Goal: Check status: Check status

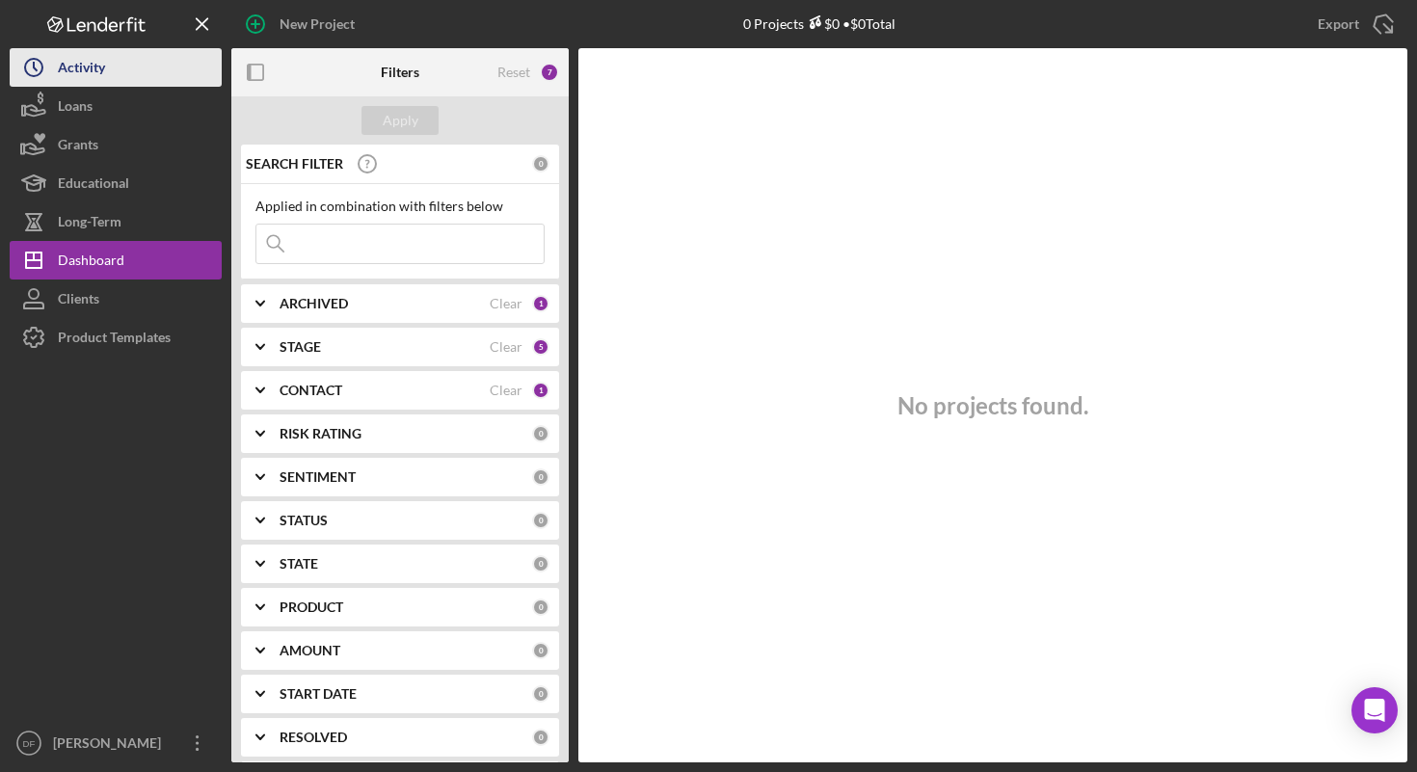
click at [128, 81] on button "Icon/History Activity" at bounding box center [116, 67] width 212 height 39
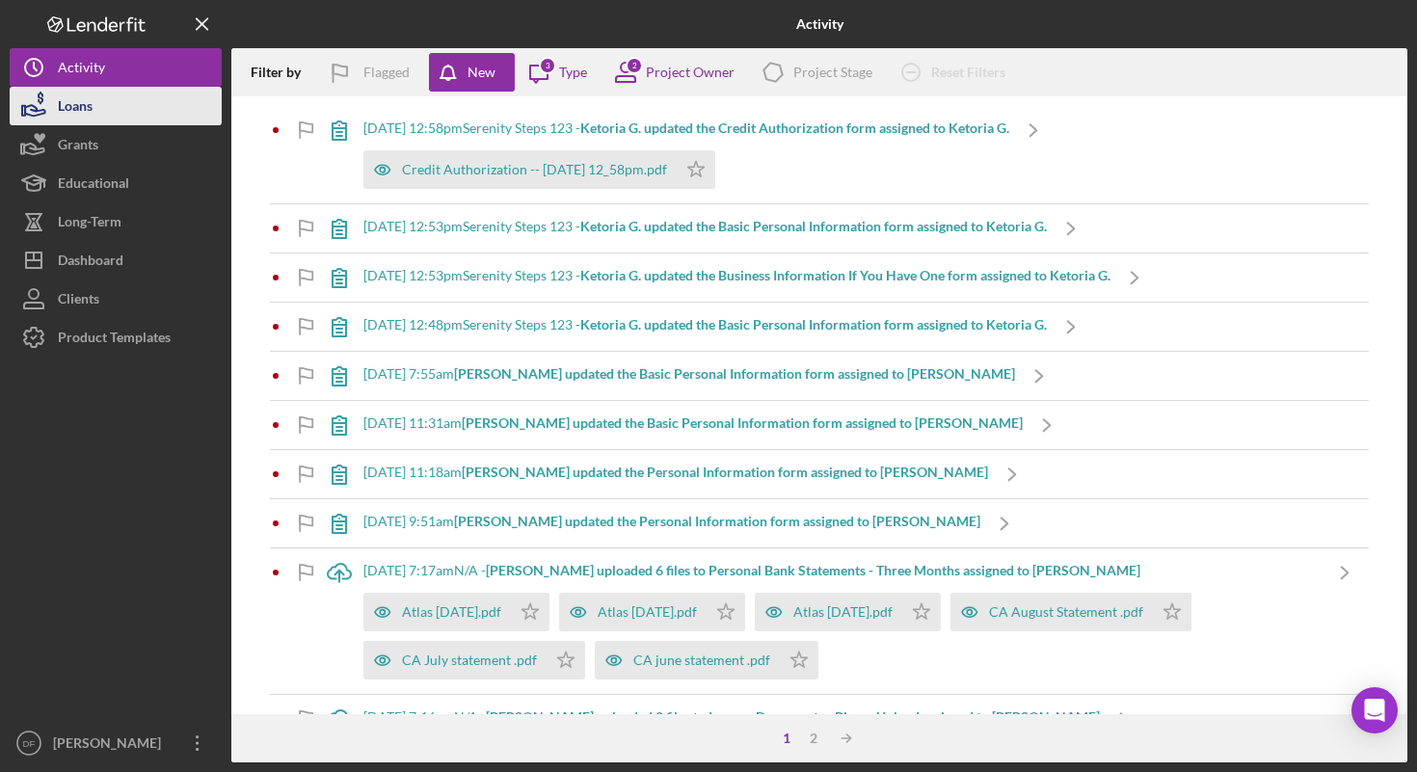
click at [122, 99] on button "Loans" at bounding box center [116, 106] width 212 height 39
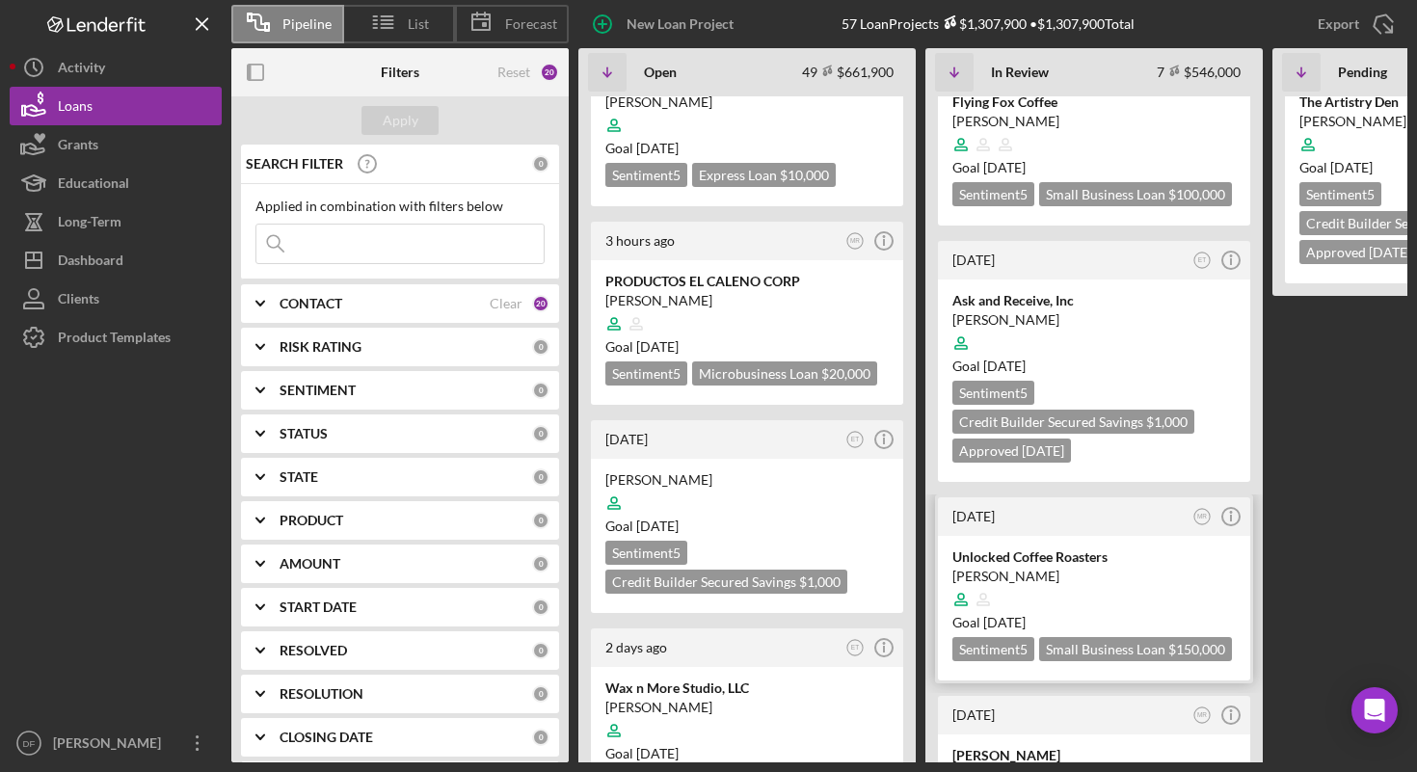
scroll to position [62, 0]
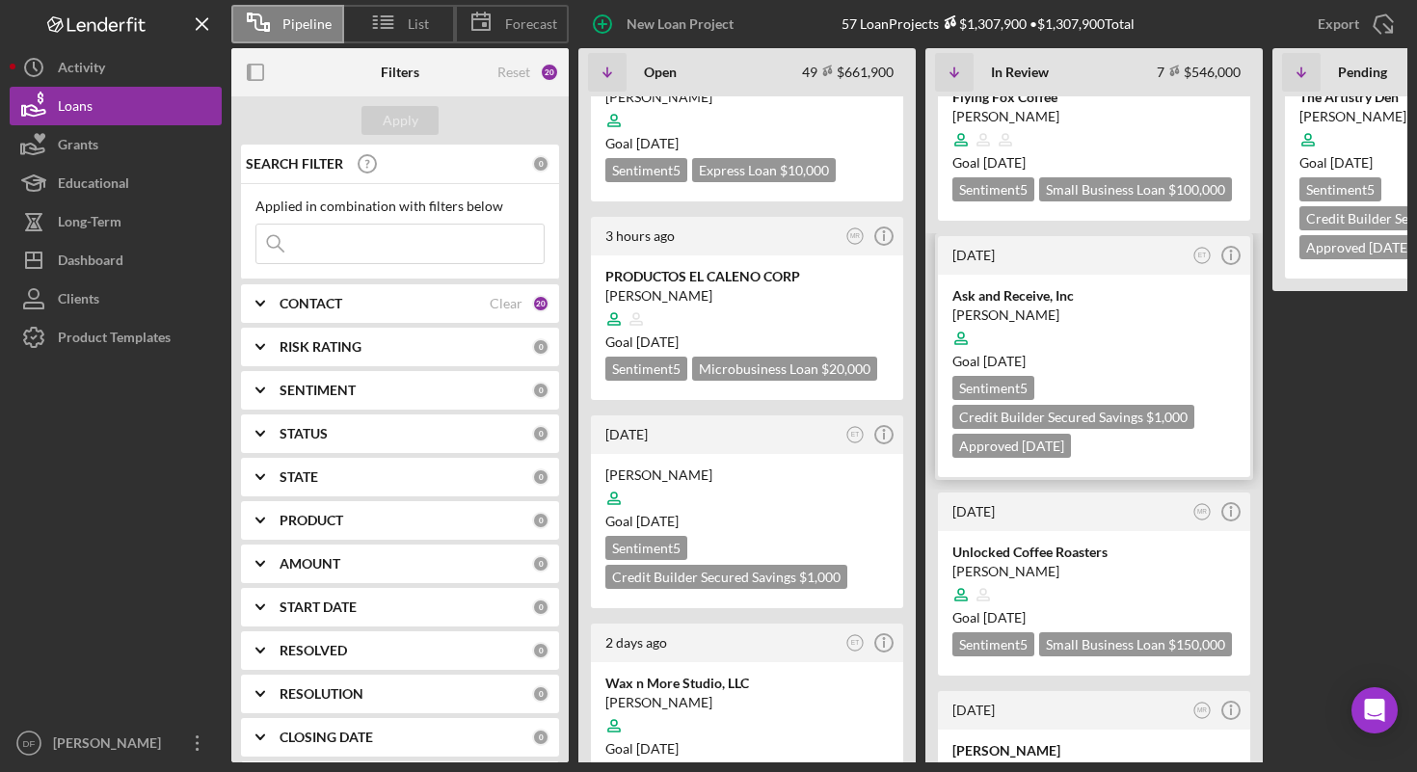
click at [1022, 349] on div at bounding box center [1094, 338] width 283 height 37
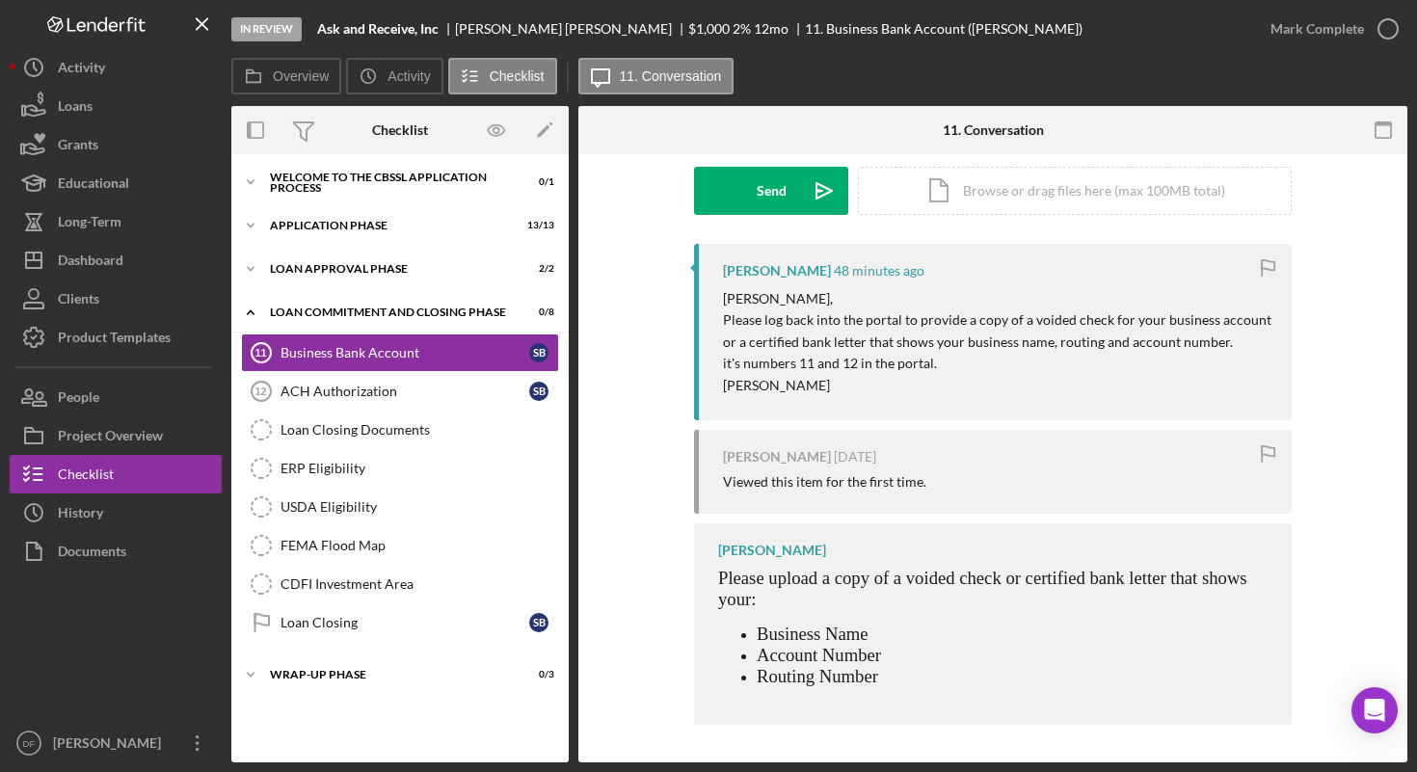
scroll to position [287, 0]
click at [462, 402] on link "ACH Authorization 12 ACH Authorization S B" at bounding box center [400, 391] width 318 height 39
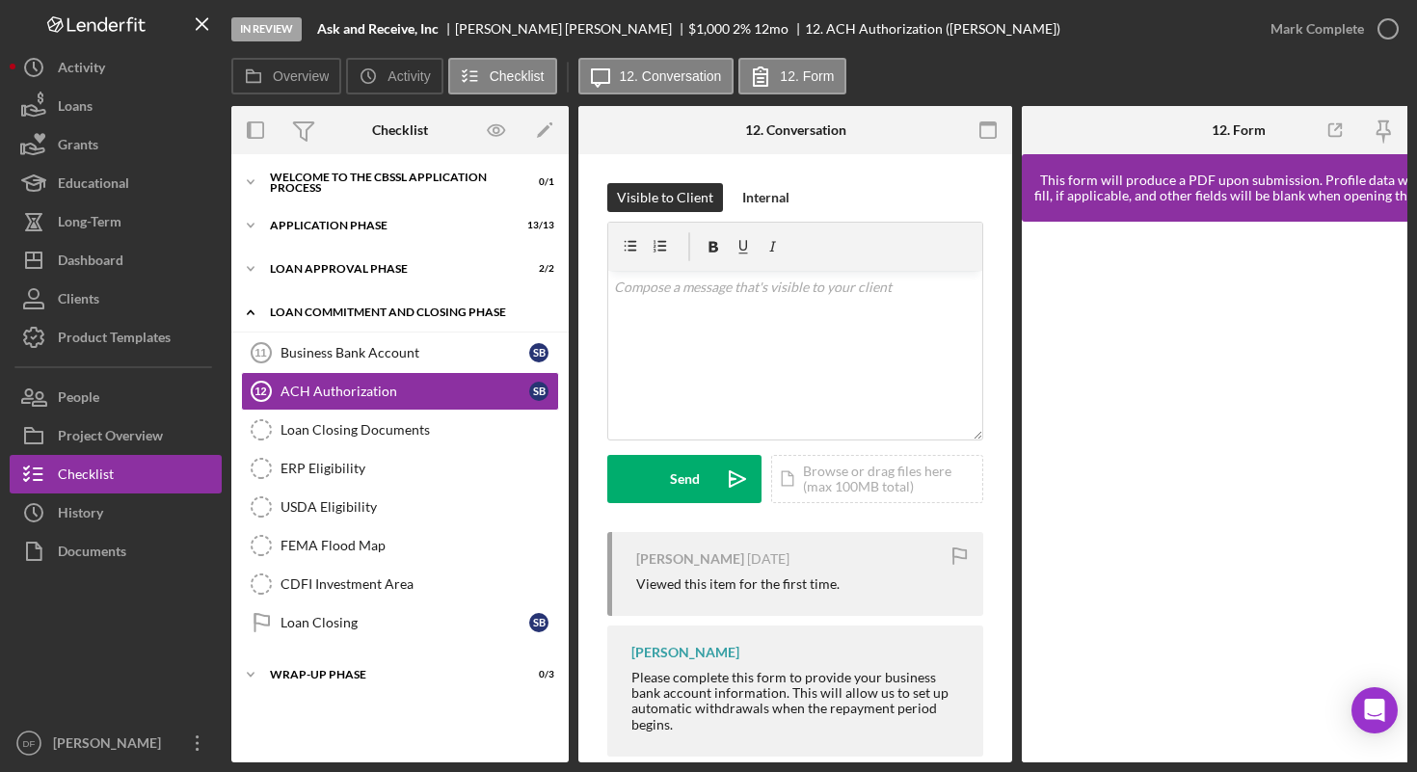
click at [435, 309] on div "Loan Commitment and Closing Phase" at bounding box center [407, 313] width 275 height 12
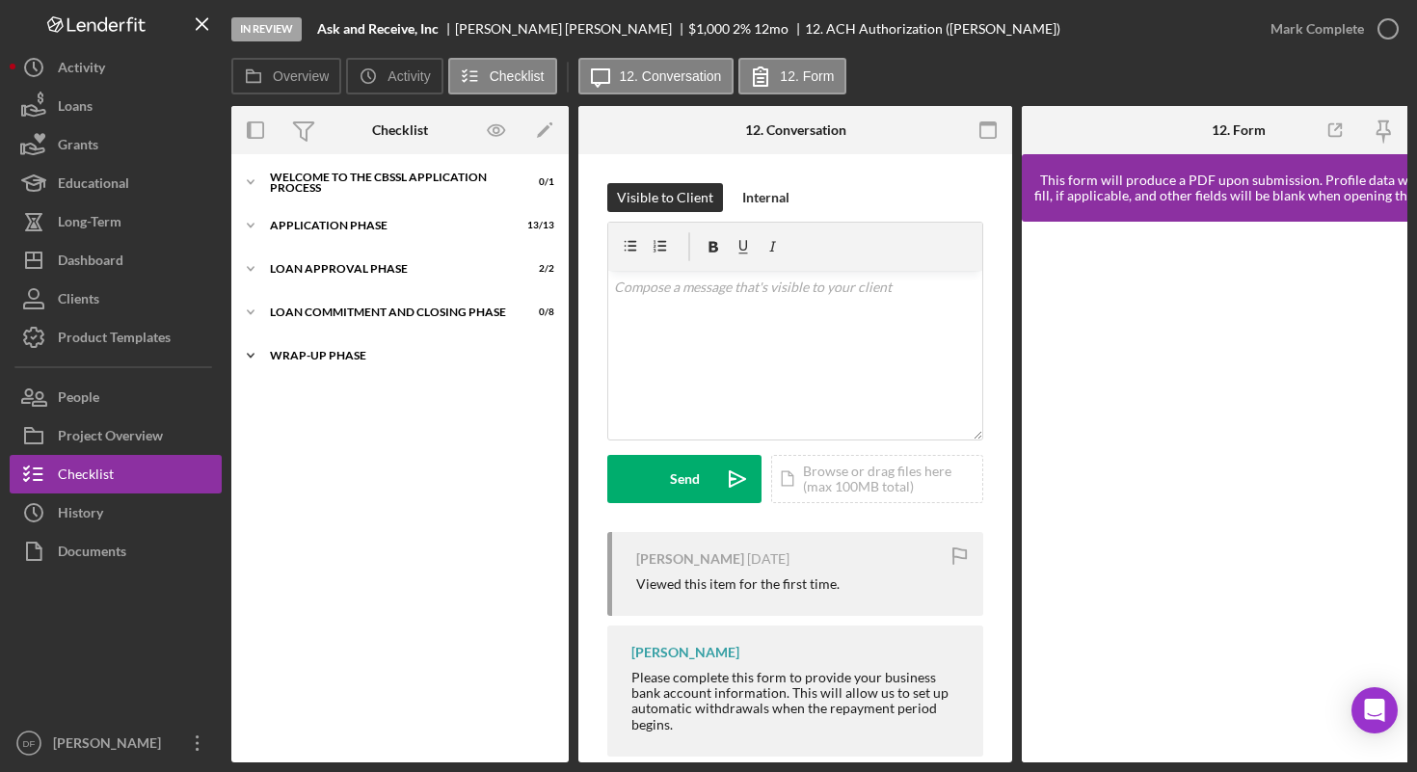
click at [407, 352] on div "Wrap-Up Phase" at bounding box center [407, 356] width 275 height 12
click at [400, 353] on div "Wrap-Up Phase" at bounding box center [407, 356] width 275 height 12
click at [397, 325] on div "Icon/Expander Loan Commitment and Closing Phase 0 / 8" at bounding box center [399, 312] width 337 height 39
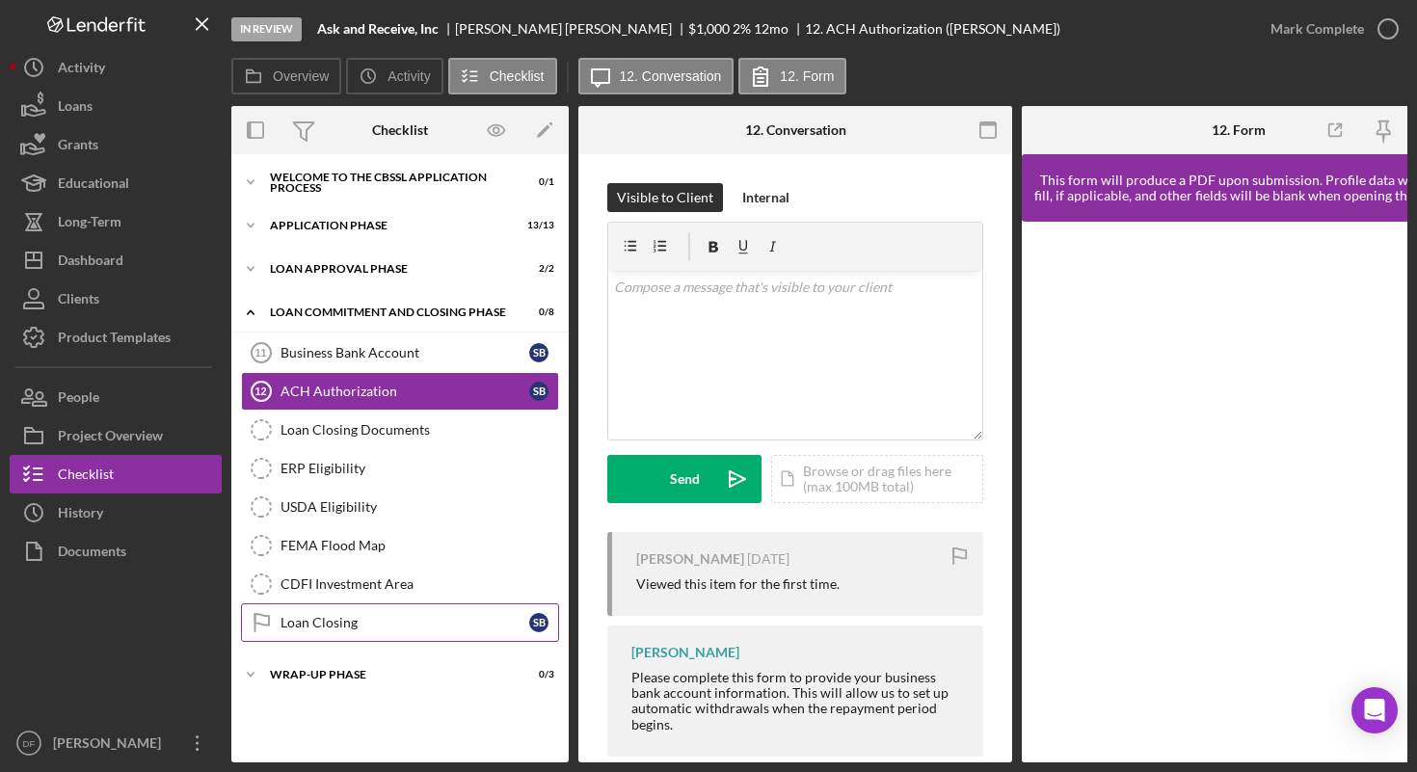
click at [382, 609] on link "Loan Closing Loan Closing S B" at bounding box center [400, 623] width 318 height 39
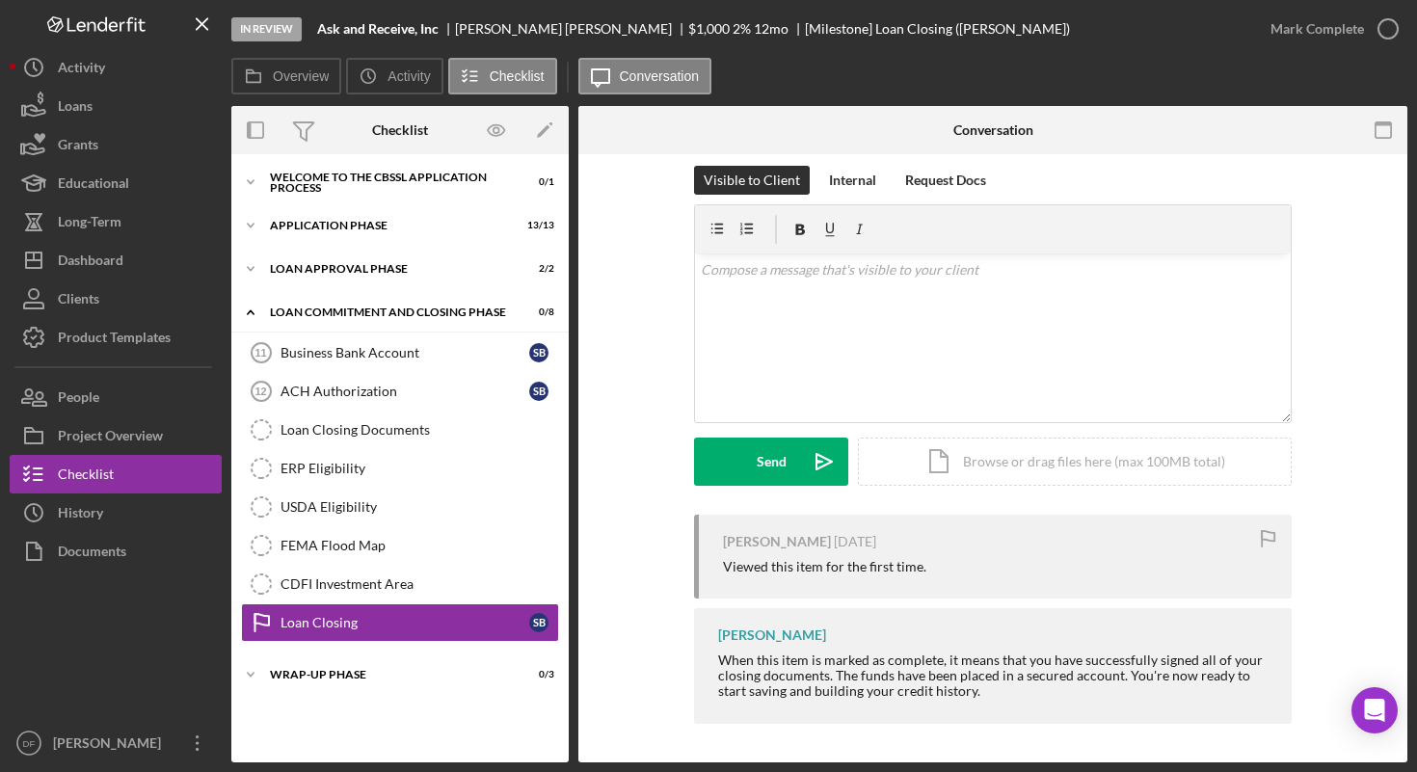
scroll to position [16, 0]
click at [443, 314] on div "Loan Commitment and Closing Phase" at bounding box center [407, 313] width 275 height 12
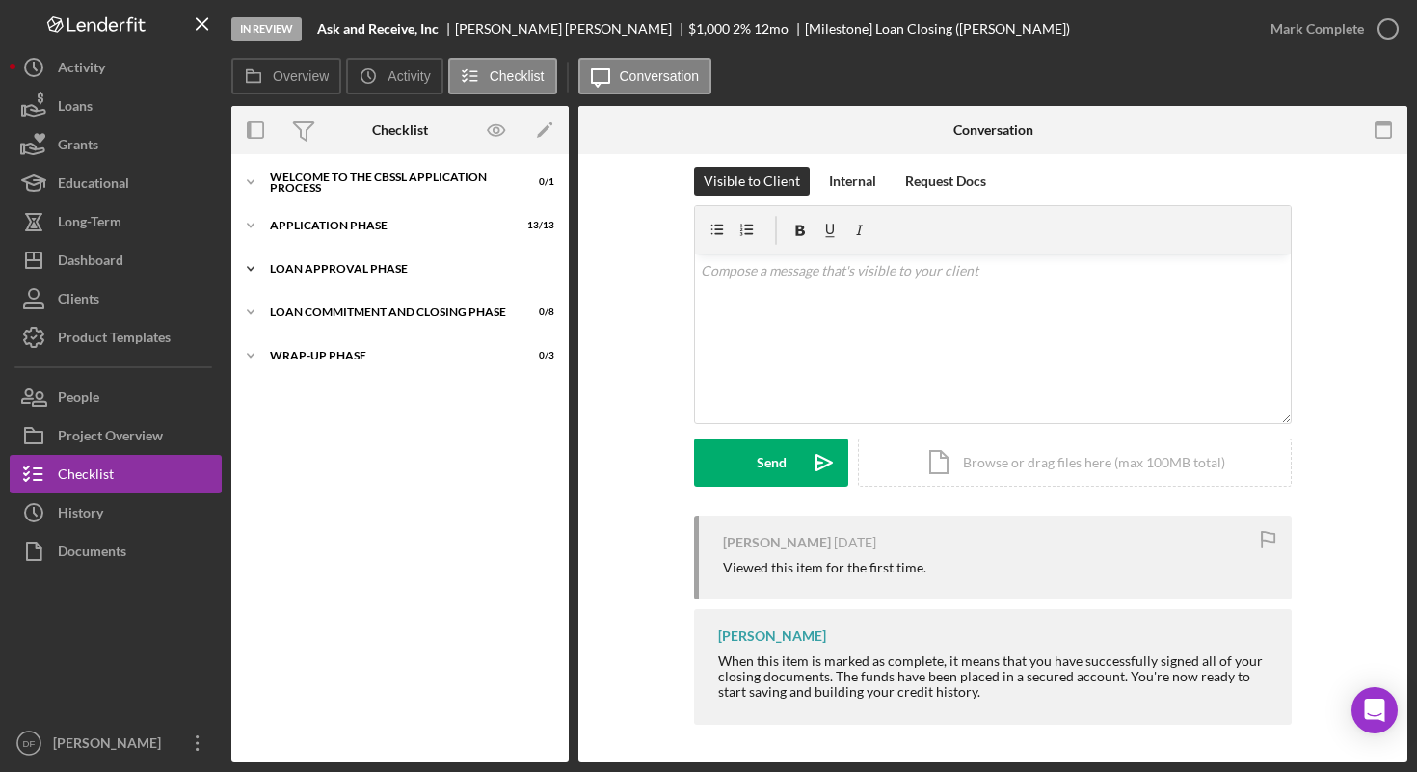
click at [443, 274] on div "Icon/Expander Loan Approval Phase 2 / 2" at bounding box center [399, 269] width 337 height 39
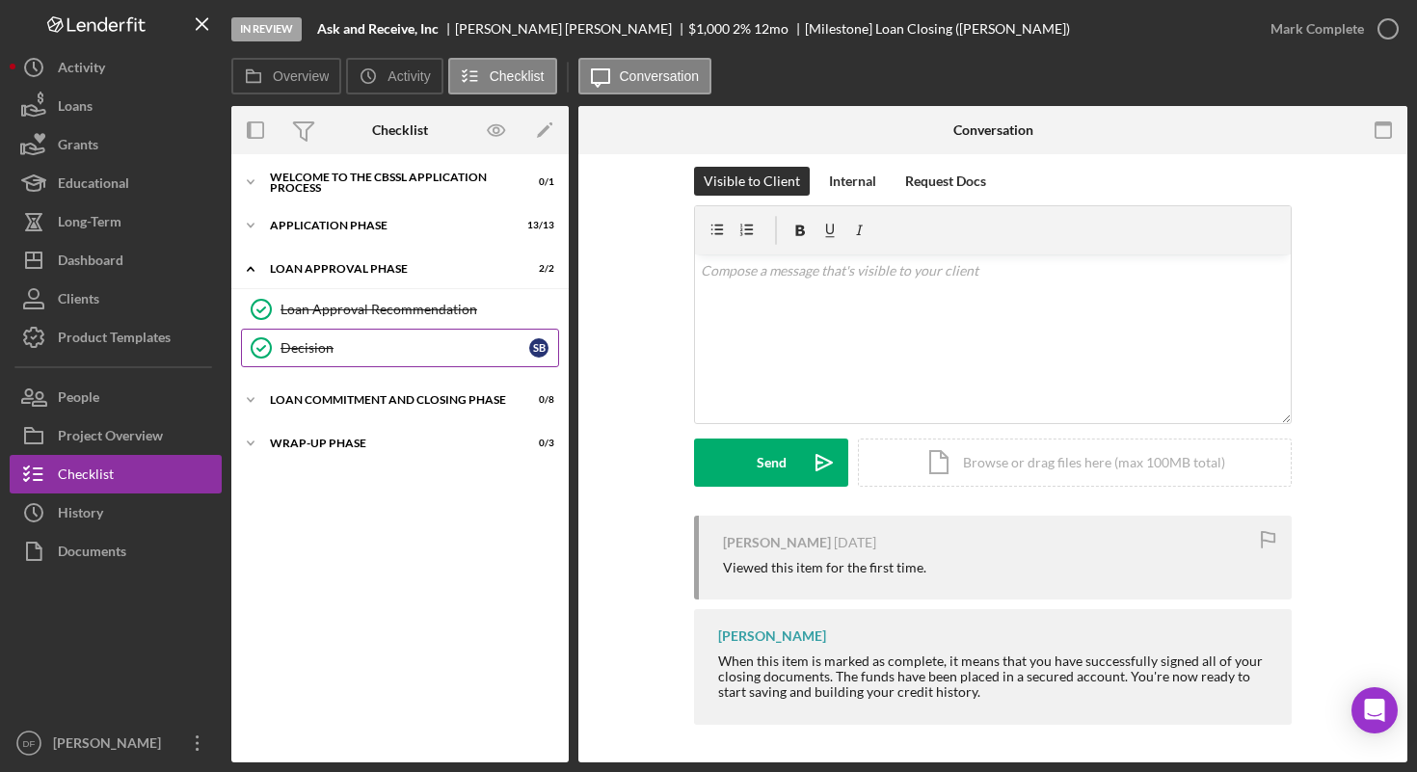
click at [423, 346] on div "Decision" at bounding box center [405, 347] width 249 height 15
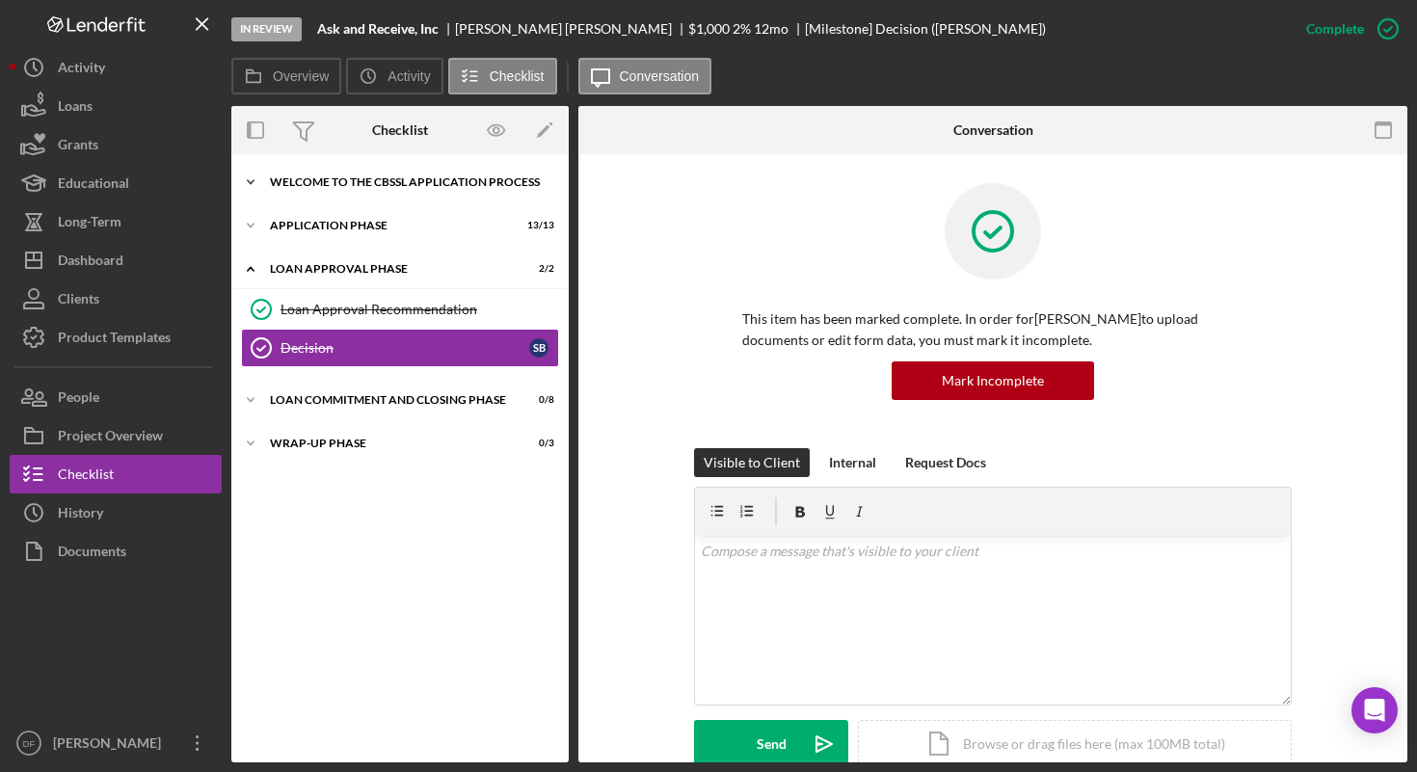
click at [260, 178] on icon "Icon/Expander" at bounding box center [250, 182] width 39 height 39
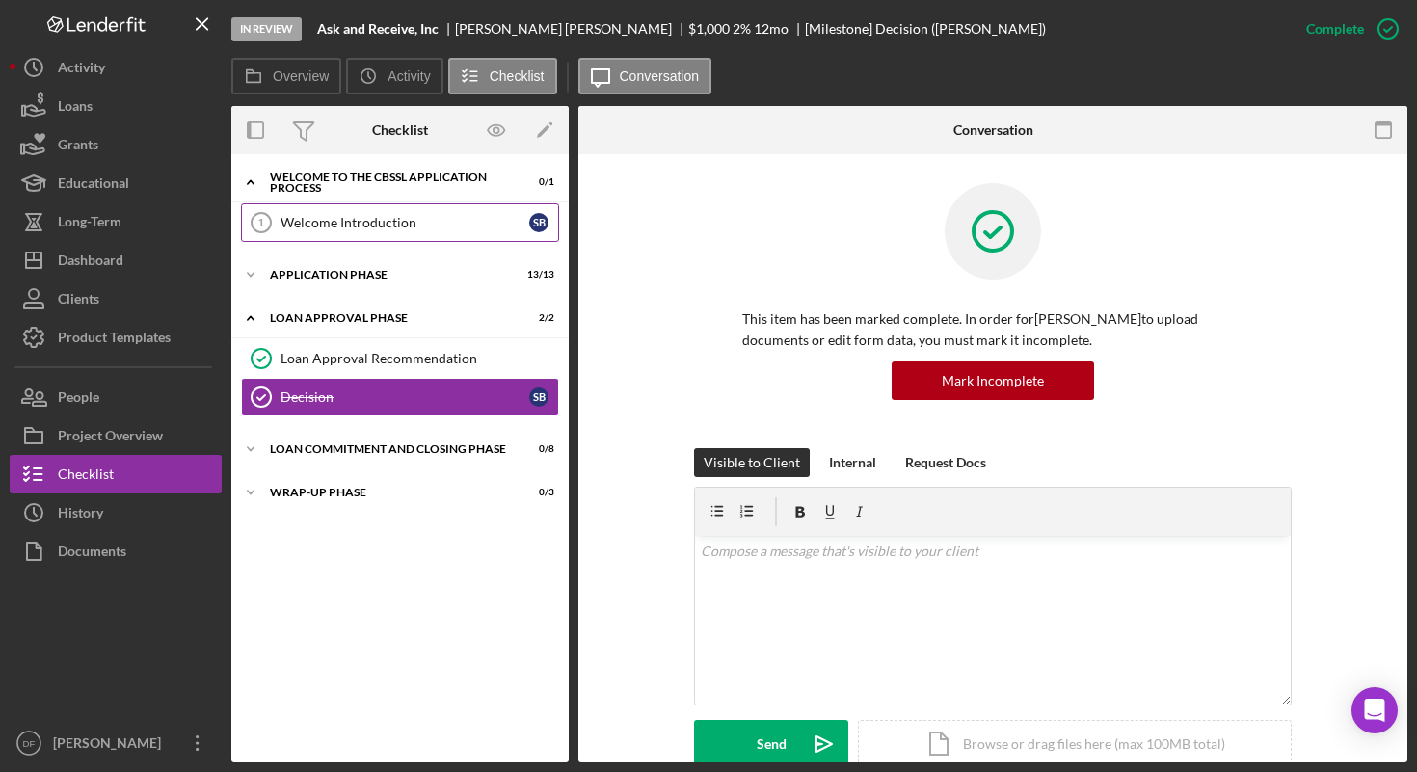
click at [323, 230] on link "Welcome Introduction 1 Welcome Introduction S B" at bounding box center [400, 222] width 318 height 39
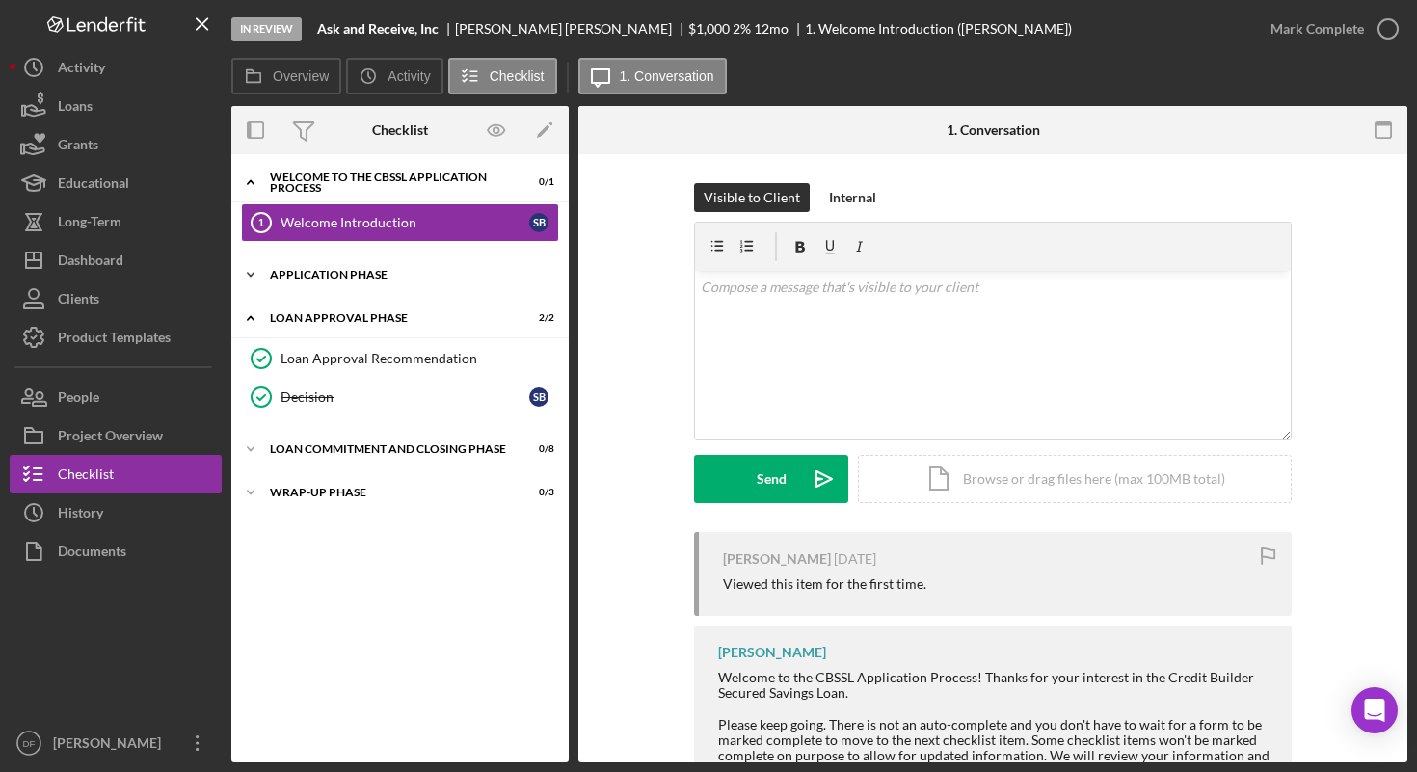
click at [327, 276] on div "Application Phase" at bounding box center [407, 275] width 275 height 12
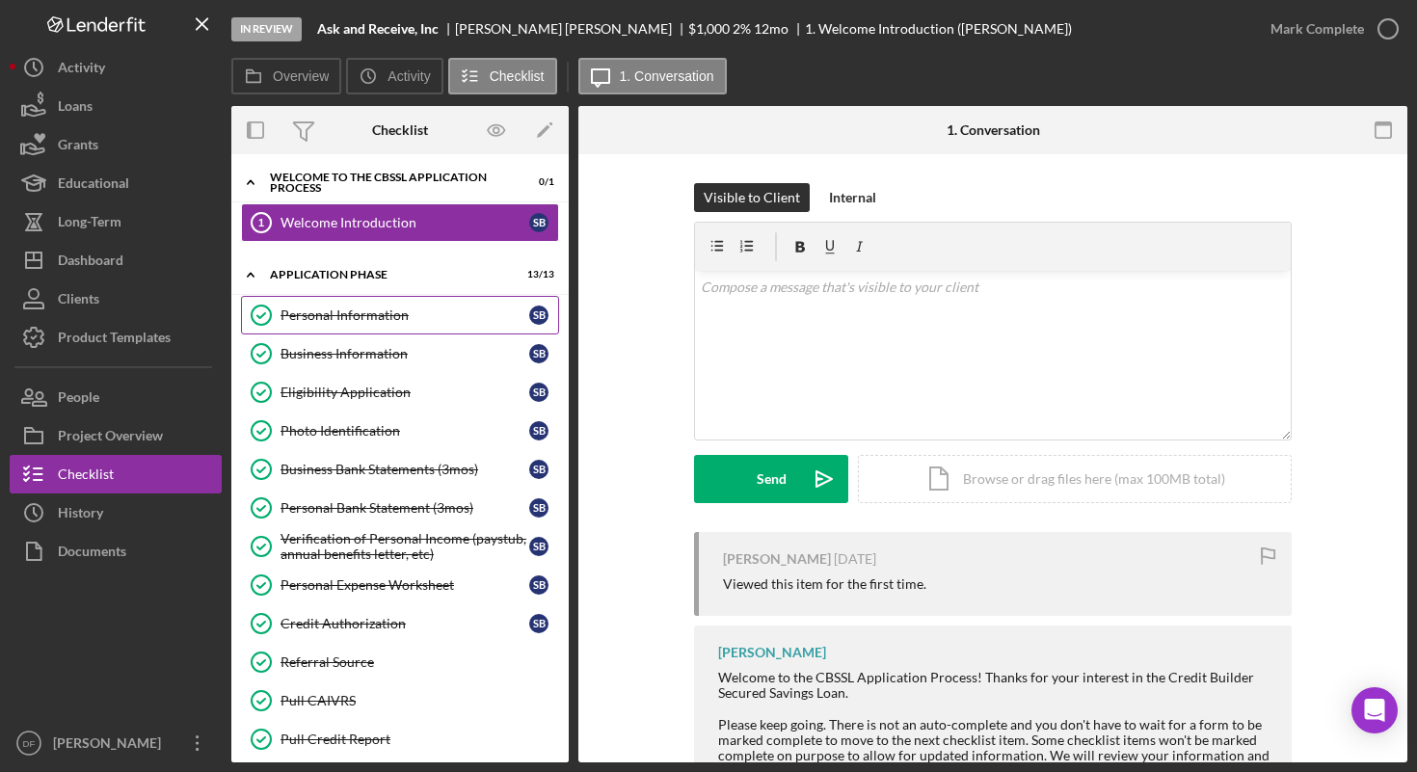
click at [341, 316] on div "Personal Information" at bounding box center [405, 315] width 249 height 15
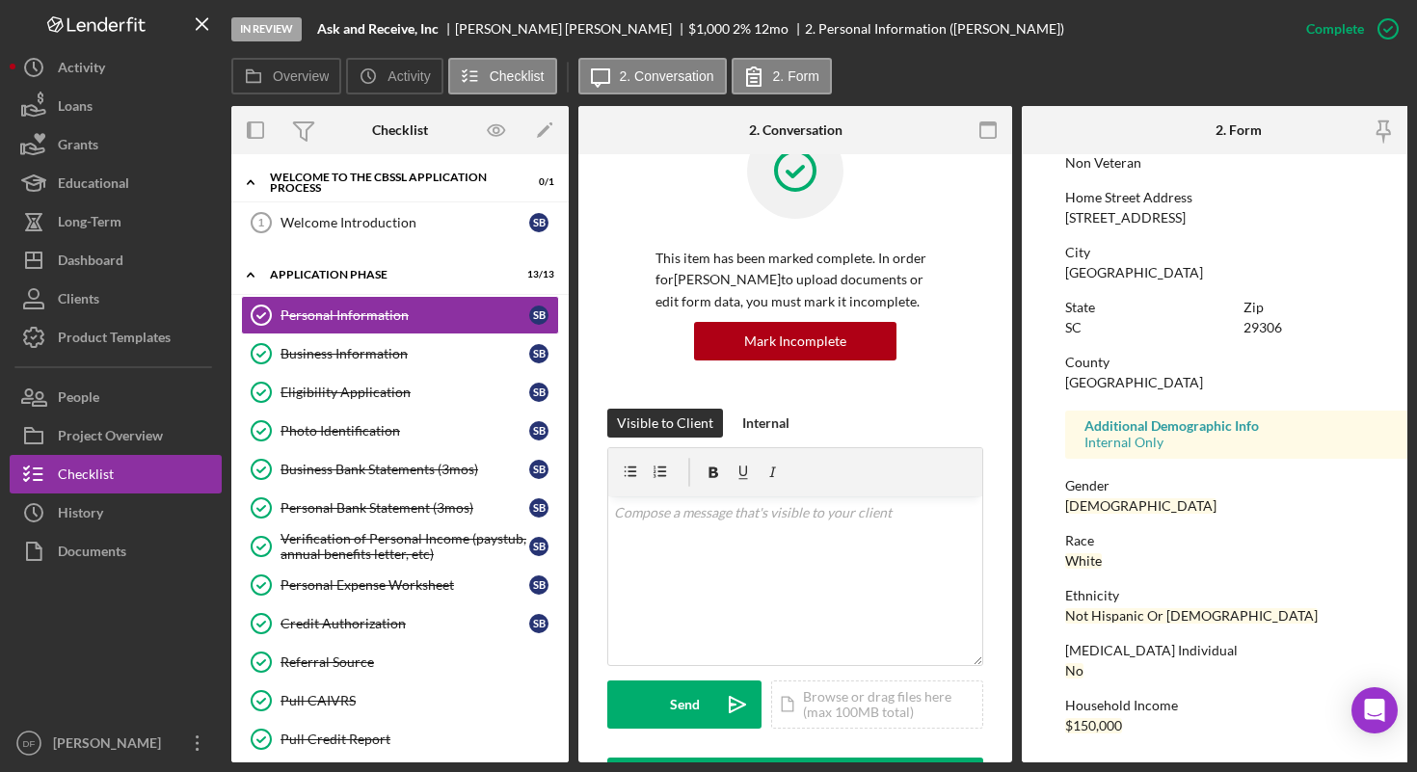
scroll to position [295, 0]
click at [411, 344] on link "Business Information Business Information S B" at bounding box center [400, 354] width 318 height 39
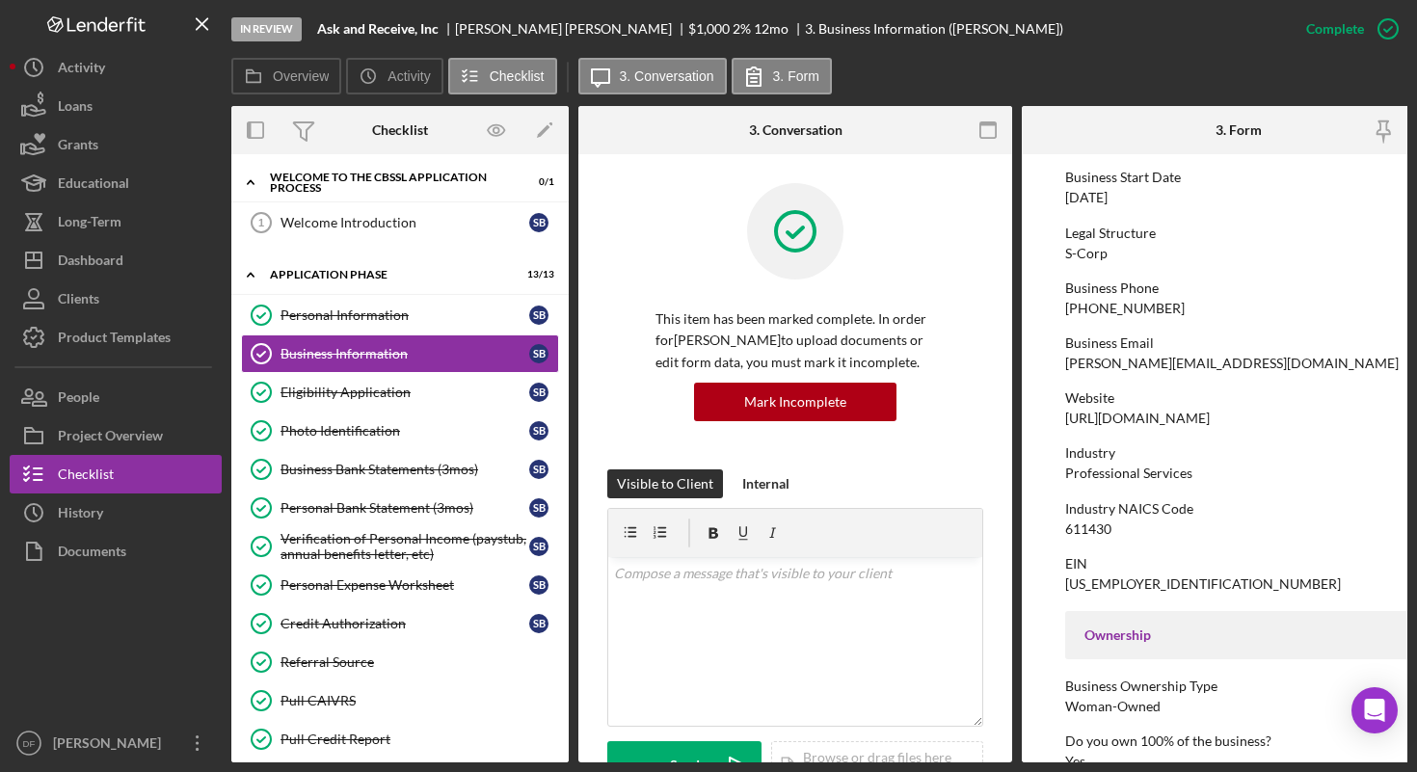
scroll to position [134, 0]
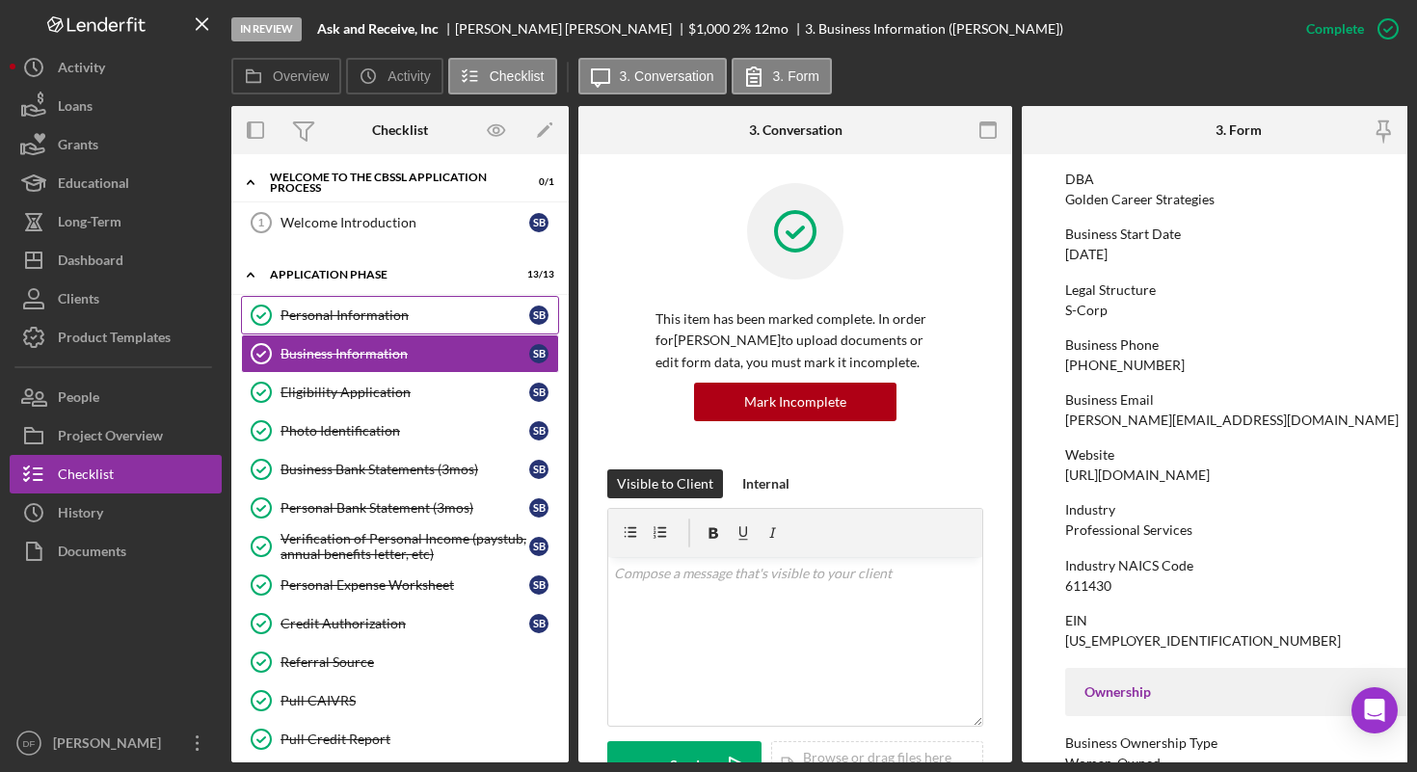
click at [408, 321] on div "Personal Information" at bounding box center [405, 315] width 249 height 15
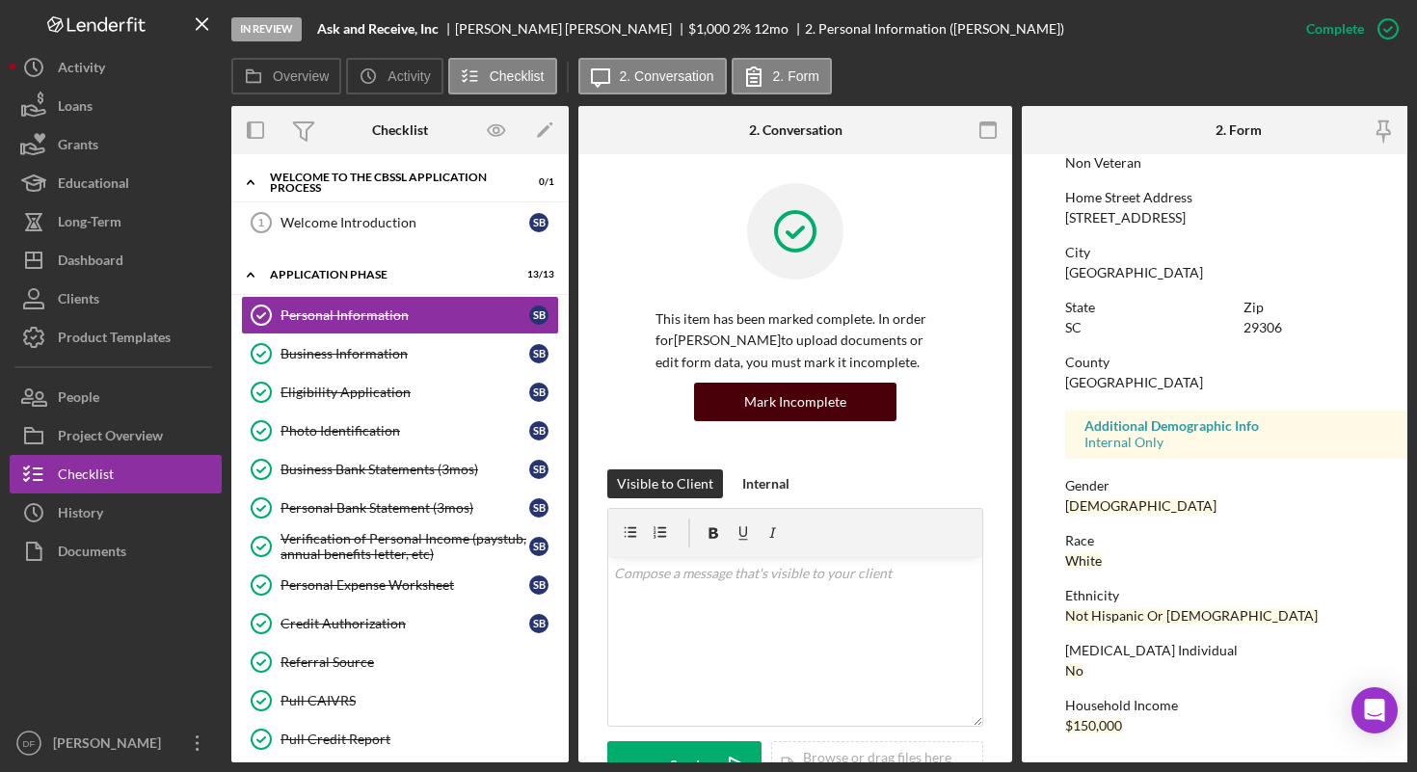
scroll to position [295, 0]
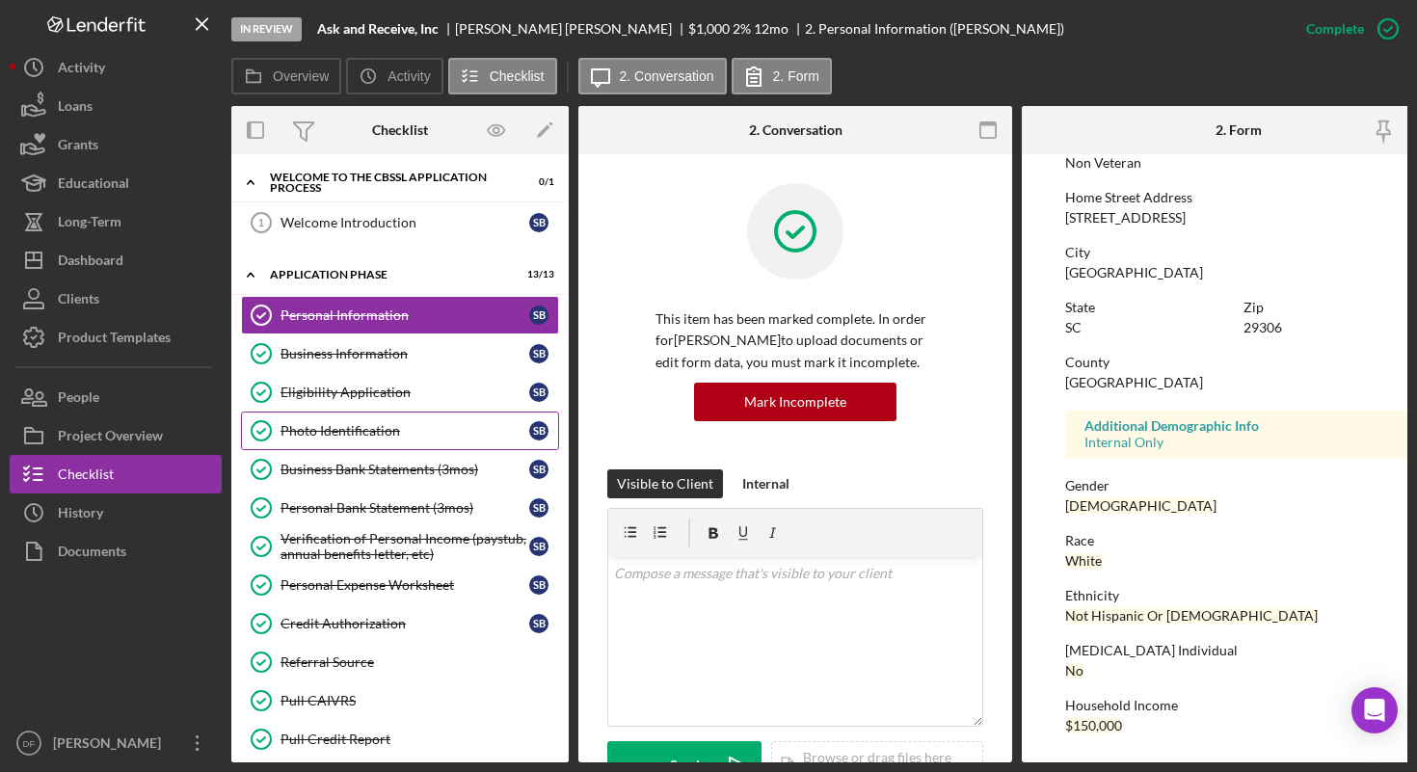
click at [426, 425] on div "Photo Identification" at bounding box center [405, 430] width 249 height 15
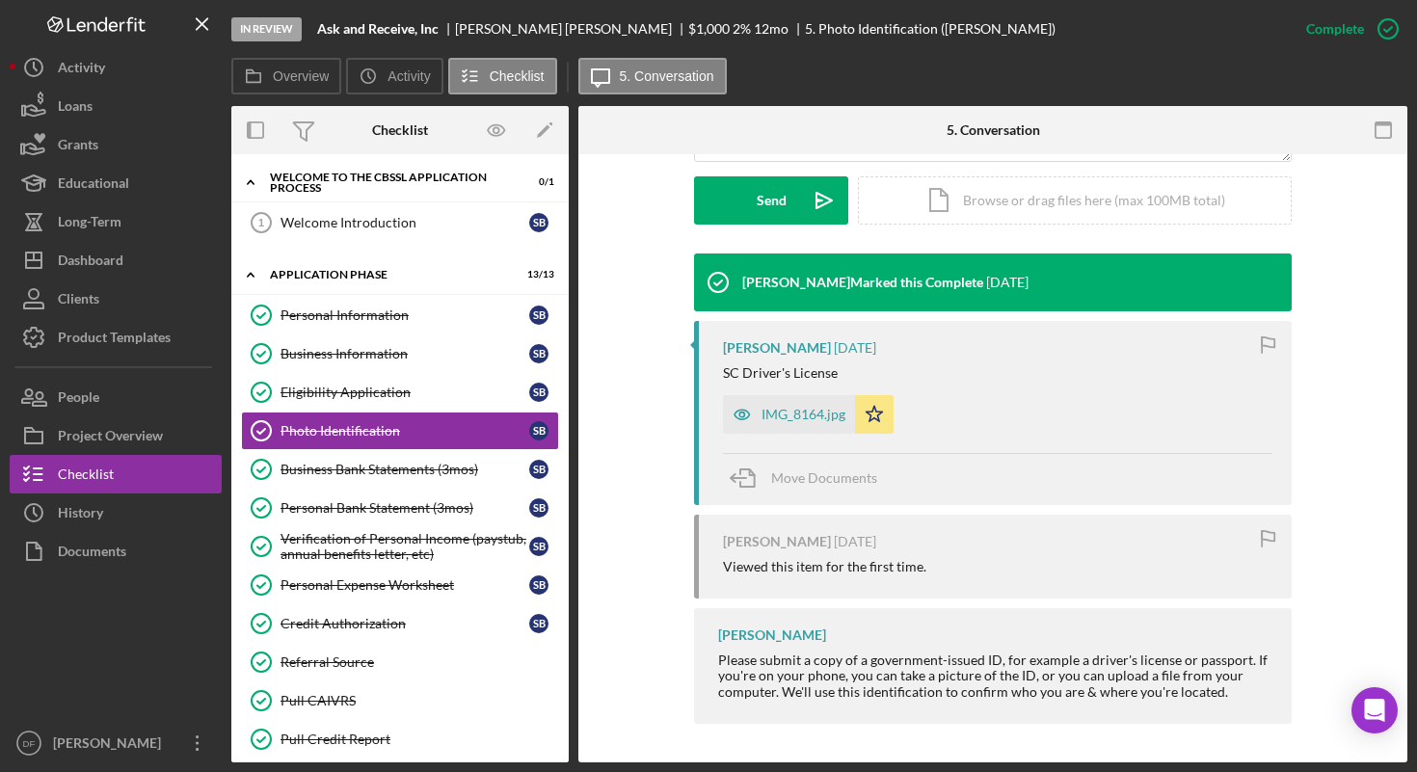
scroll to position [542, 0]
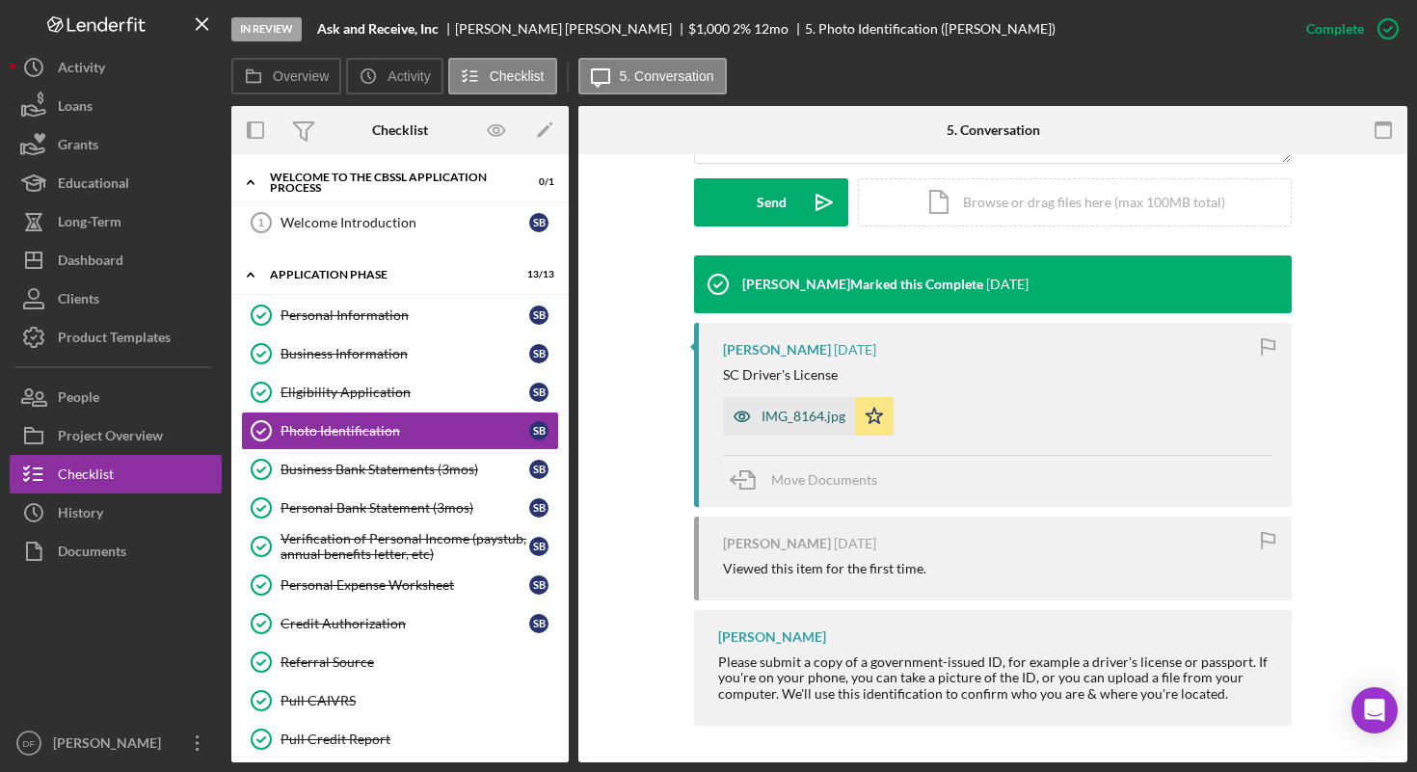
click at [763, 410] on div "IMG_8164.jpg" at bounding box center [804, 416] width 84 height 15
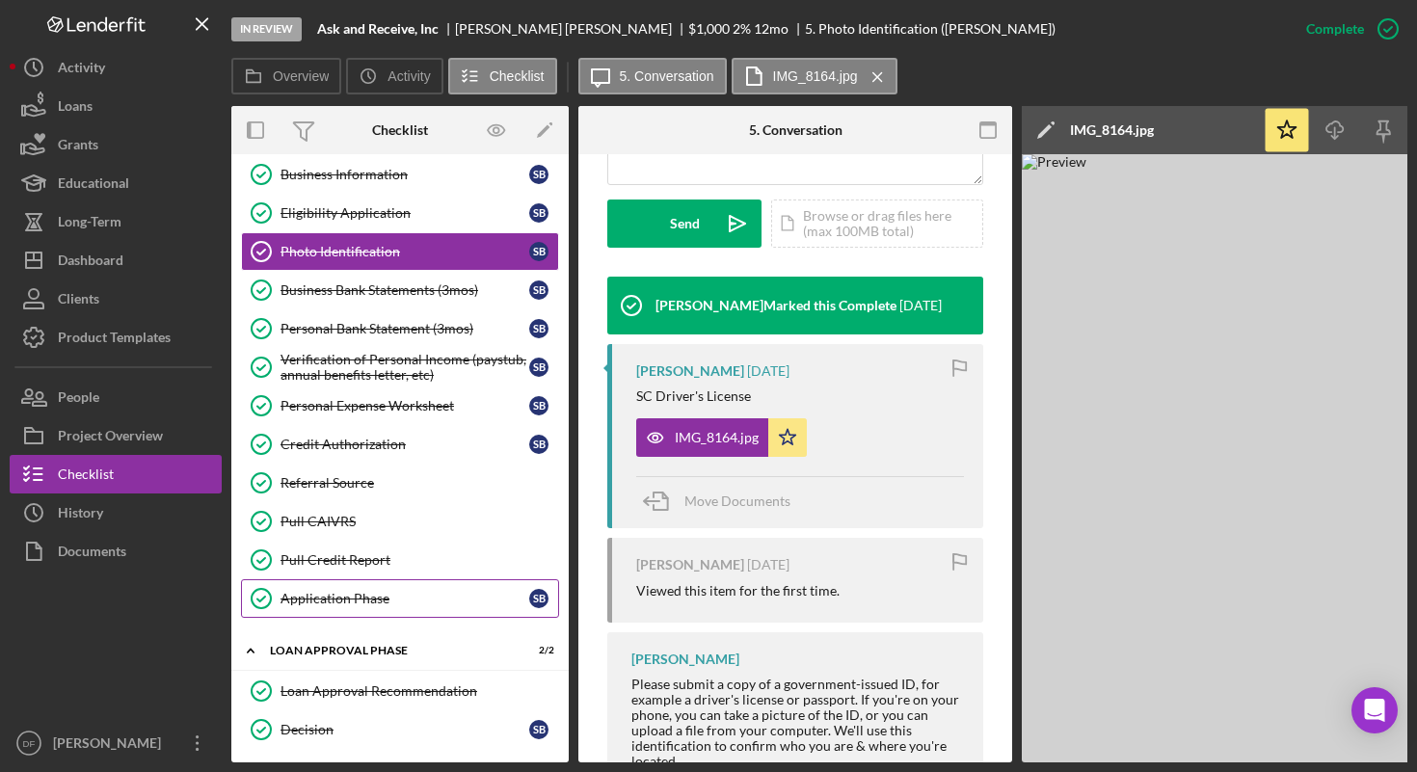
scroll to position [203, 0]
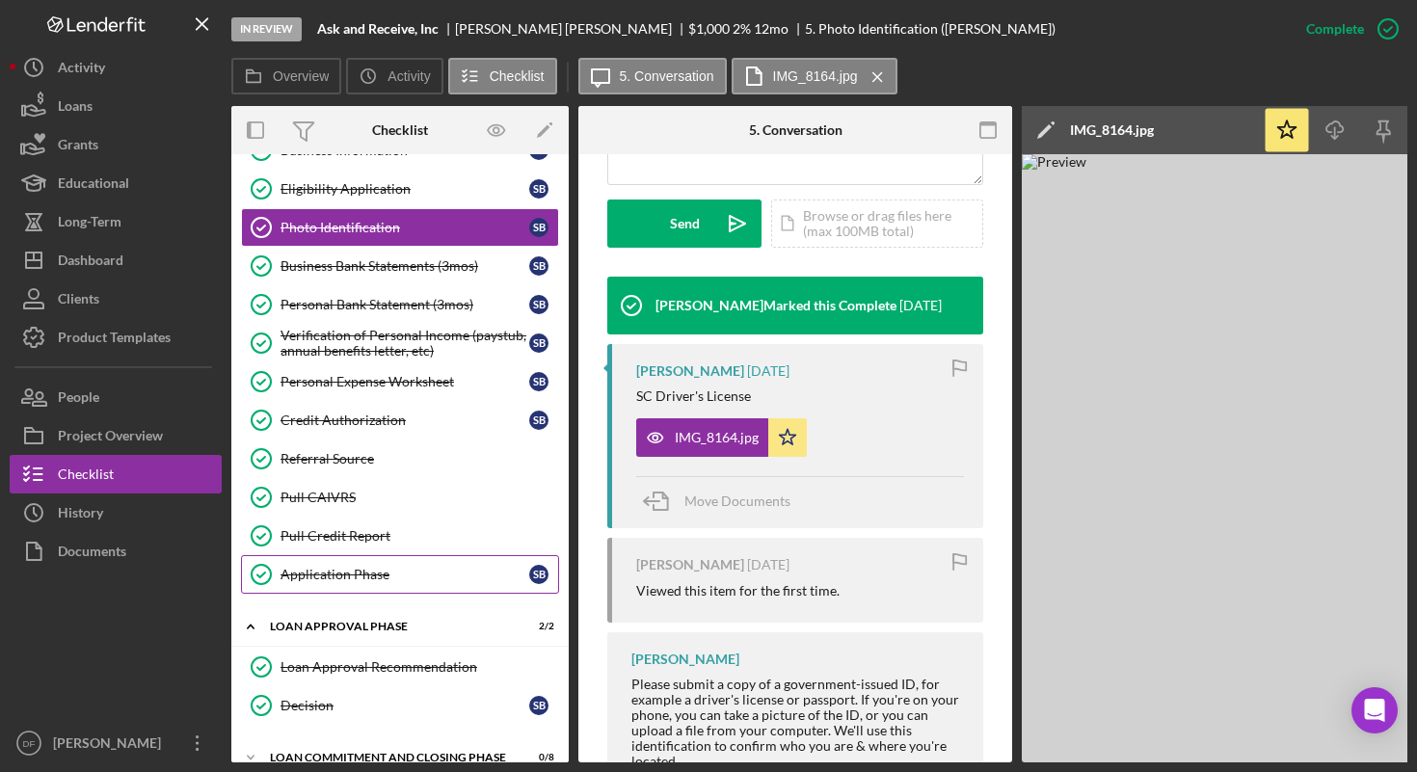
click at [400, 579] on div "Application Phase" at bounding box center [405, 574] width 249 height 15
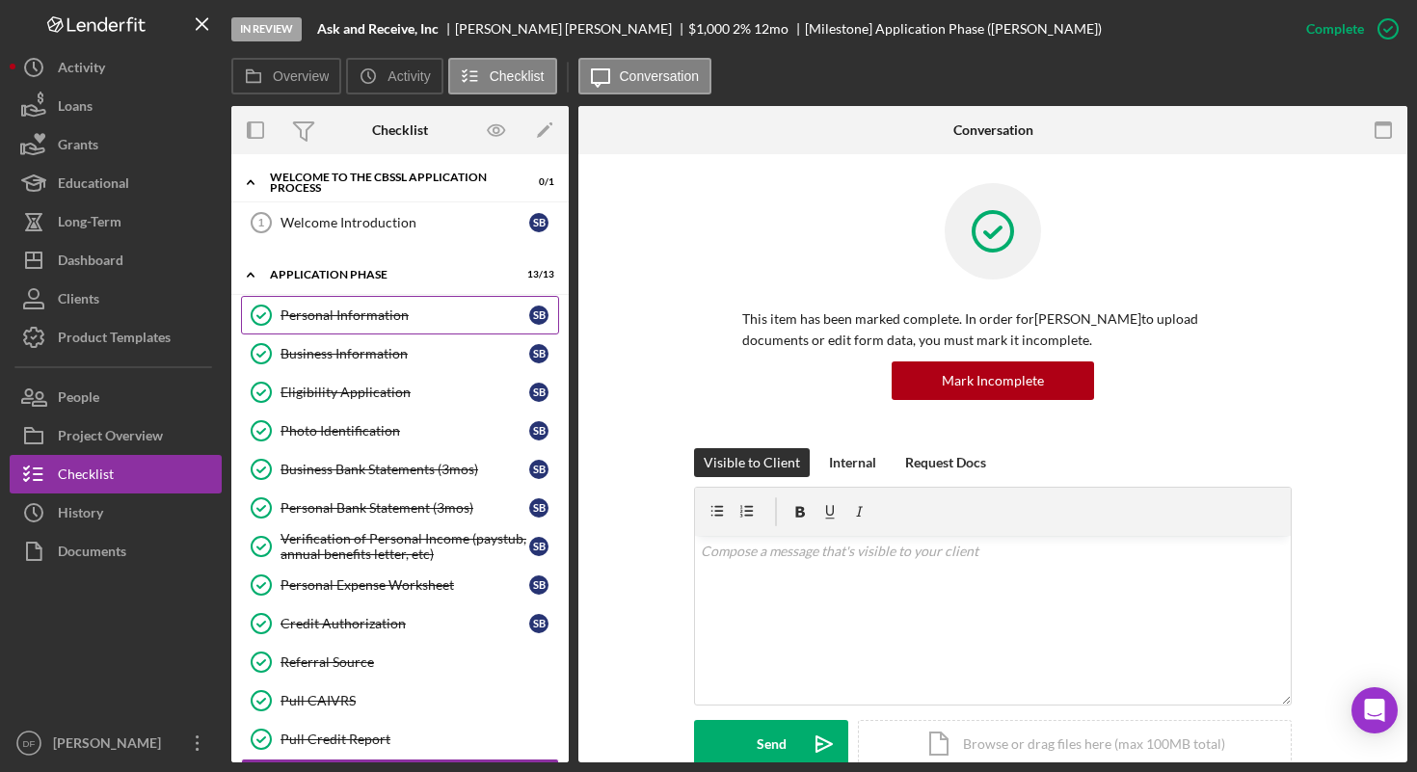
click at [416, 315] on div "Personal Information" at bounding box center [405, 315] width 249 height 15
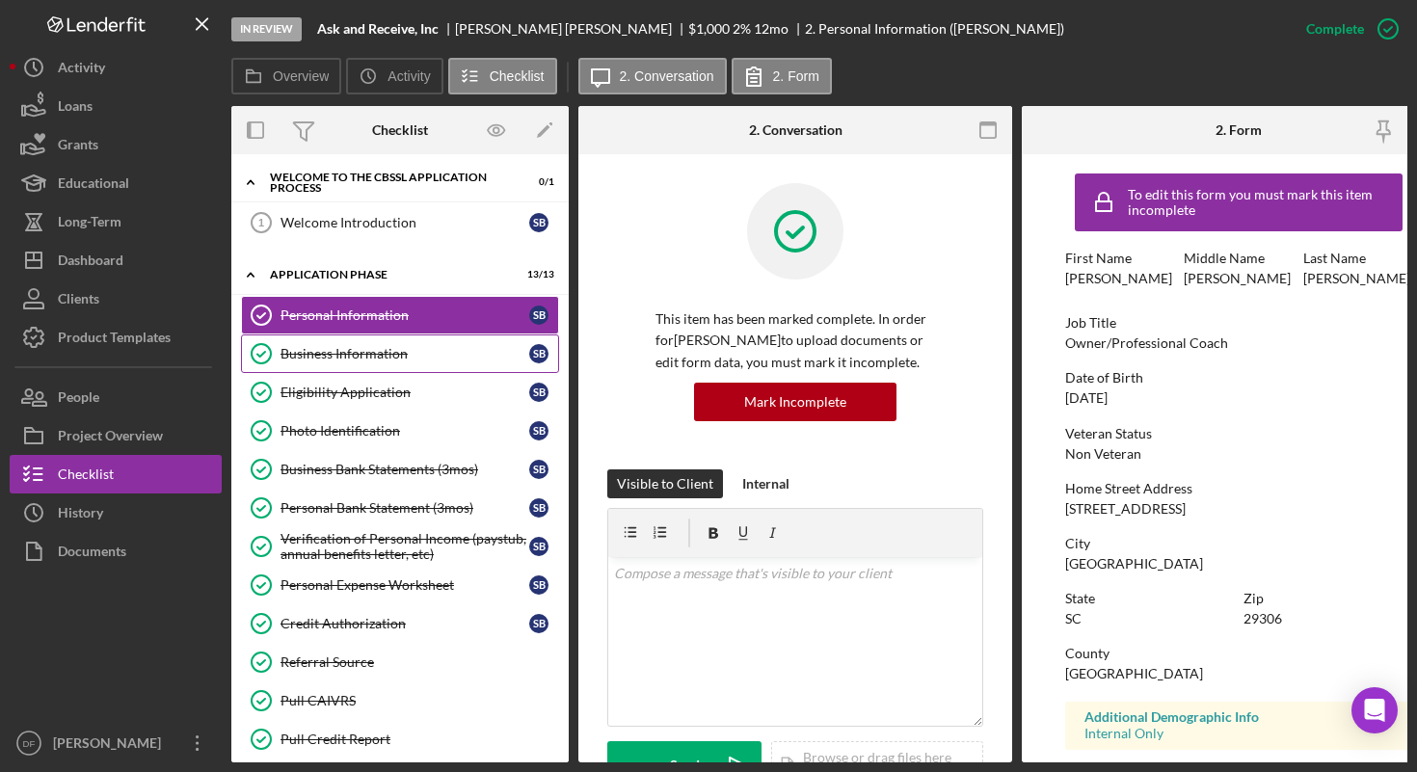
click at [413, 349] on div "Business Information" at bounding box center [405, 353] width 249 height 15
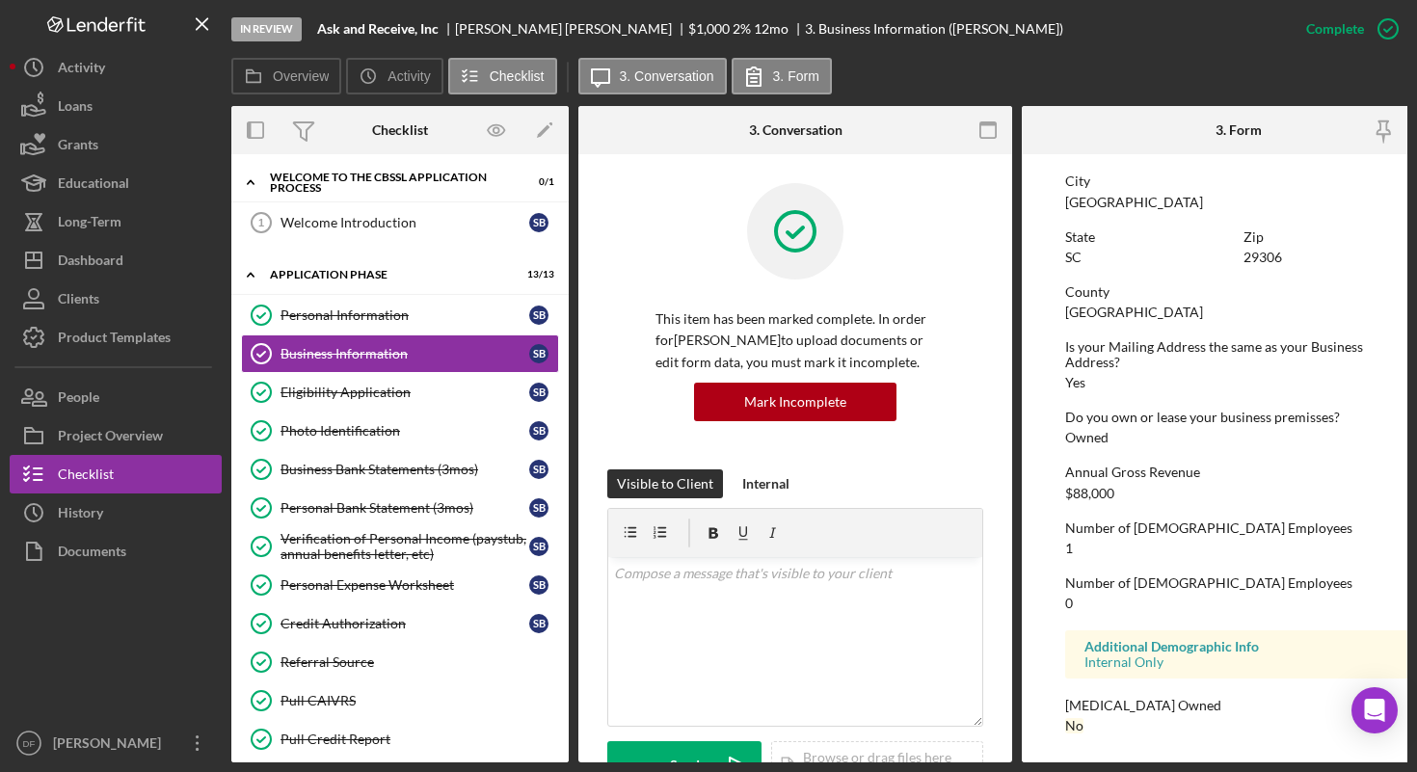
scroll to position [863, 0]
click at [409, 392] on div "Eligibility Application" at bounding box center [405, 392] width 249 height 15
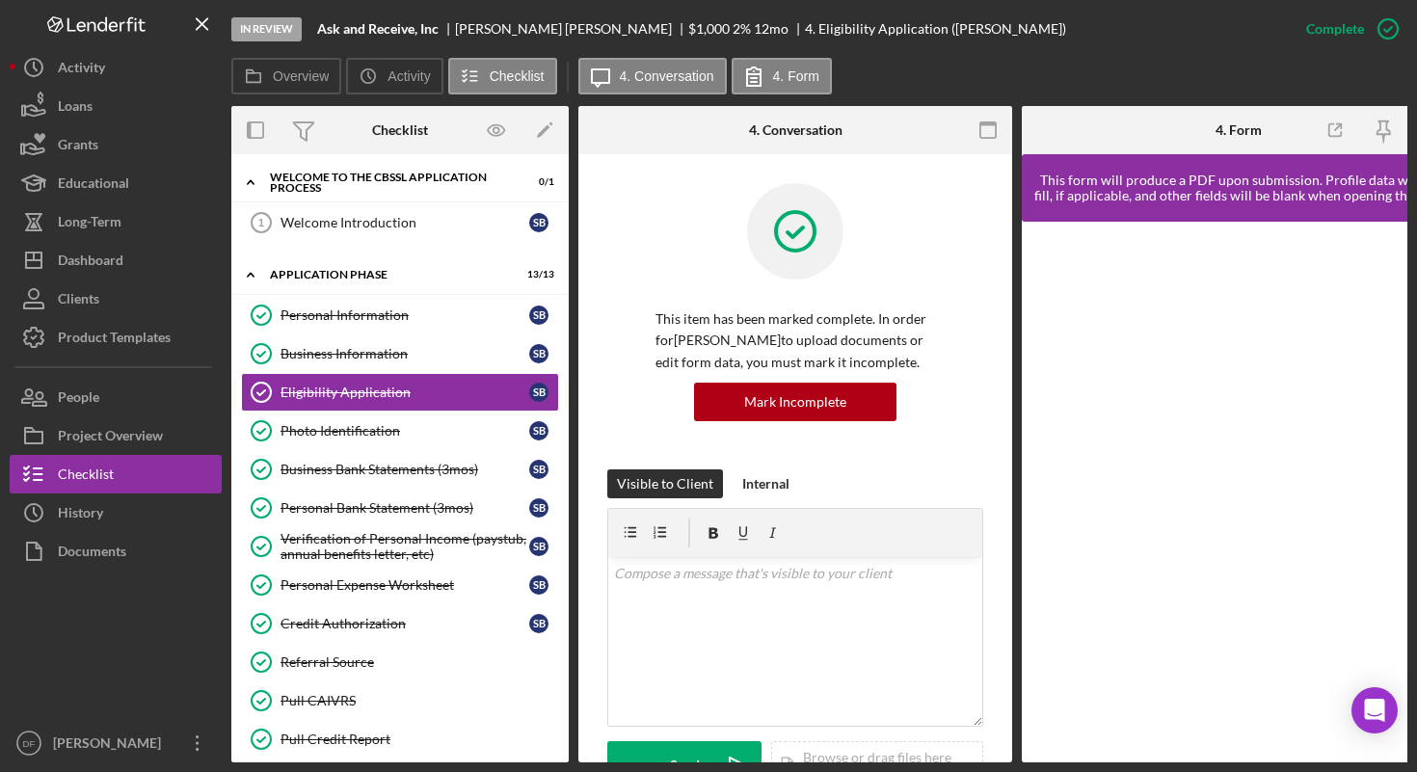
scroll to position [0, 18]
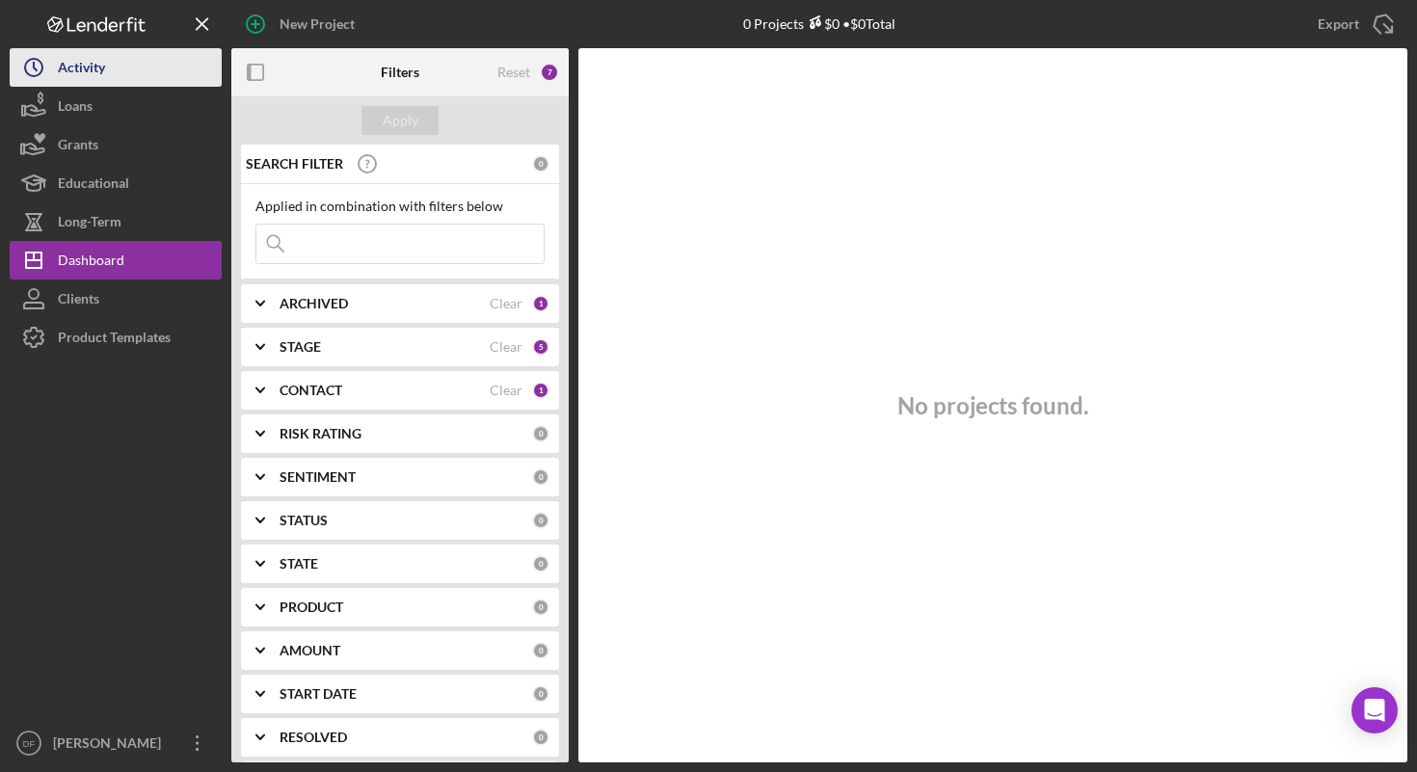
click at [78, 78] on div "Activity" at bounding box center [81, 69] width 47 height 43
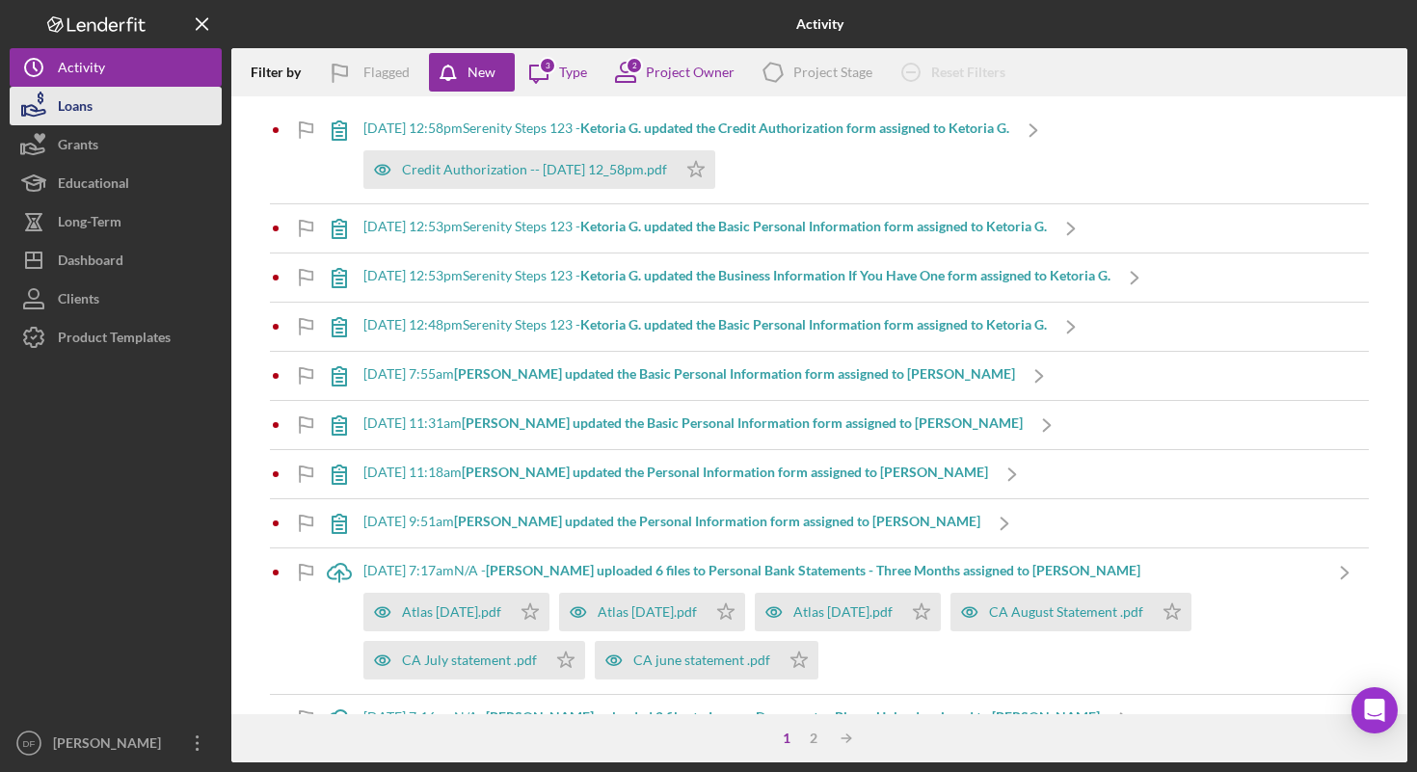
click at [168, 118] on button "Loans" at bounding box center [116, 106] width 212 height 39
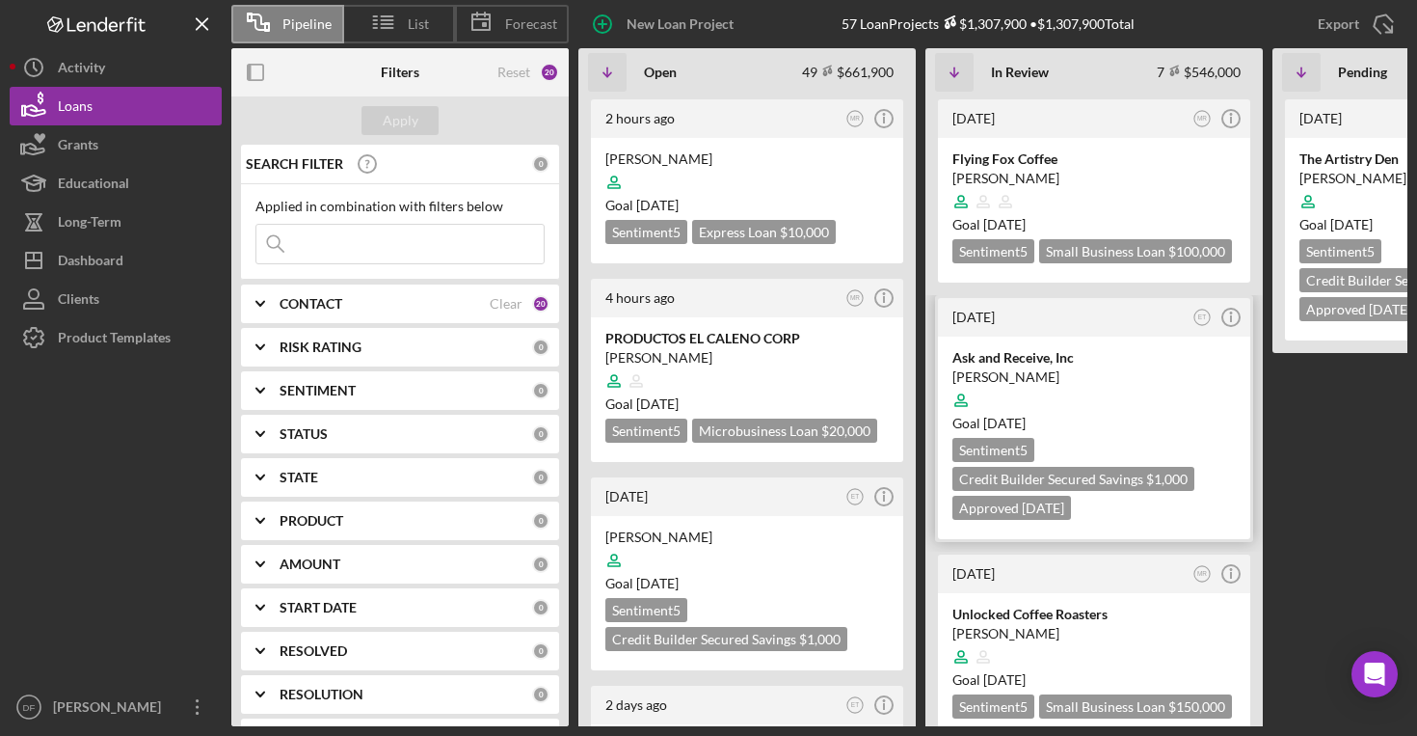
click at [1059, 418] on div at bounding box center [1094, 400] width 283 height 37
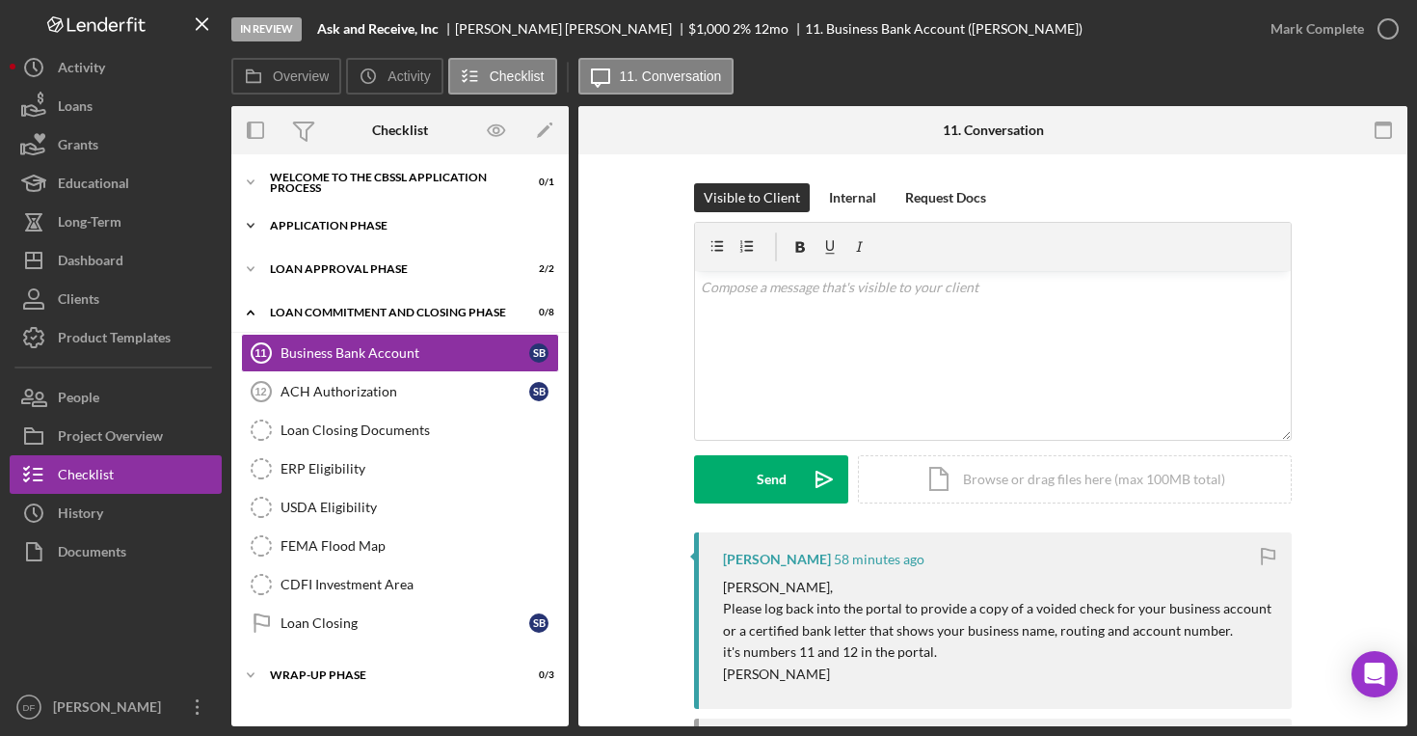
click at [325, 220] on div "Application Phase" at bounding box center [407, 226] width 275 height 12
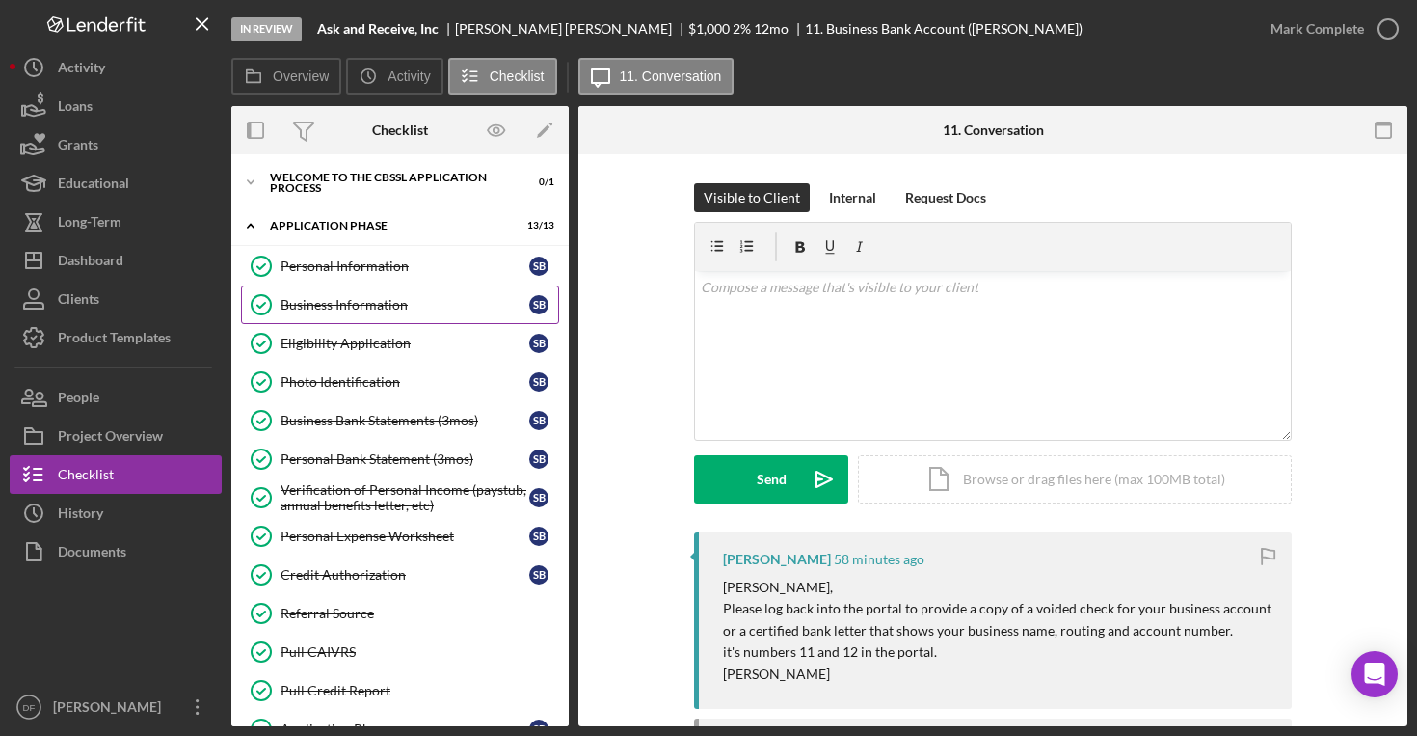
click at [321, 299] on div "Business Information" at bounding box center [405, 304] width 249 height 15
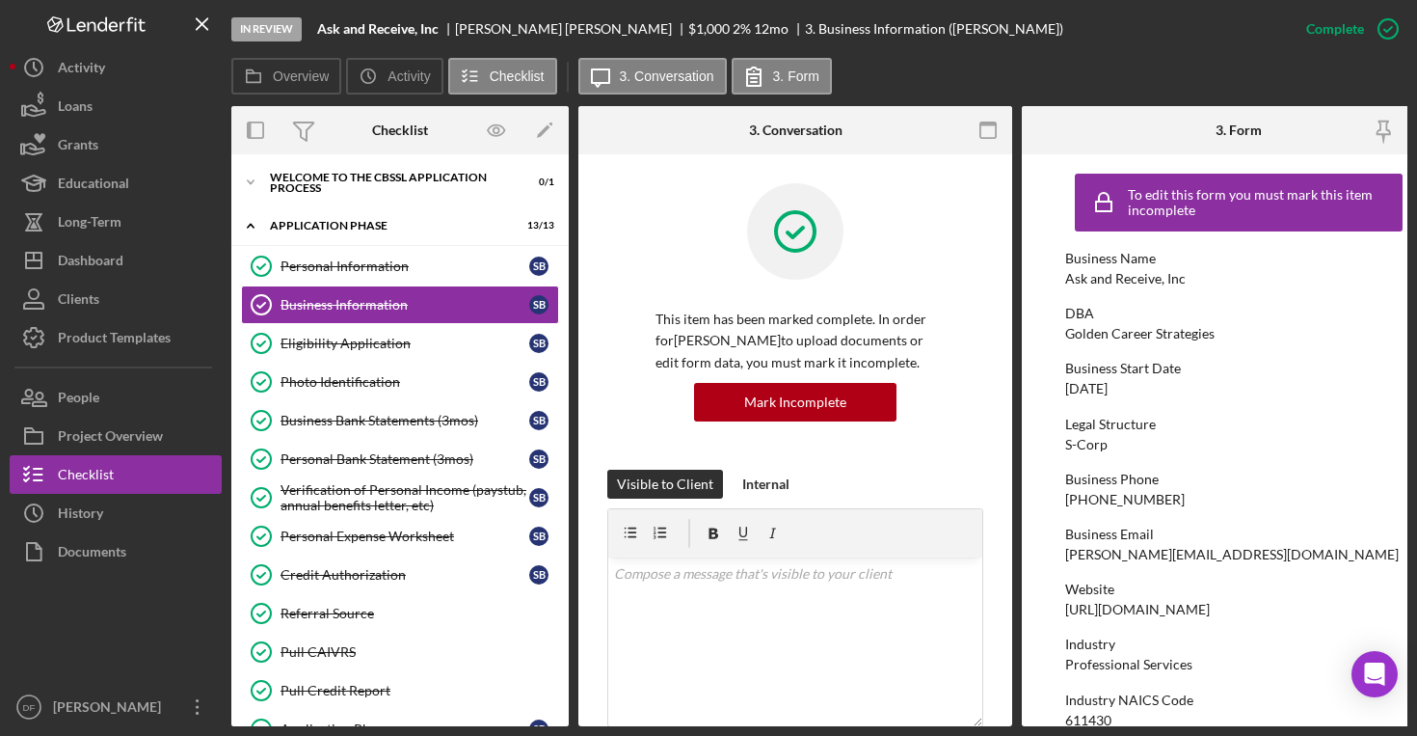
scroll to position [25, 0]
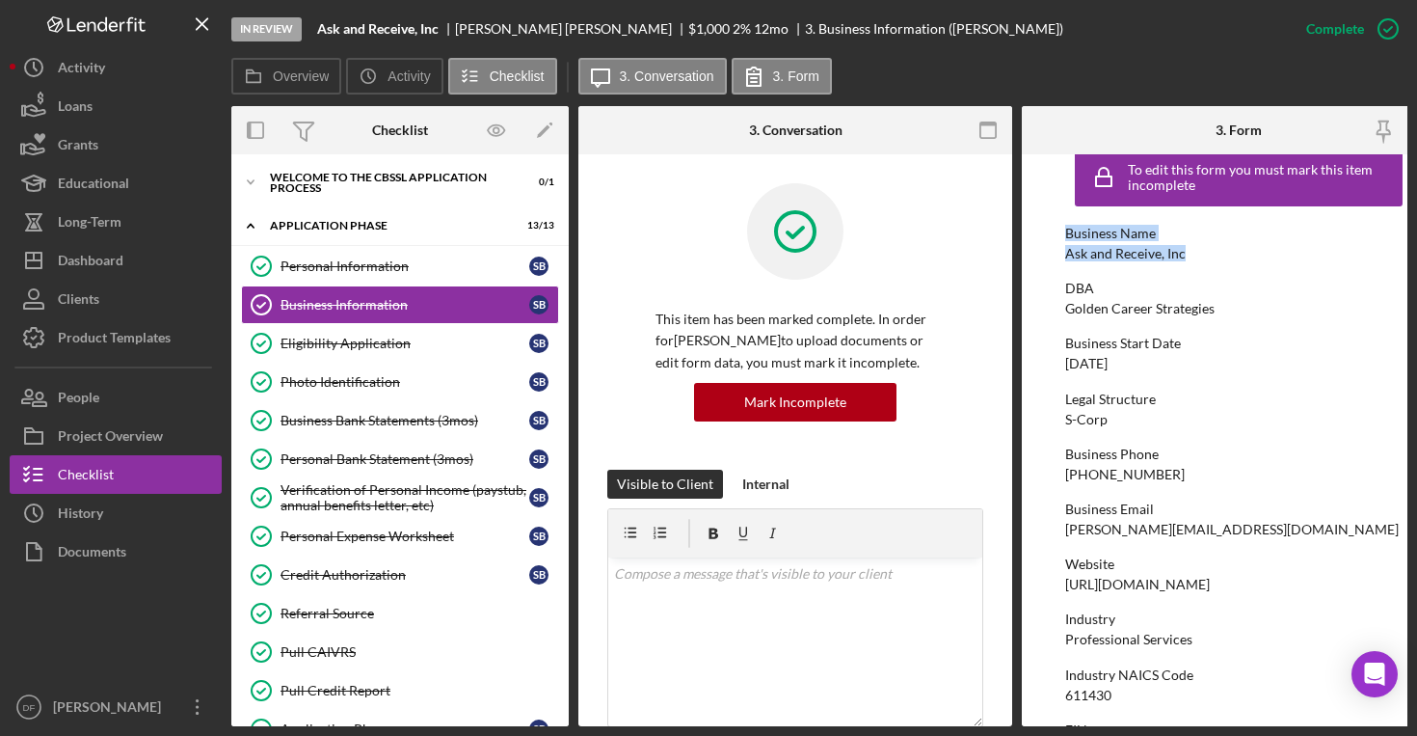
drag, startPoint x: 1059, startPoint y: 256, endPoint x: 1203, endPoint y: 256, distance: 144.6
click at [1169, 256] on form "To edit this form you must mark this item incomplete Business Name Ask and Rece…" at bounding box center [1239, 440] width 434 height 572
drag, startPoint x: 1191, startPoint y: 260, endPoint x: 1067, endPoint y: 258, distance: 123.4
click at [1067, 258] on div "Business Name Ask and Receive, Inc" at bounding box center [1238, 244] width 347 height 36
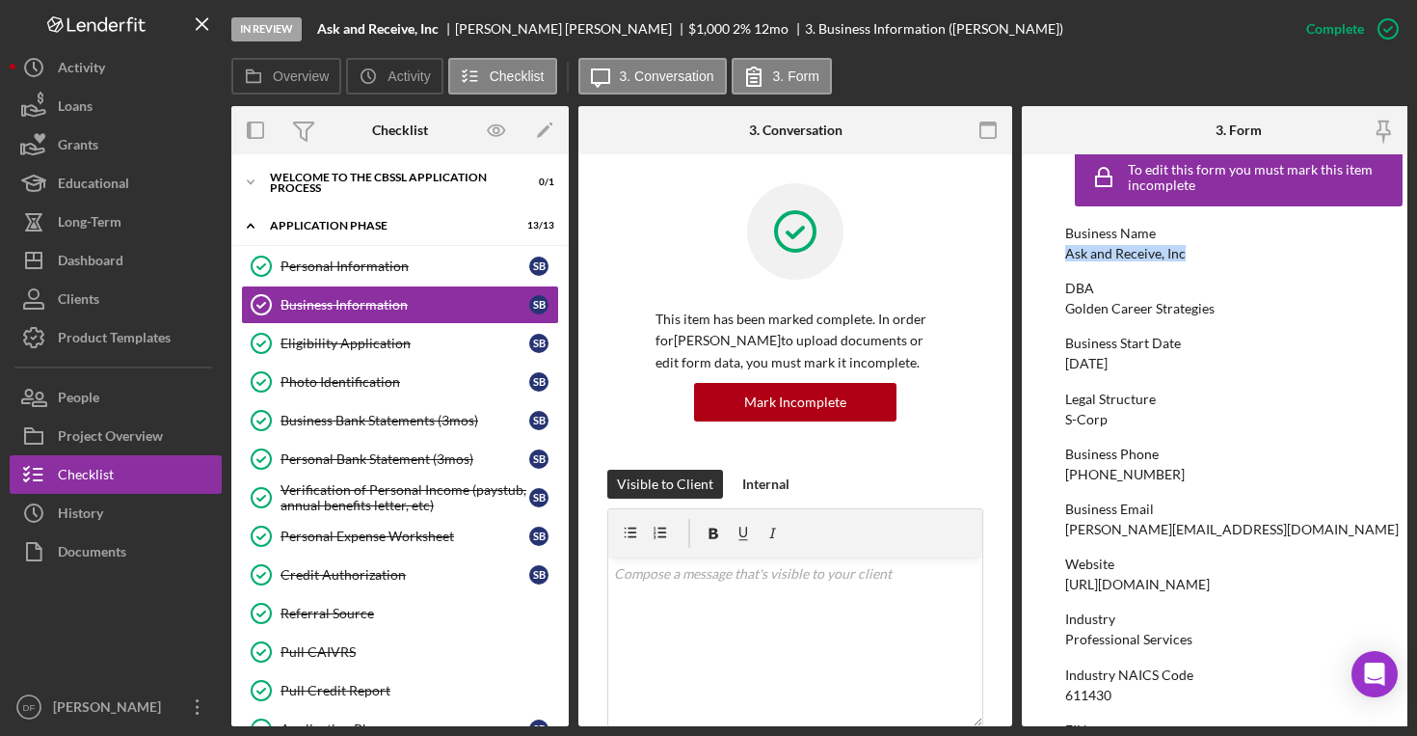
copy div "Ask and Receive, Inc"
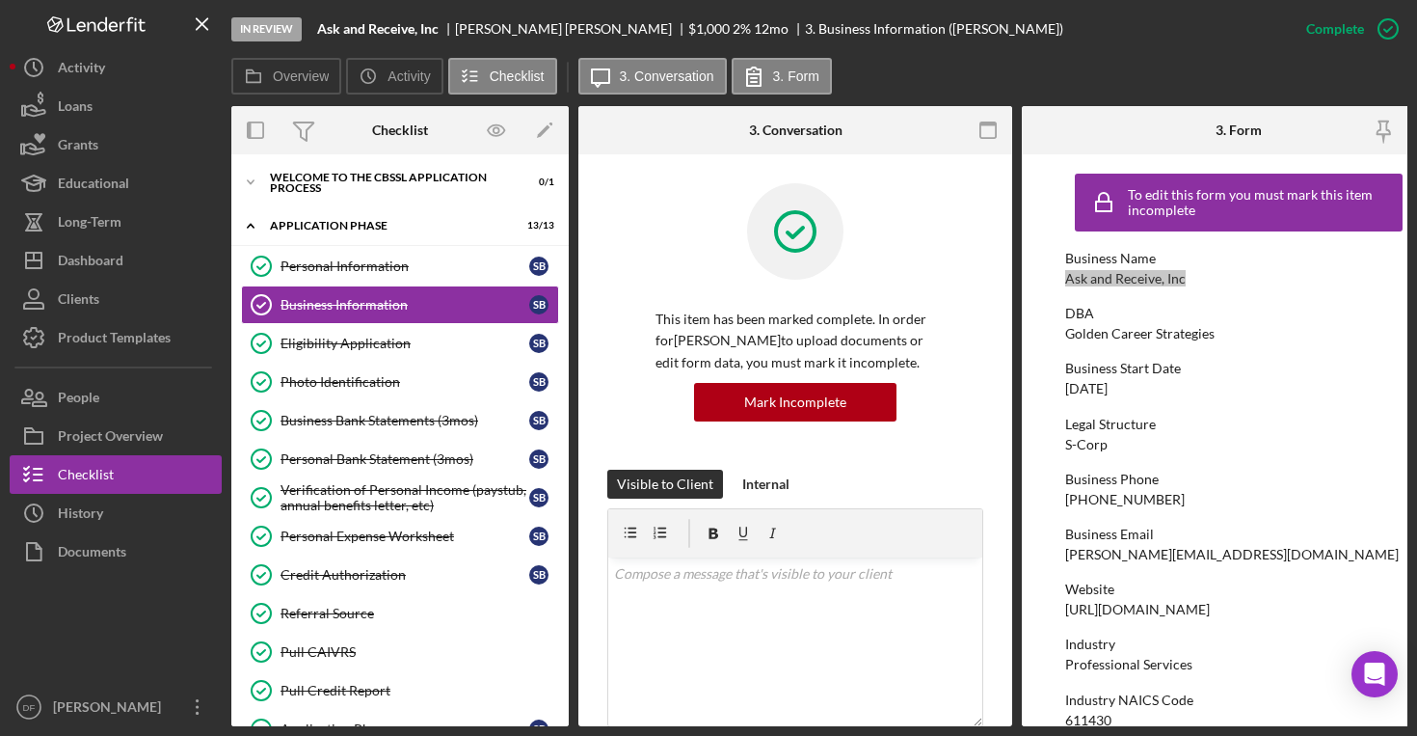
scroll to position [0, 0]
click at [409, 338] on div "Eligibility Application" at bounding box center [405, 343] width 249 height 15
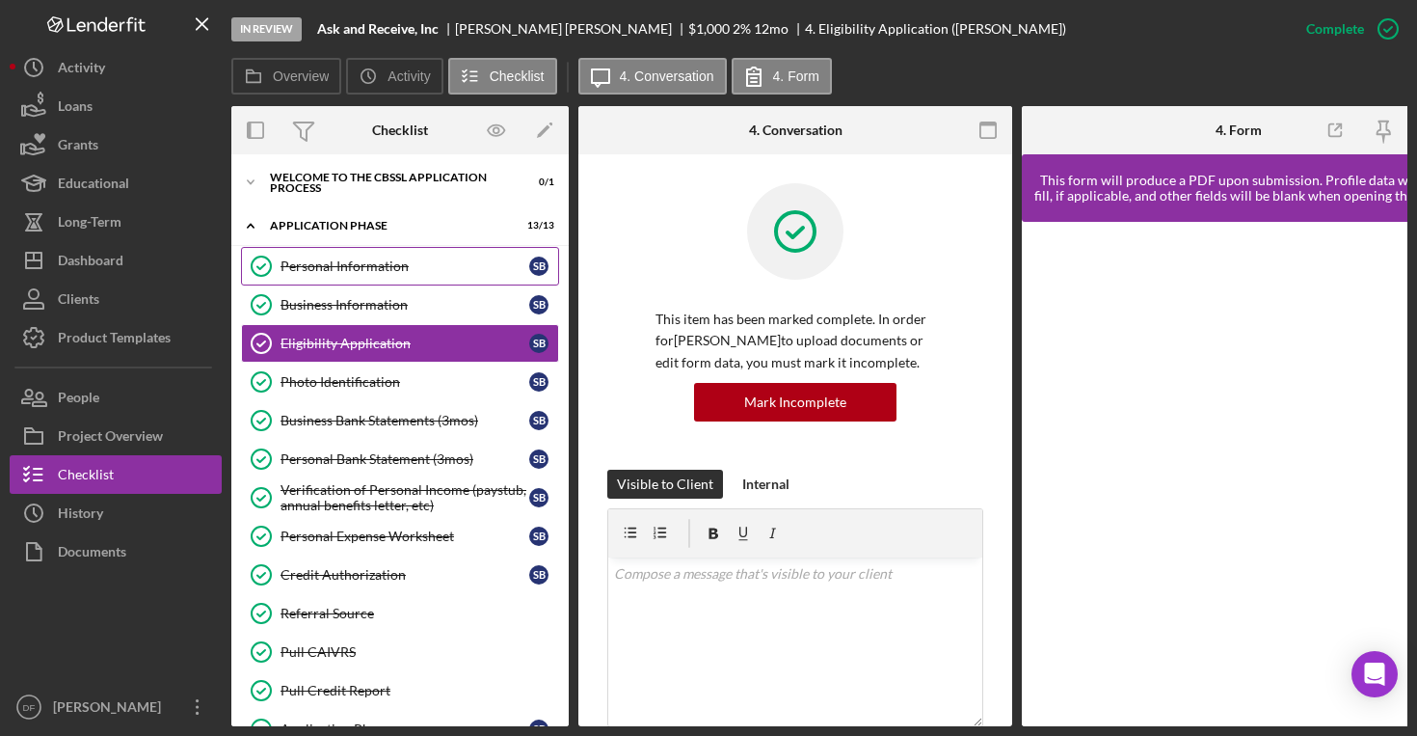
click at [422, 273] on div "Personal Information" at bounding box center [405, 265] width 249 height 15
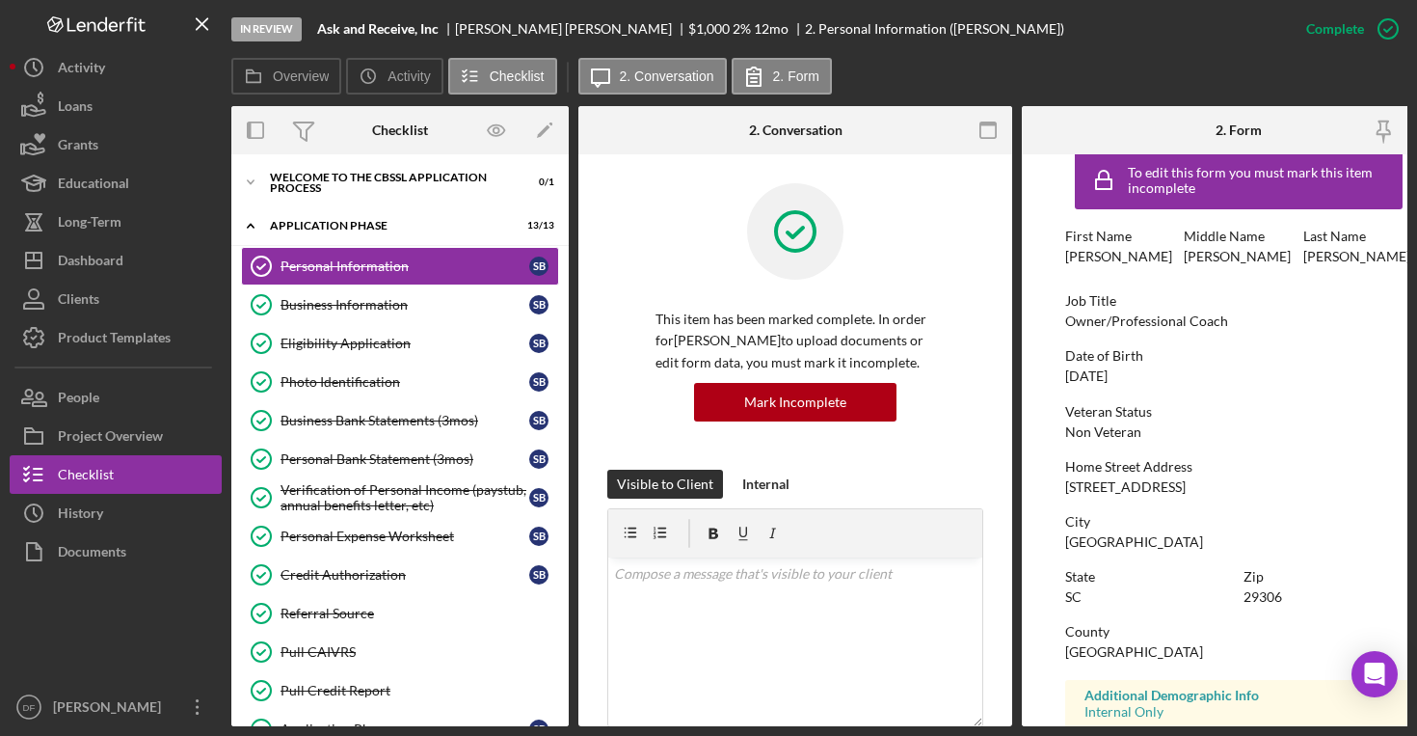
scroll to position [28, 0]
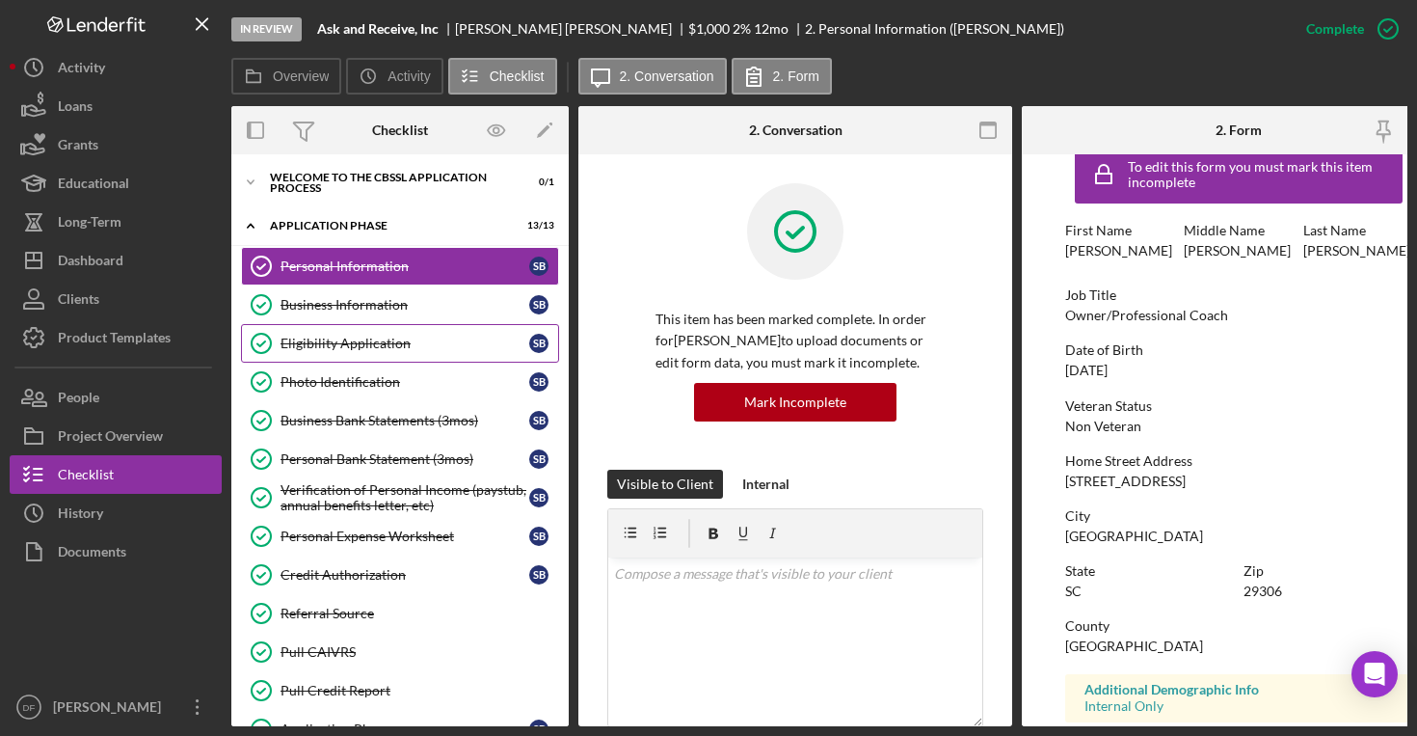
click at [409, 338] on div "Eligibility Application" at bounding box center [405, 343] width 249 height 15
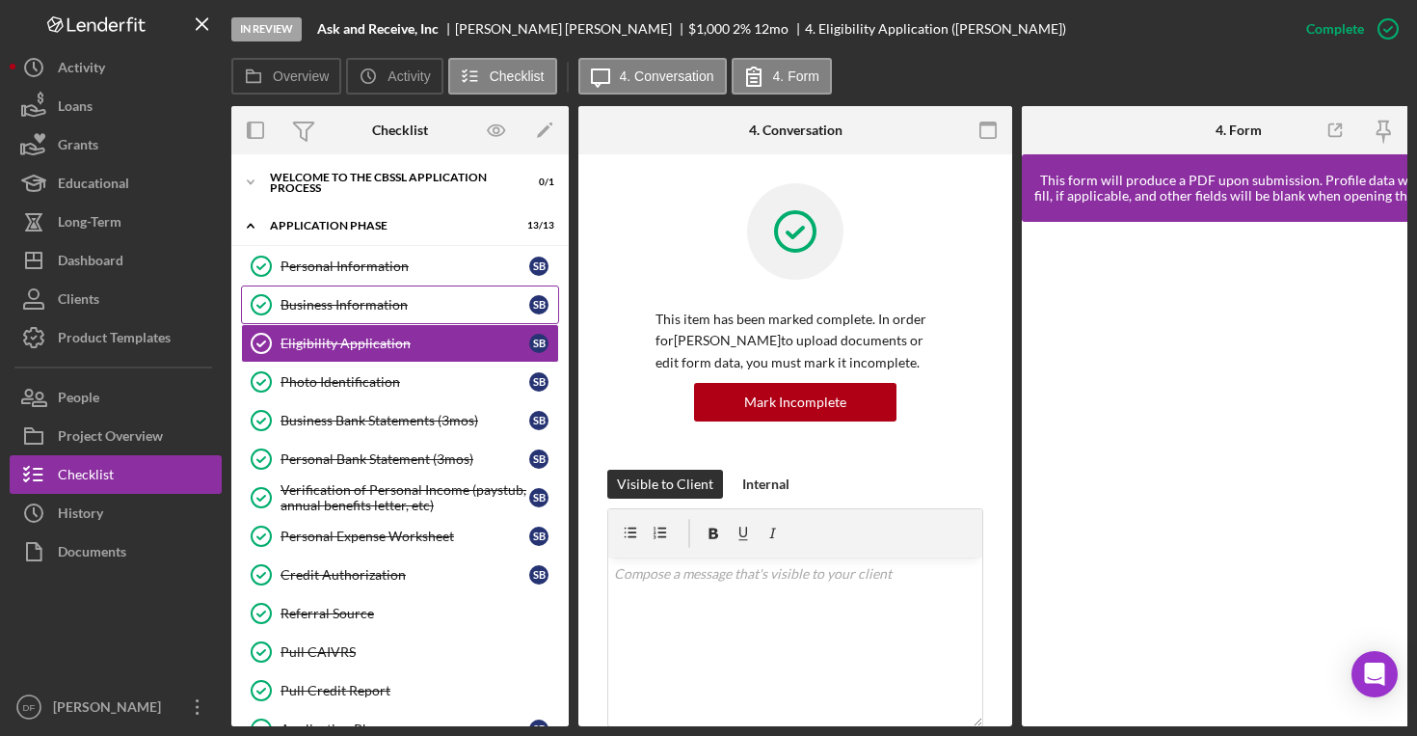
click at [374, 300] on div "Business Information" at bounding box center [405, 304] width 249 height 15
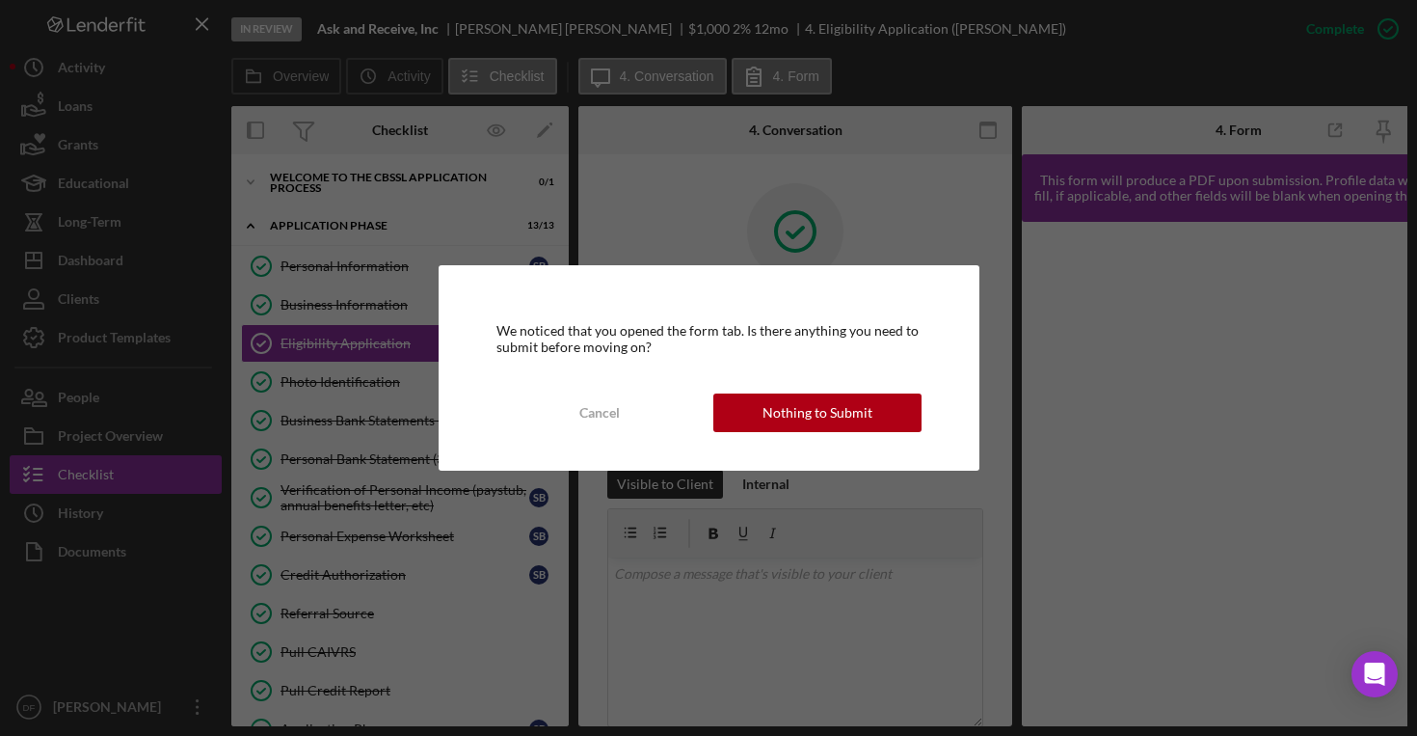
click at [814, 432] on div "We noticed that you opened the form tab. Is there anything you need to submit b…" at bounding box center [709, 367] width 541 height 204
click at [810, 417] on div "Nothing to Submit" at bounding box center [818, 412] width 110 height 39
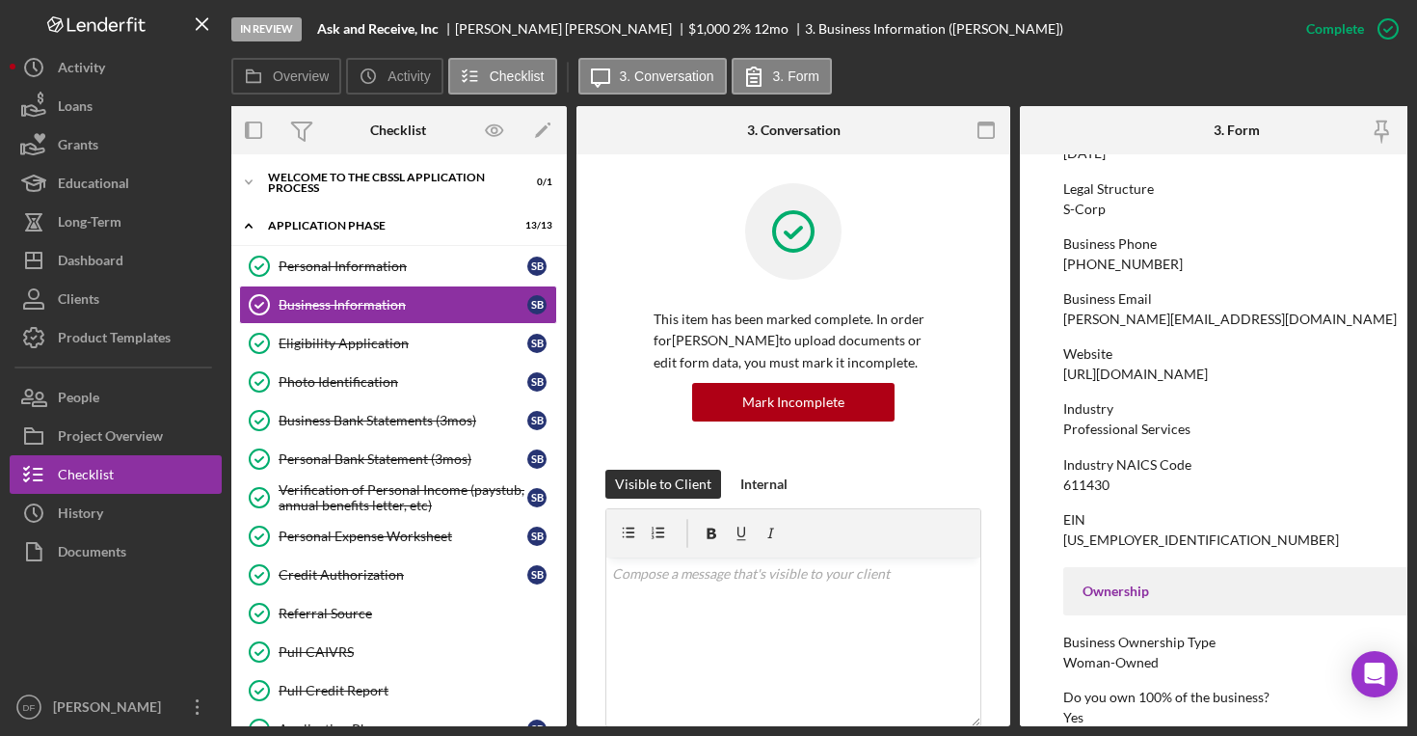
scroll to position [307, 0]
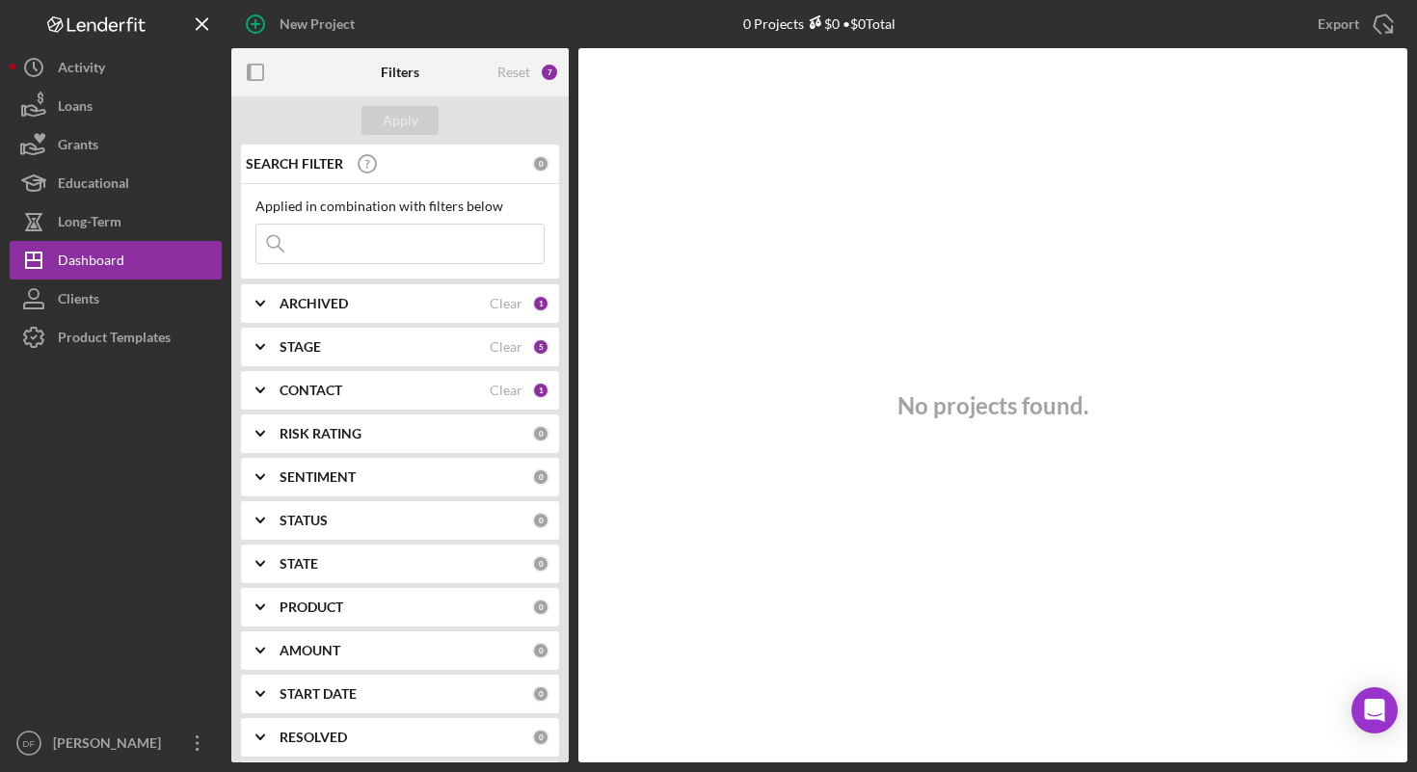
click at [134, 68] on button "Icon/History Activity" at bounding box center [116, 67] width 212 height 39
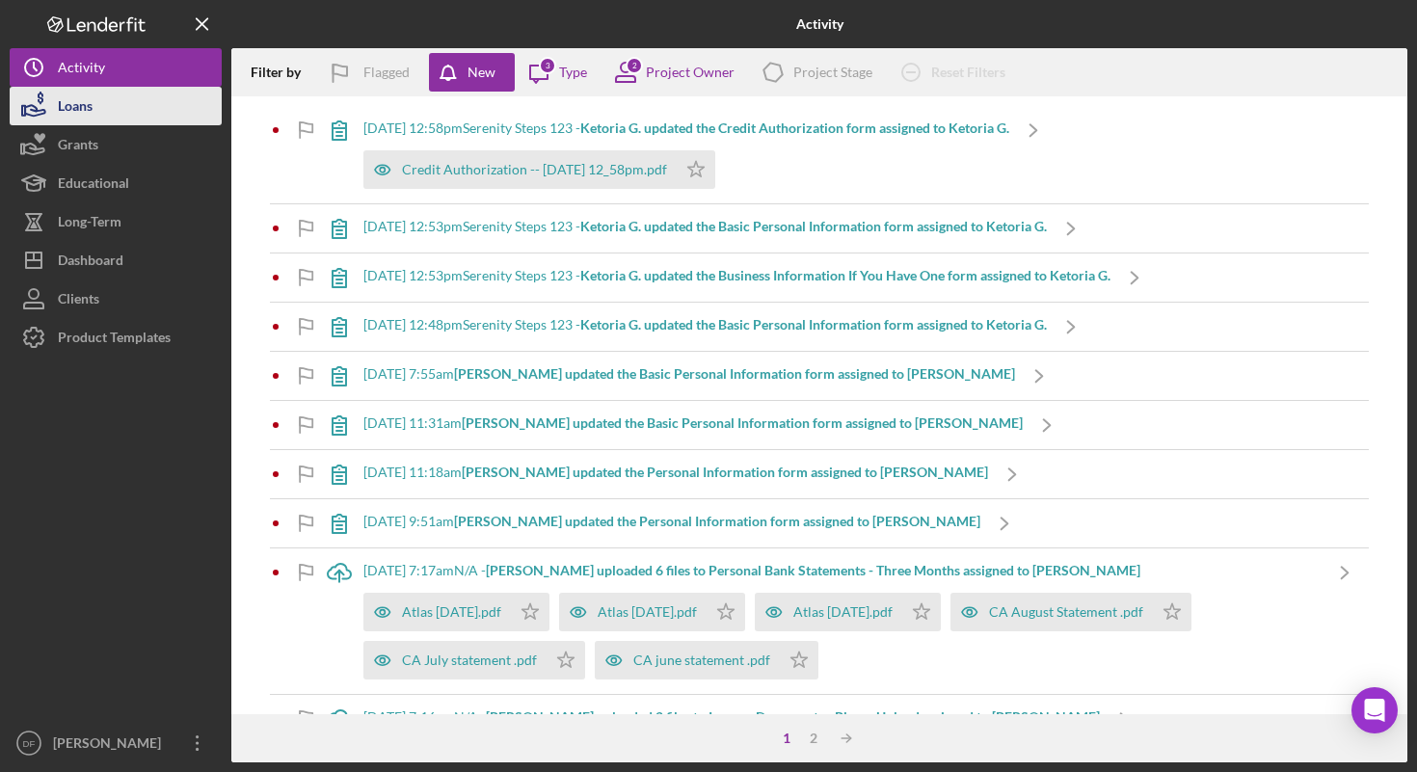
click at [121, 93] on button "Loans" at bounding box center [116, 106] width 212 height 39
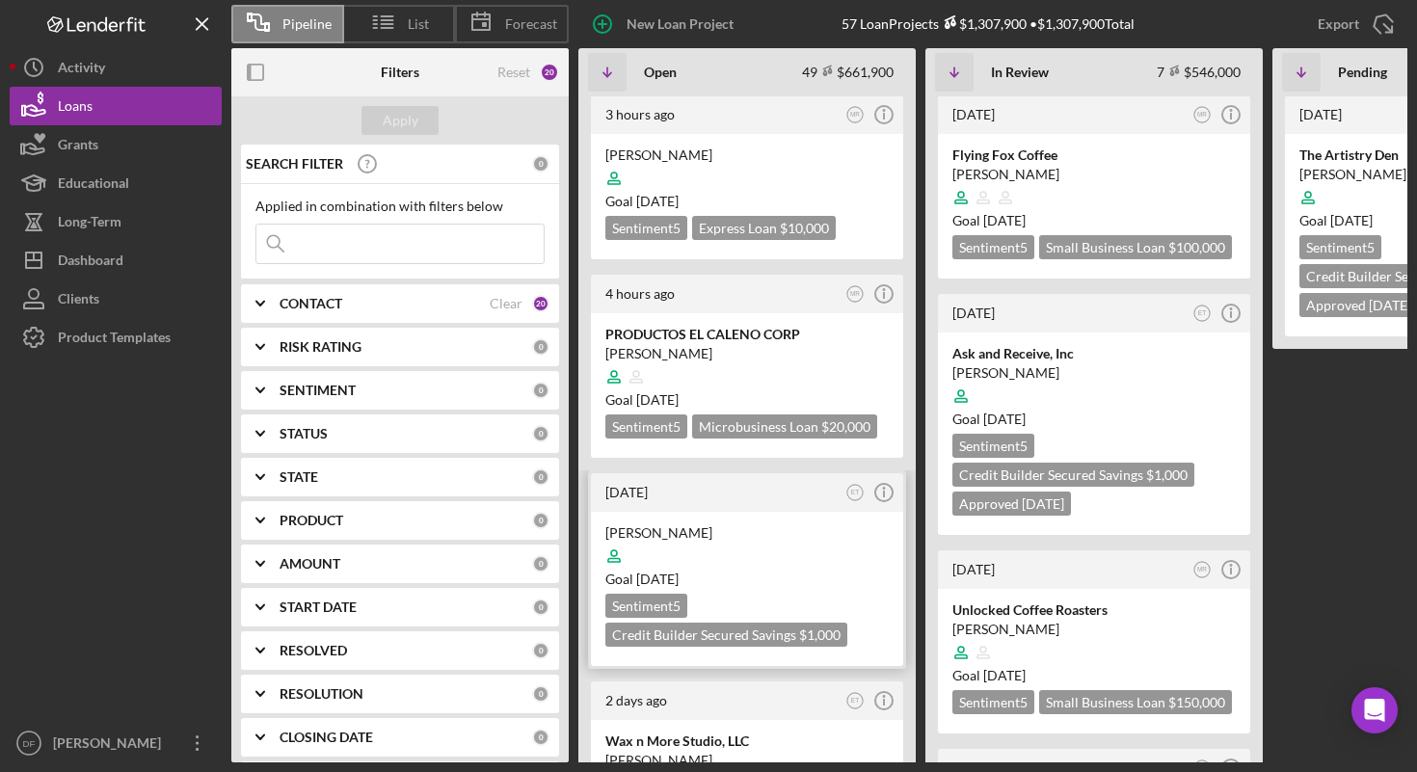
scroll to position [8, 0]
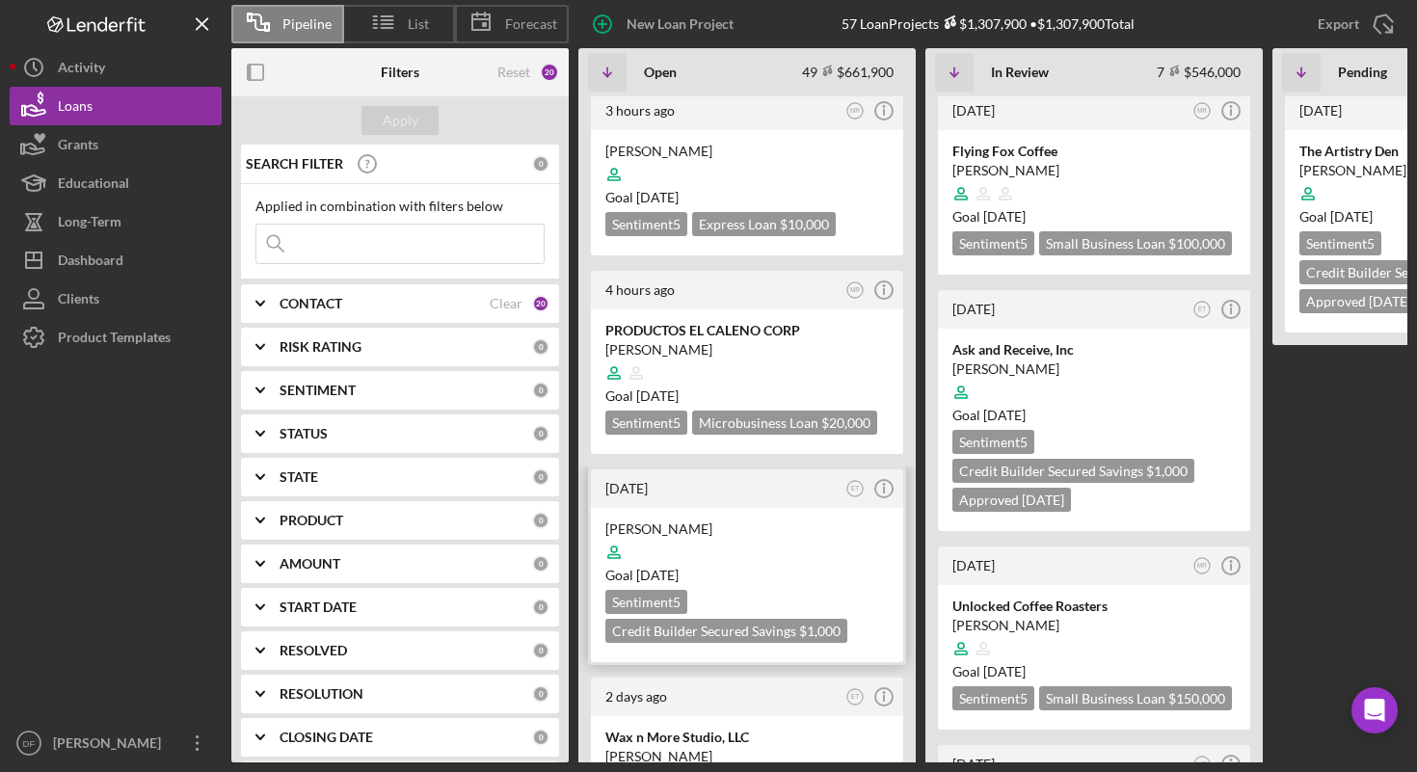
click at [736, 520] on div "[PERSON_NAME]" at bounding box center [746, 529] width 283 height 19
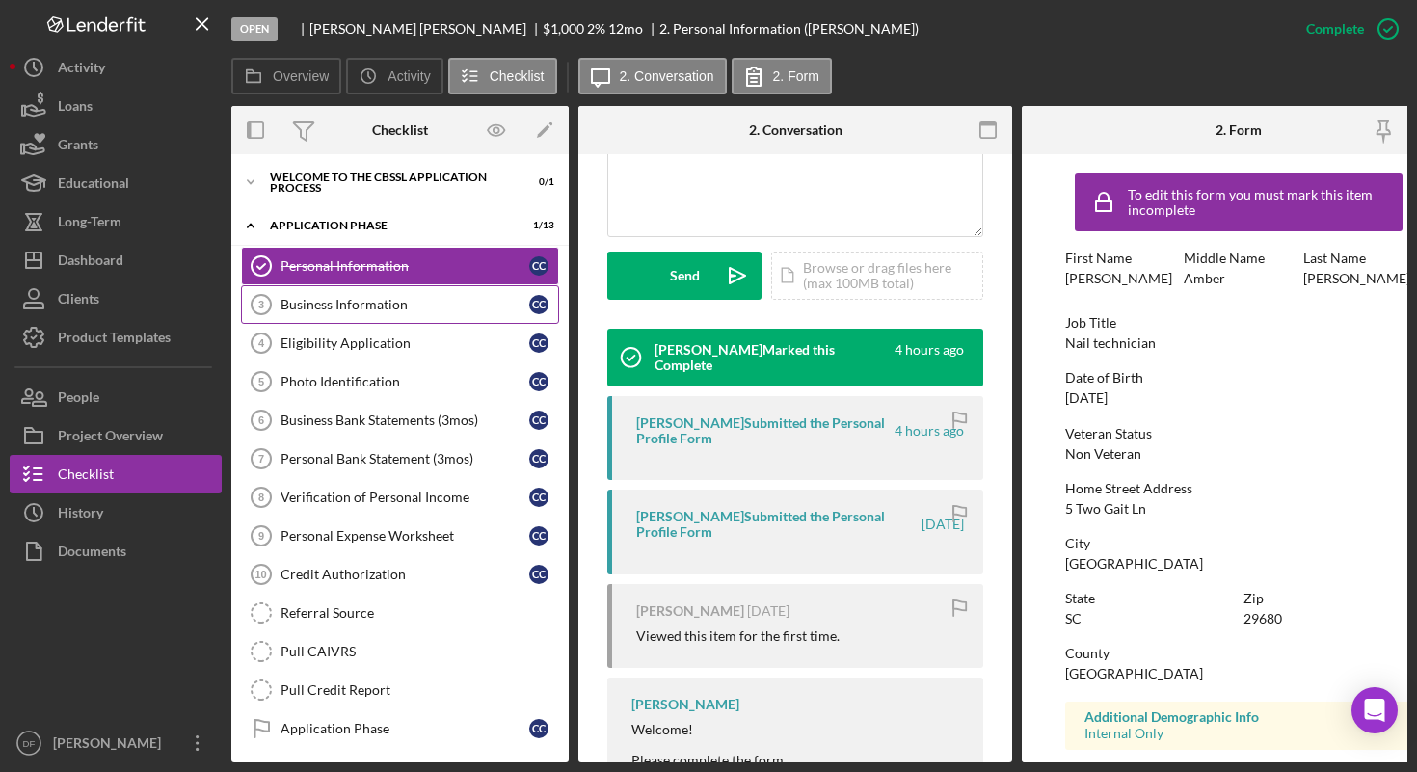
click at [376, 310] on div "Business Information" at bounding box center [405, 304] width 249 height 15
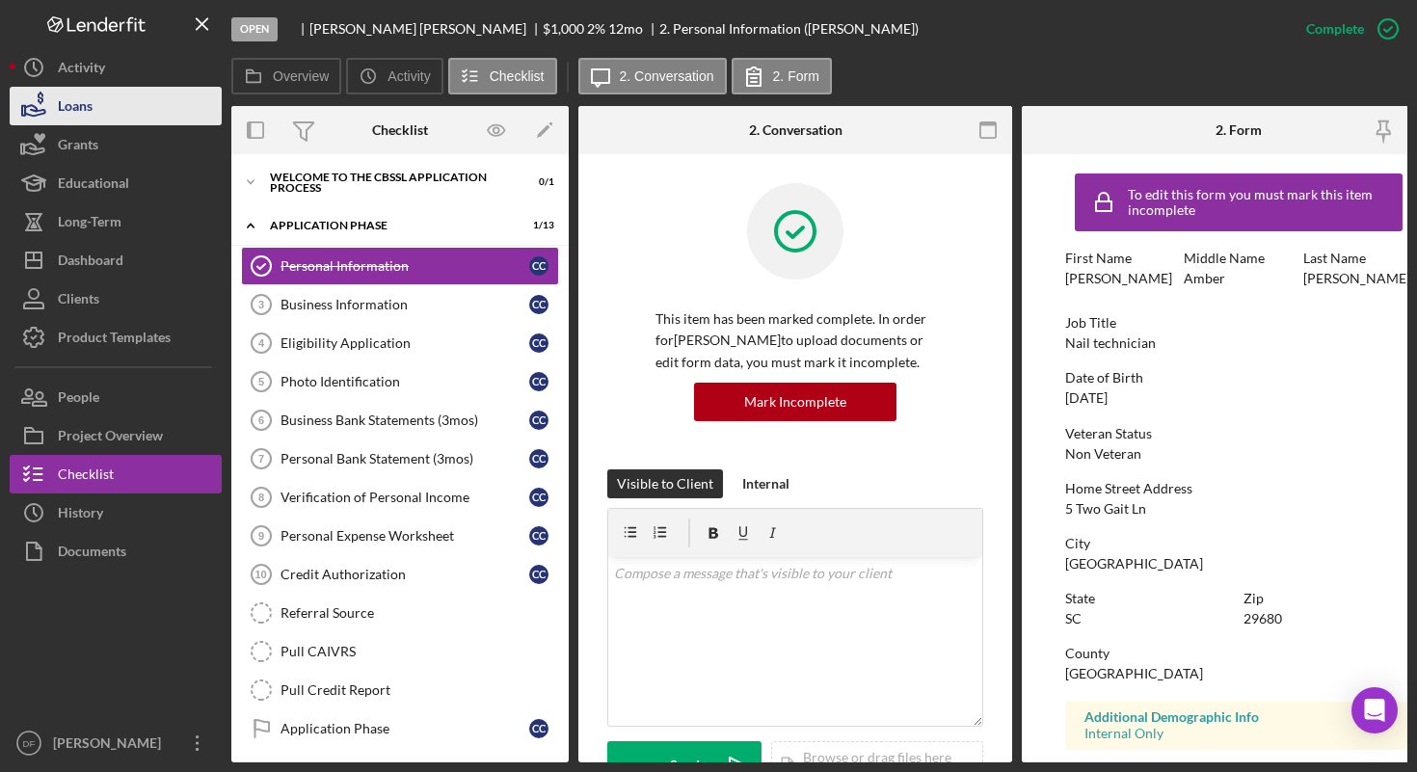
click at [136, 90] on button "Loans" at bounding box center [116, 106] width 212 height 39
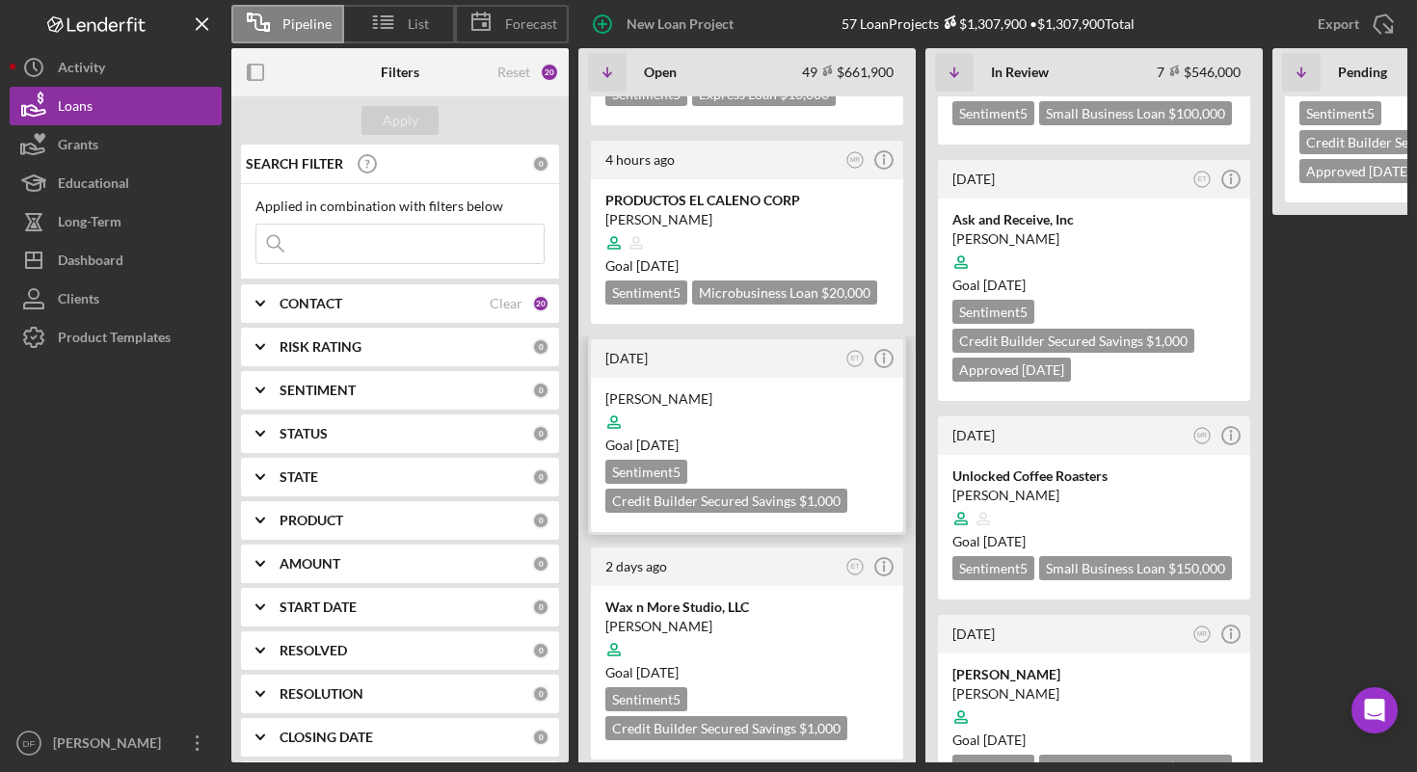
scroll to position [364, 0]
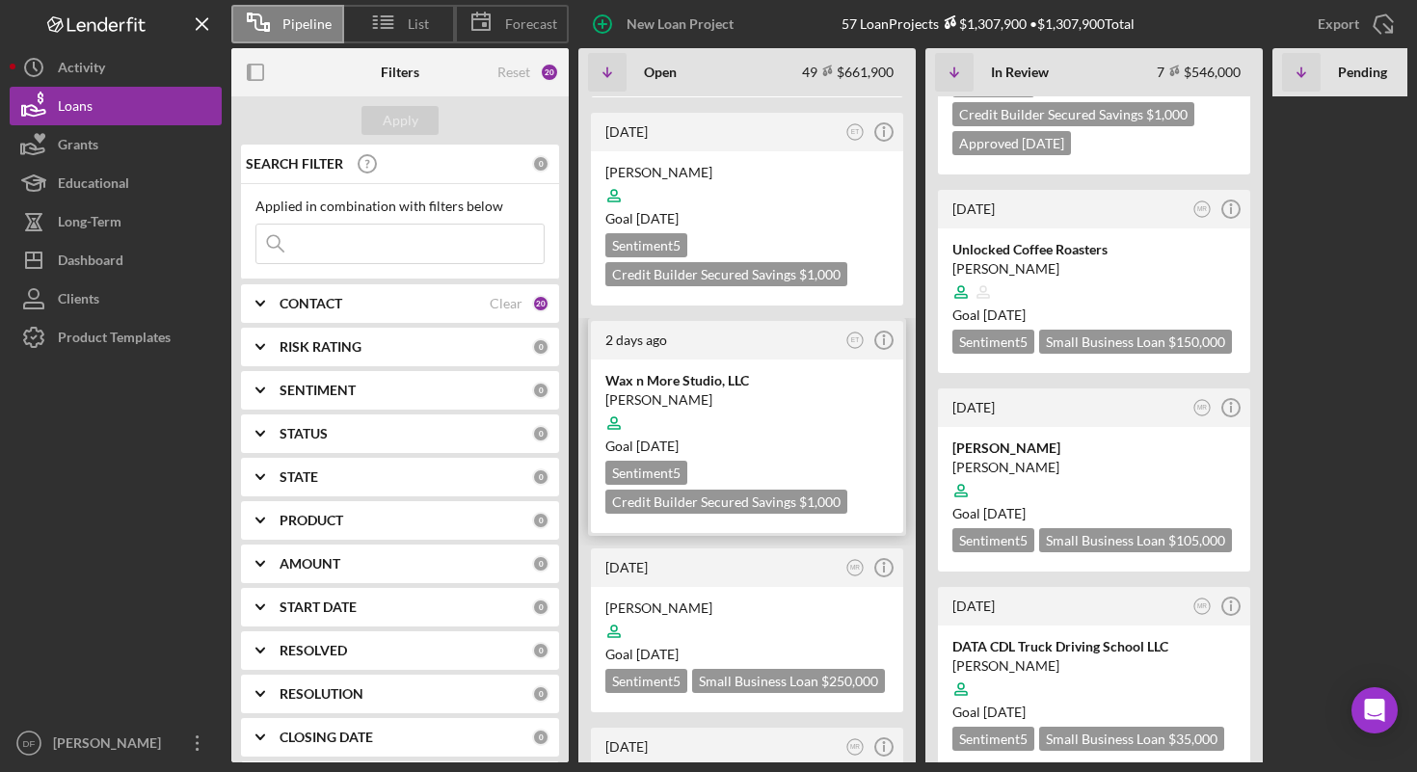
click at [772, 430] on div at bounding box center [746, 423] width 283 height 37
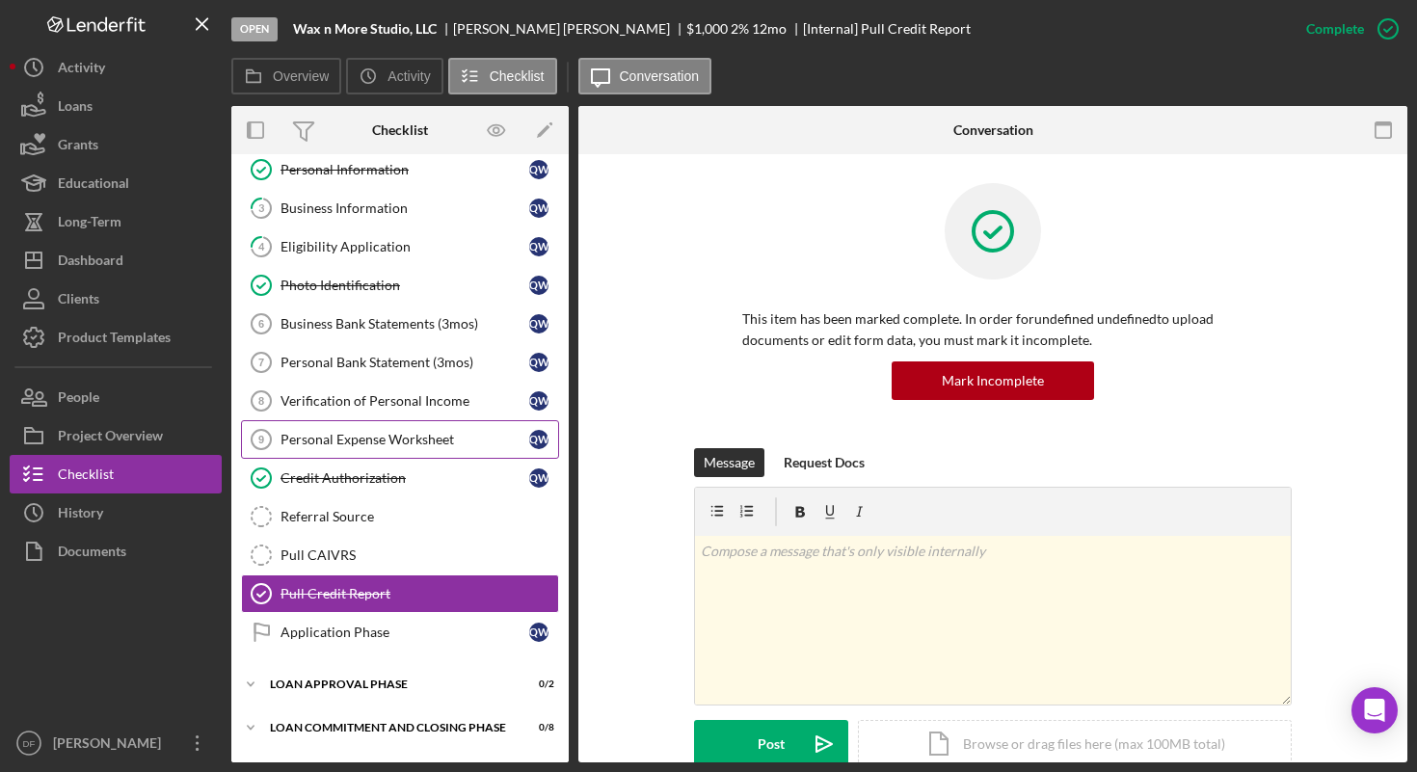
scroll to position [135, 0]
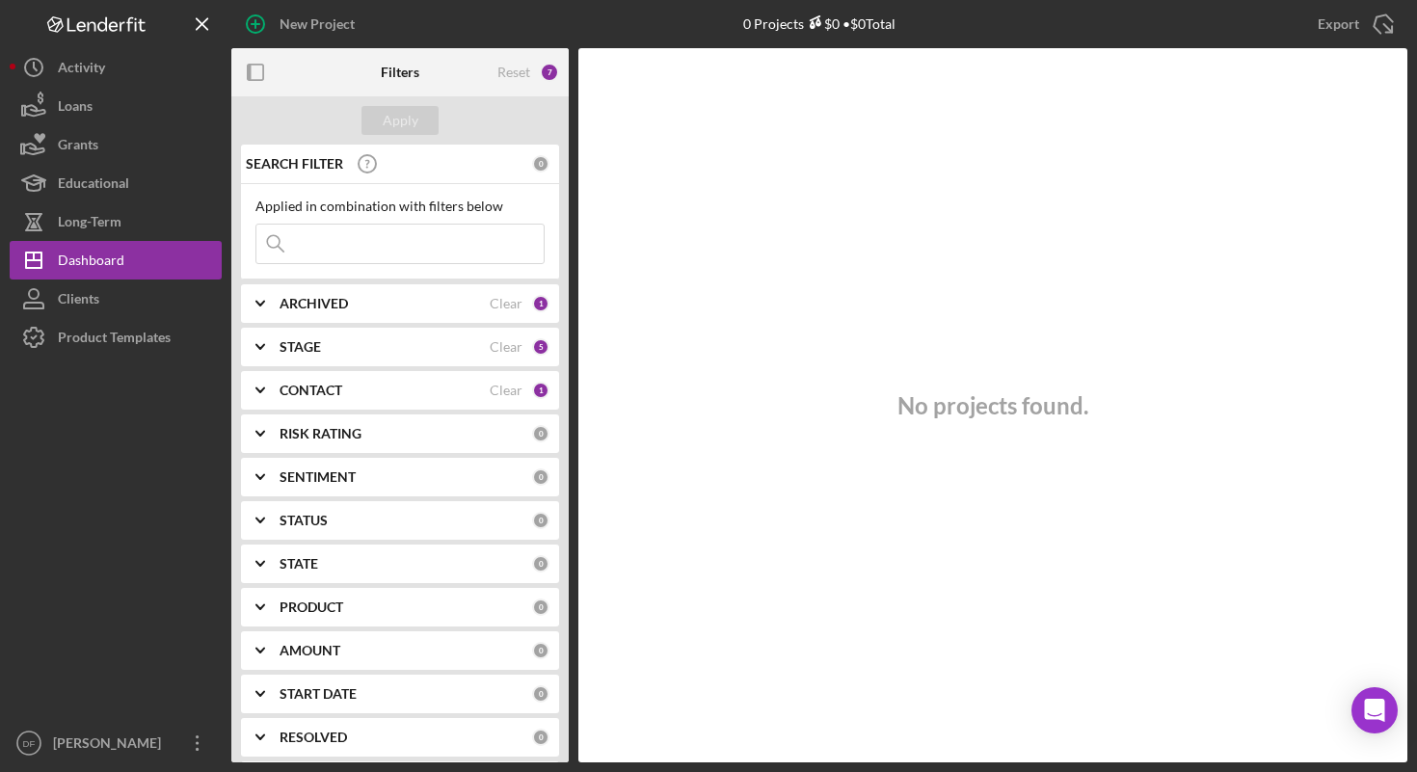
click at [67, 104] on div "Loans" at bounding box center [75, 108] width 35 height 43
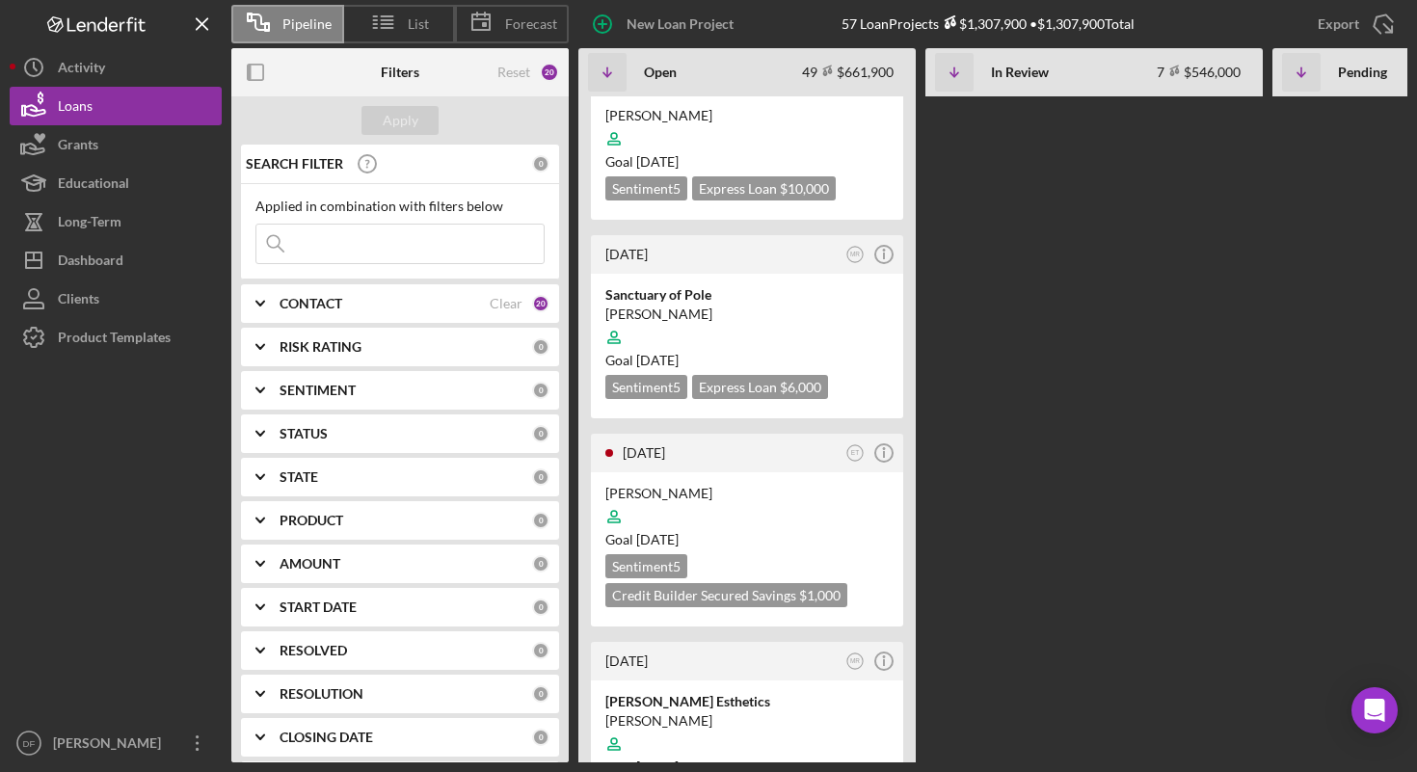
scroll to position [4378, 0]
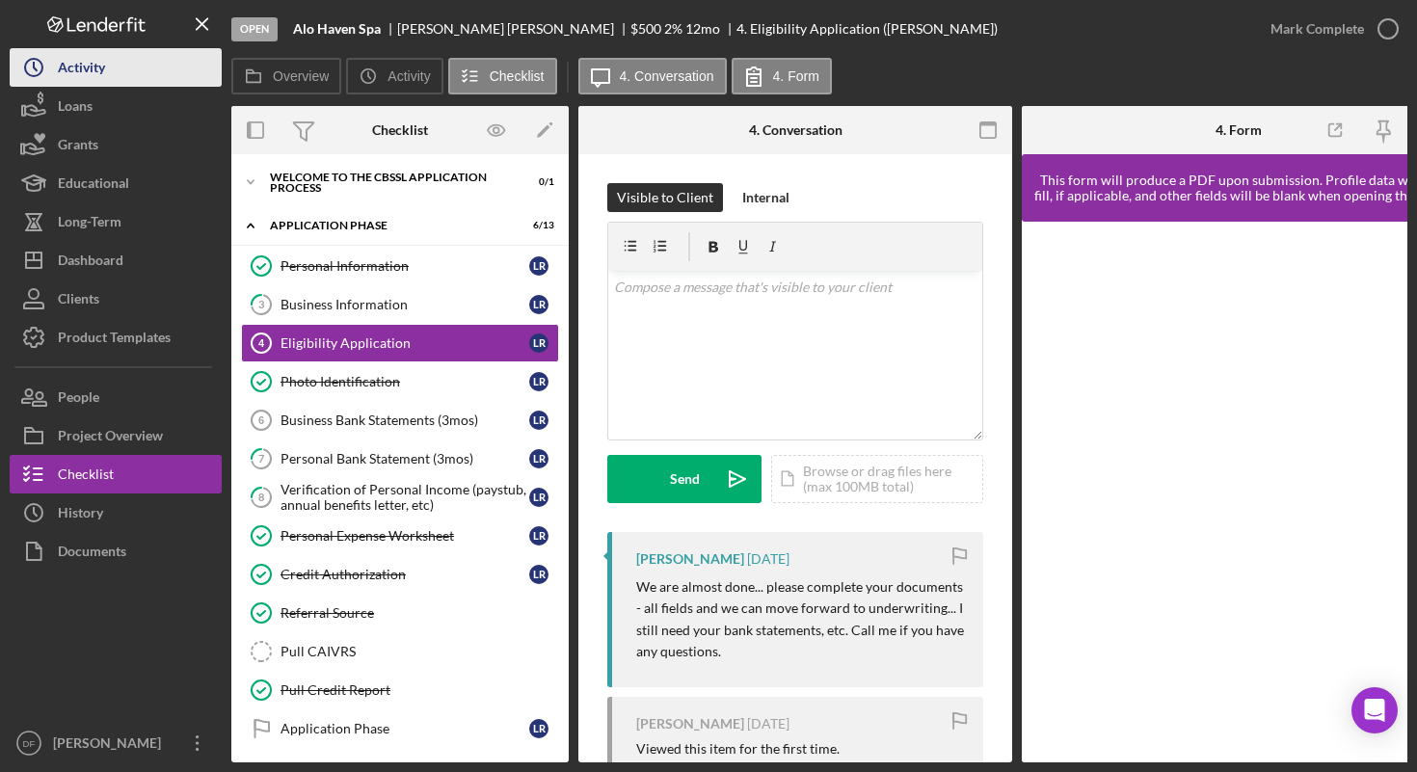
click at [125, 65] on button "Icon/History Activity" at bounding box center [116, 67] width 212 height 39
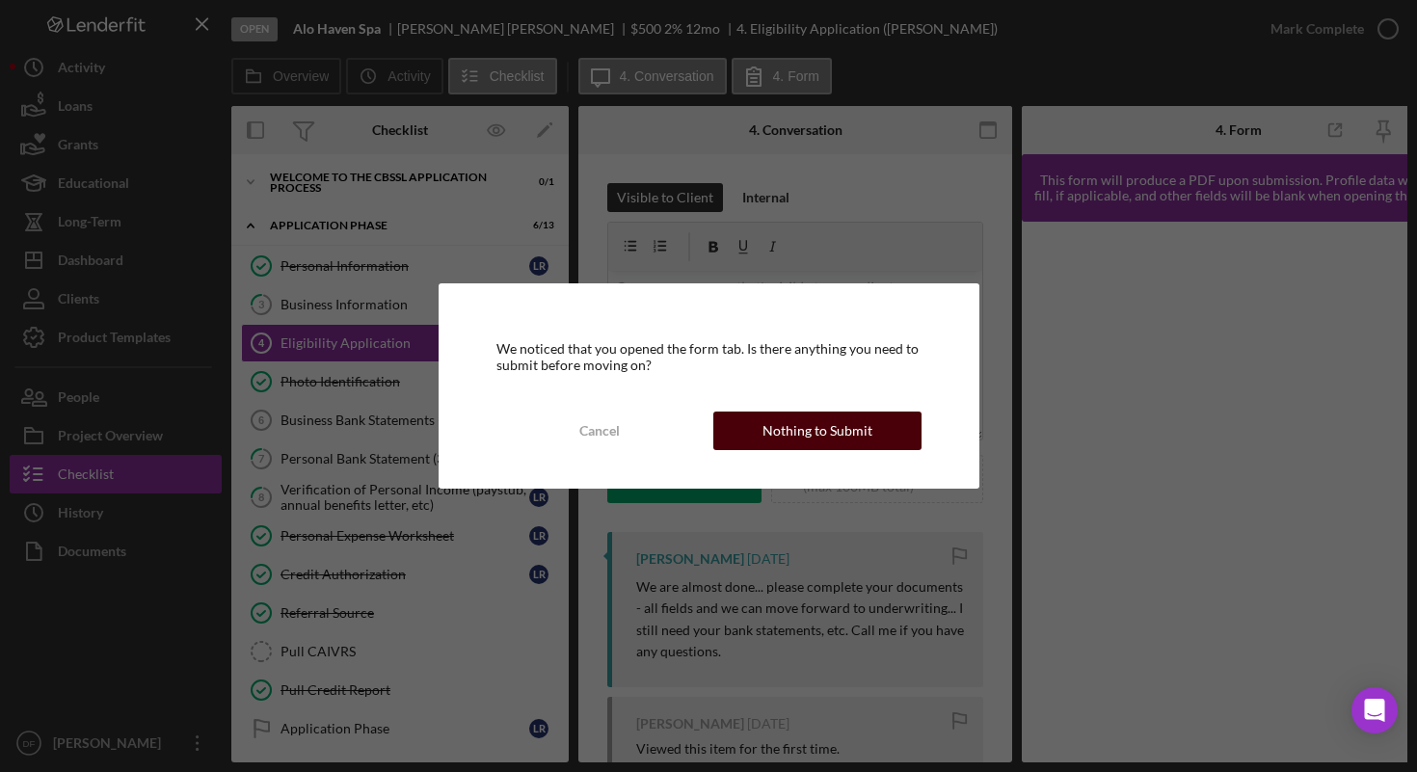
click at [795, 440] on div "Nothing to Submit" at bounding box center [818, 431] width 110 height 39
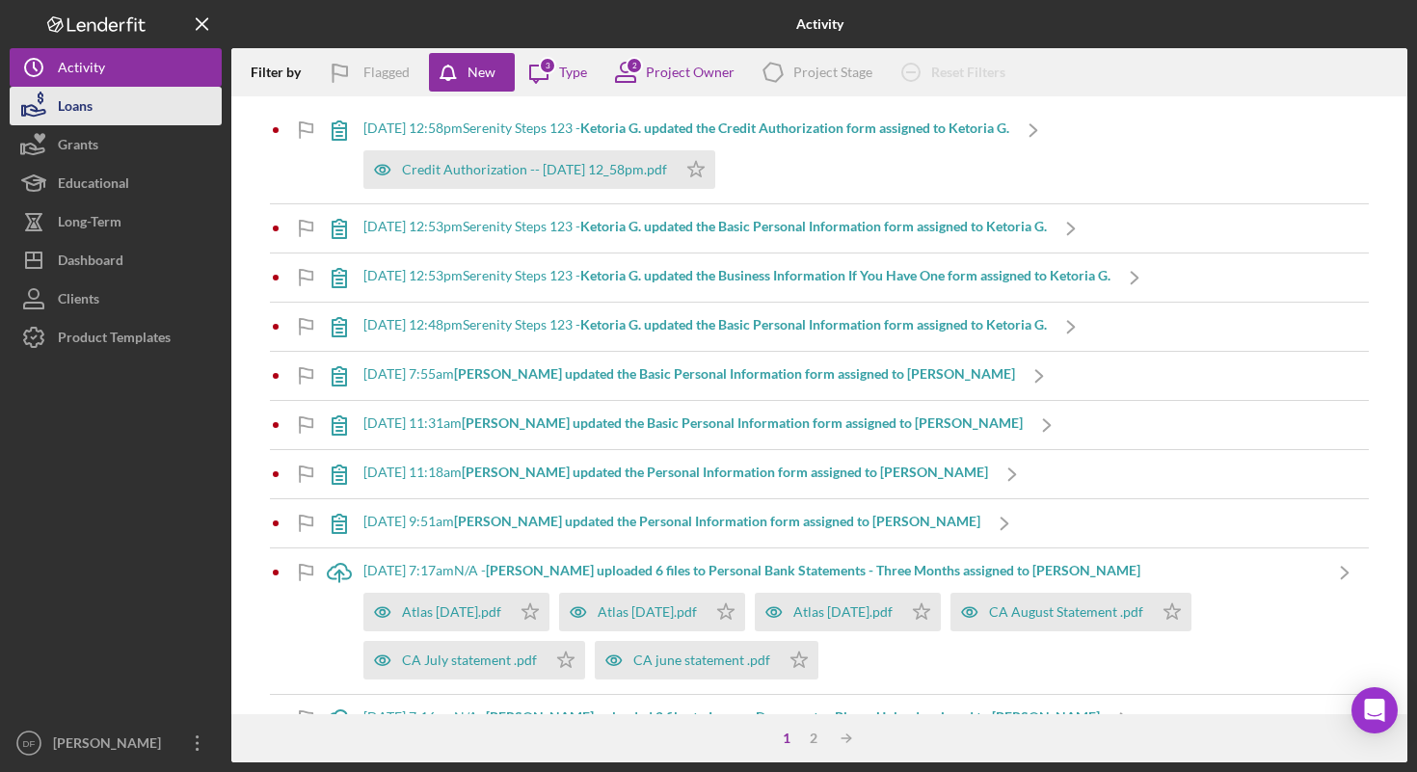
click at [171, 98] on button "Loans" at bounding box center [116, 106] width 212 height 39
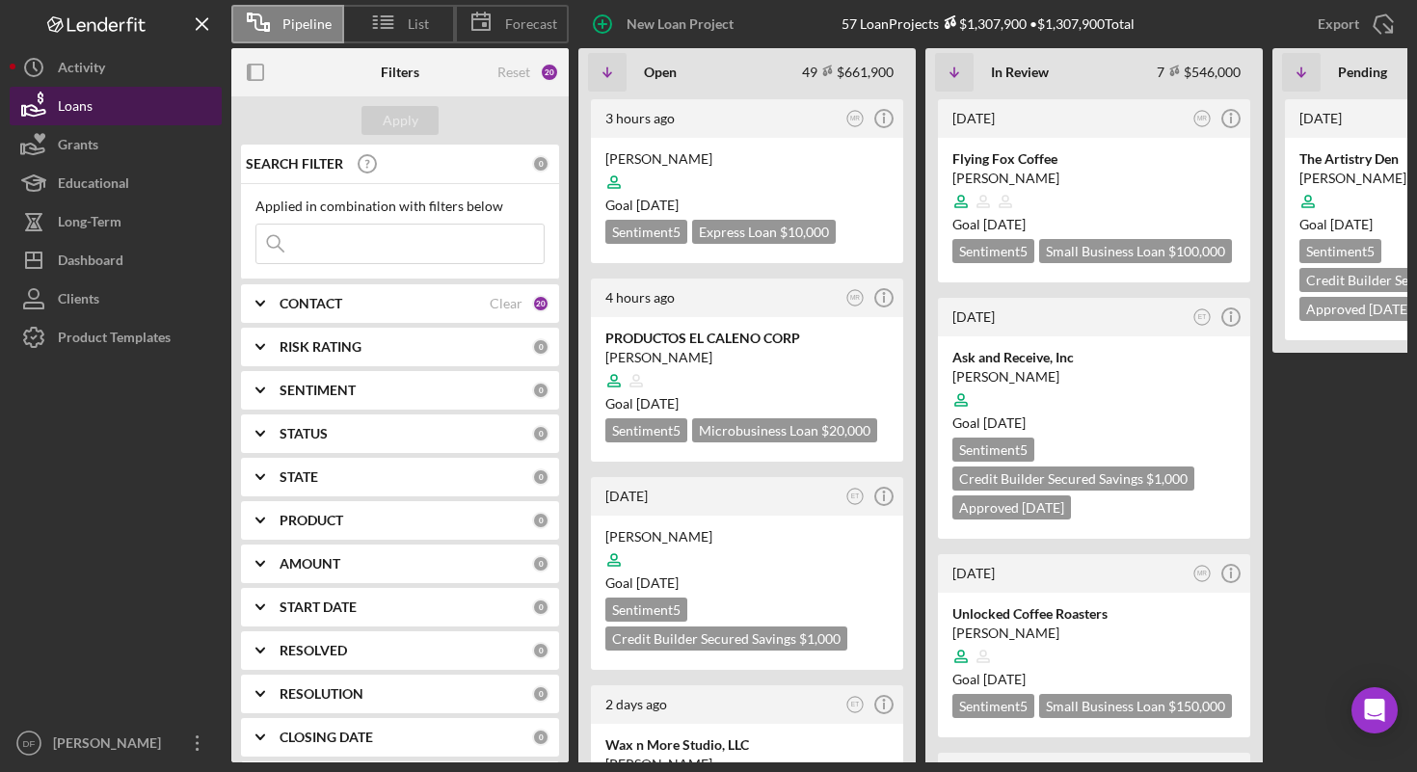
click at [121, 87] on button "Loans" at bounding box center [116, 106] width 212 height 39
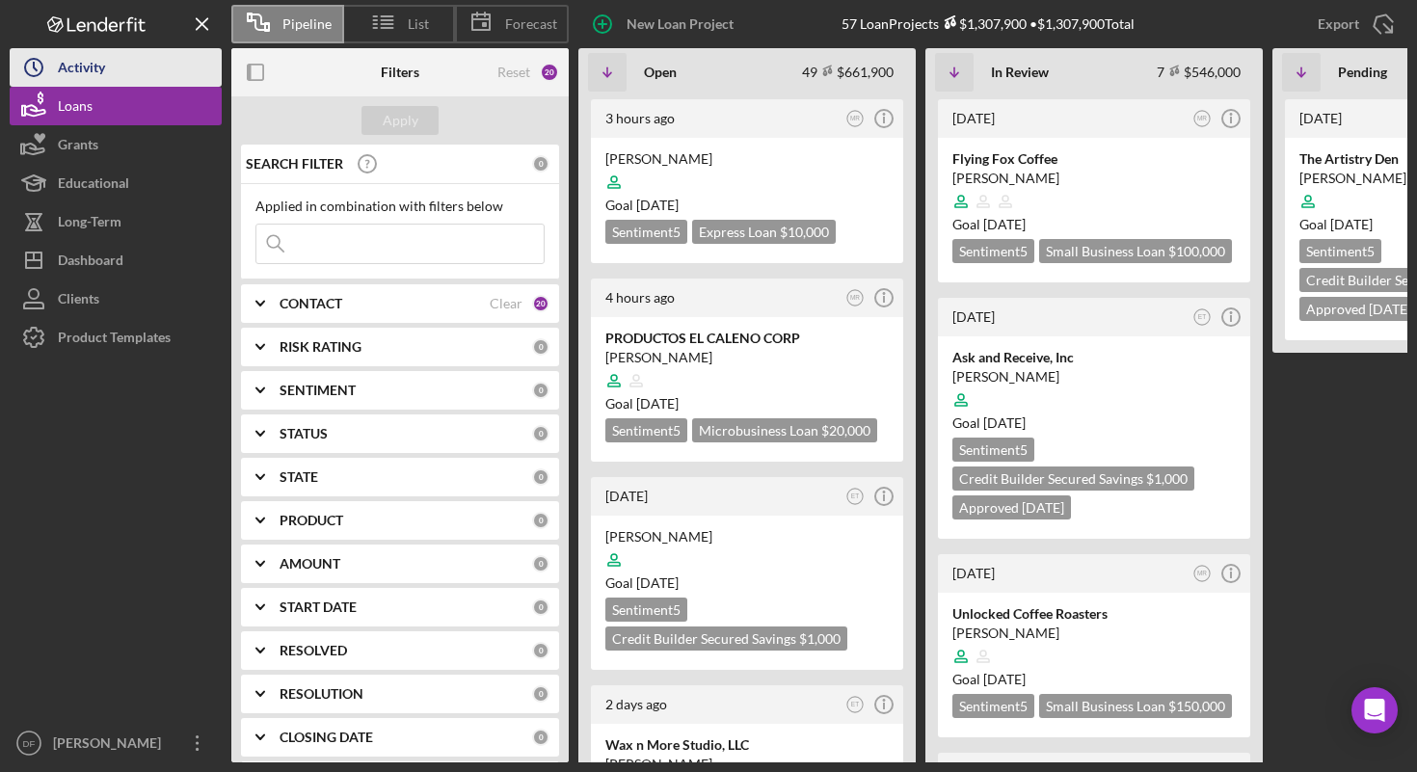
click at [115, 74] on button "Icon/History Activity" at bounding box center [116, 67] width 212 height 39
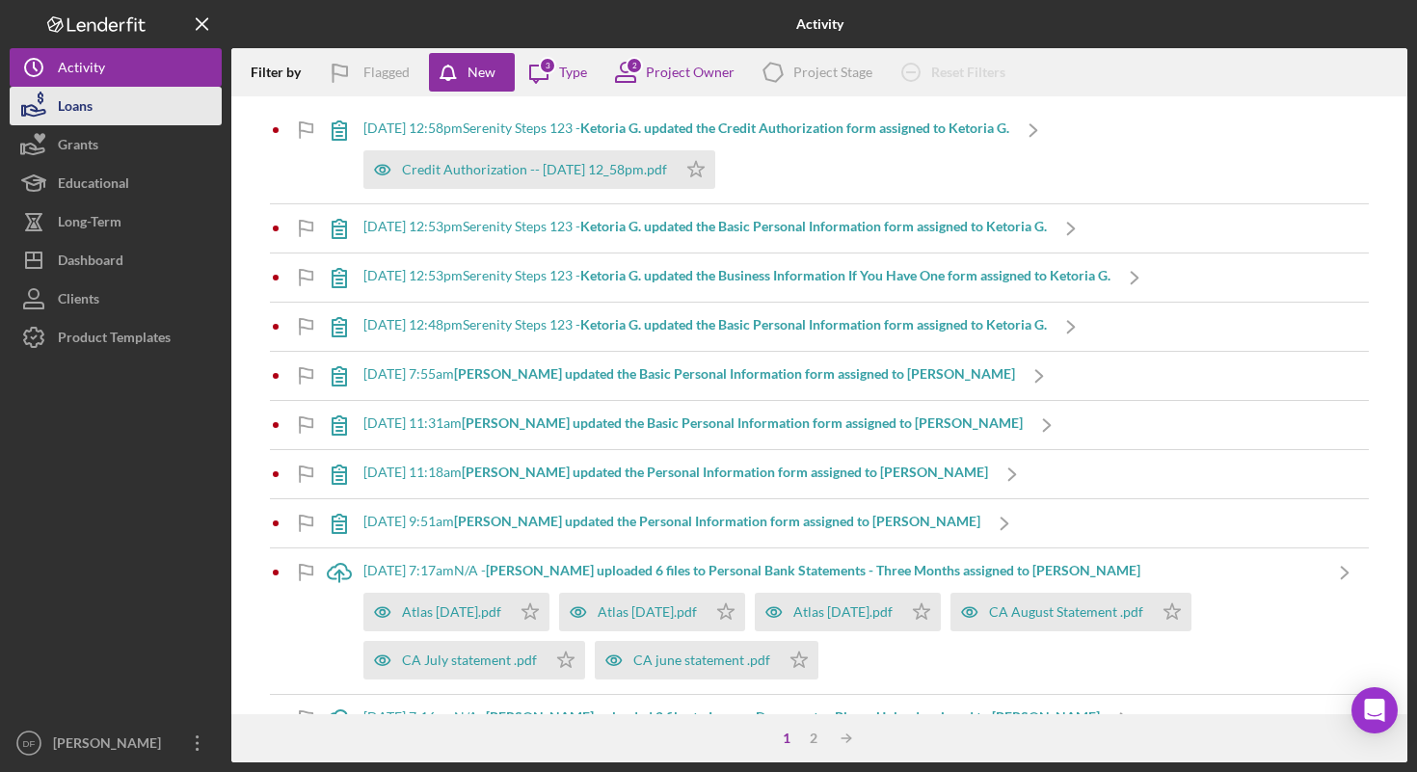
click at [121, 121] on button "Loans" at bounding box center [116, 106] width 212 height 39
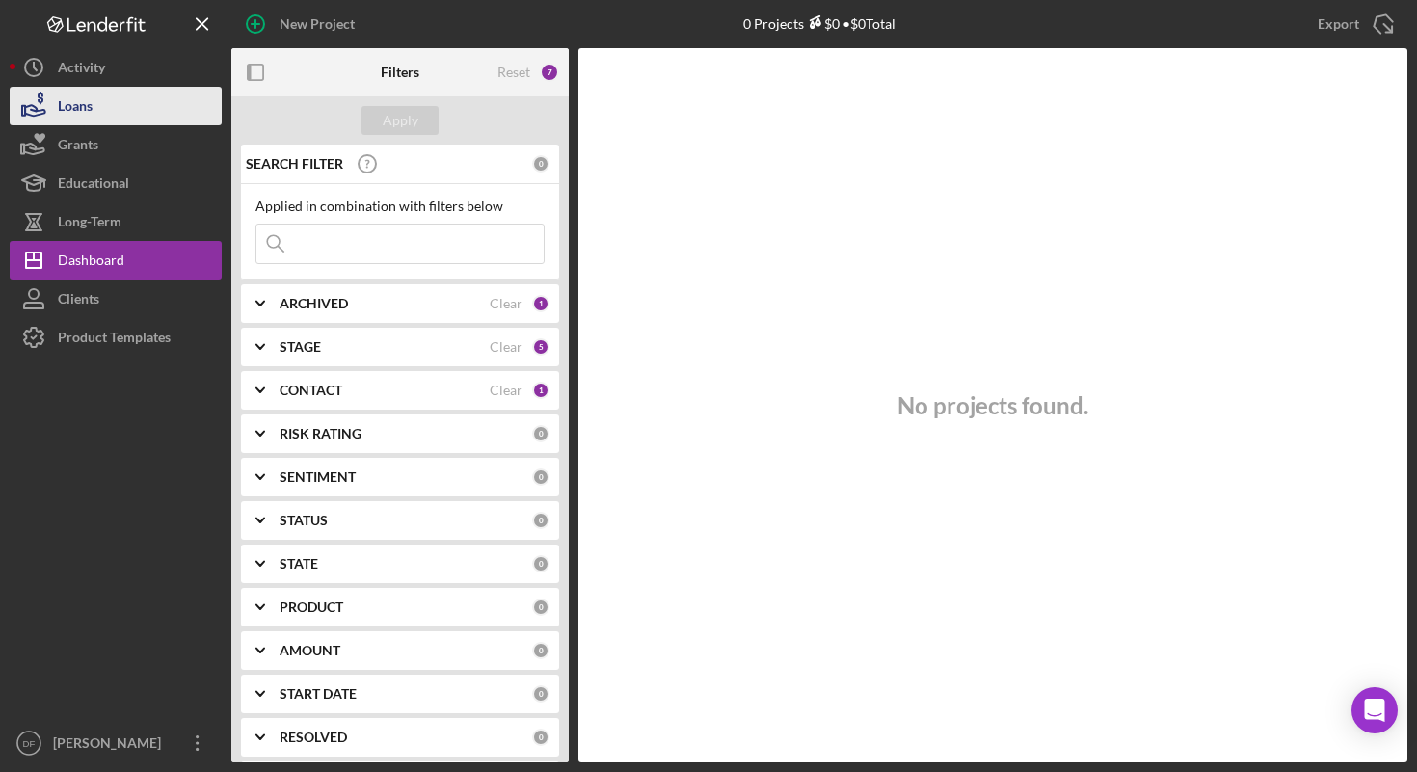
click at [90, 106] on div "Loans" at bounding box center [75, 108] width 35 height 43
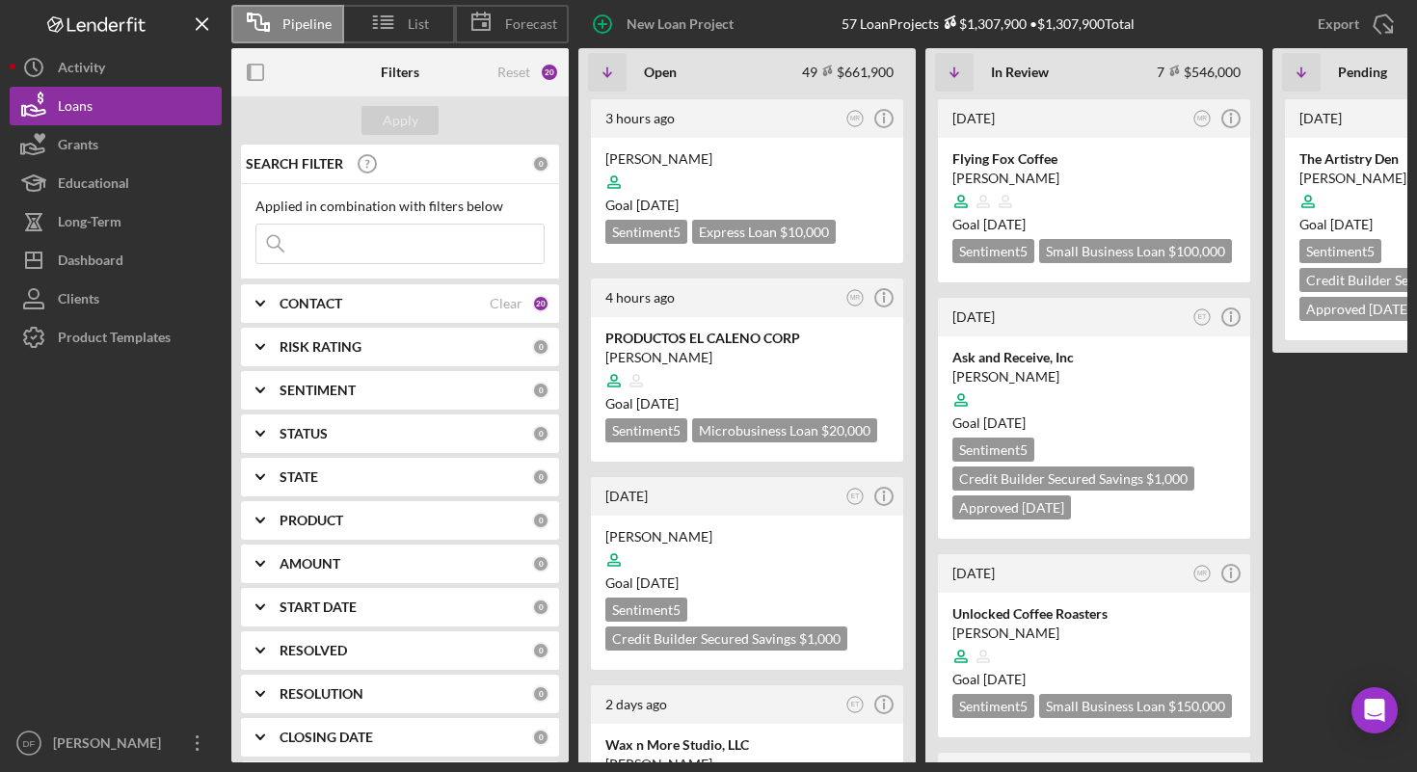
click at [470, 363] on div "RISK RATING 0" at bounding box center [415, 347] width 270 height 39
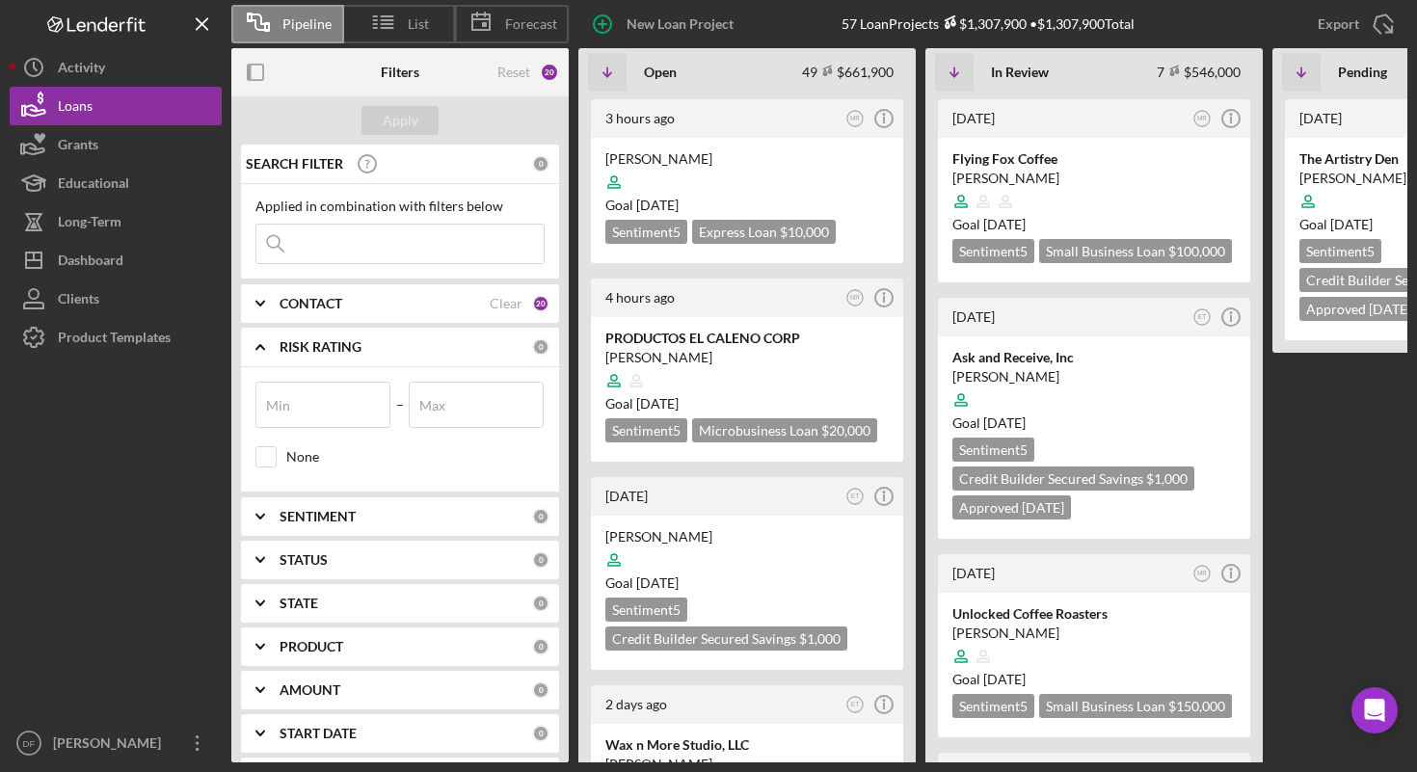
click at [441, 348] on div "RISK RATING" at bounding box center [406, 346] width 253 height 15
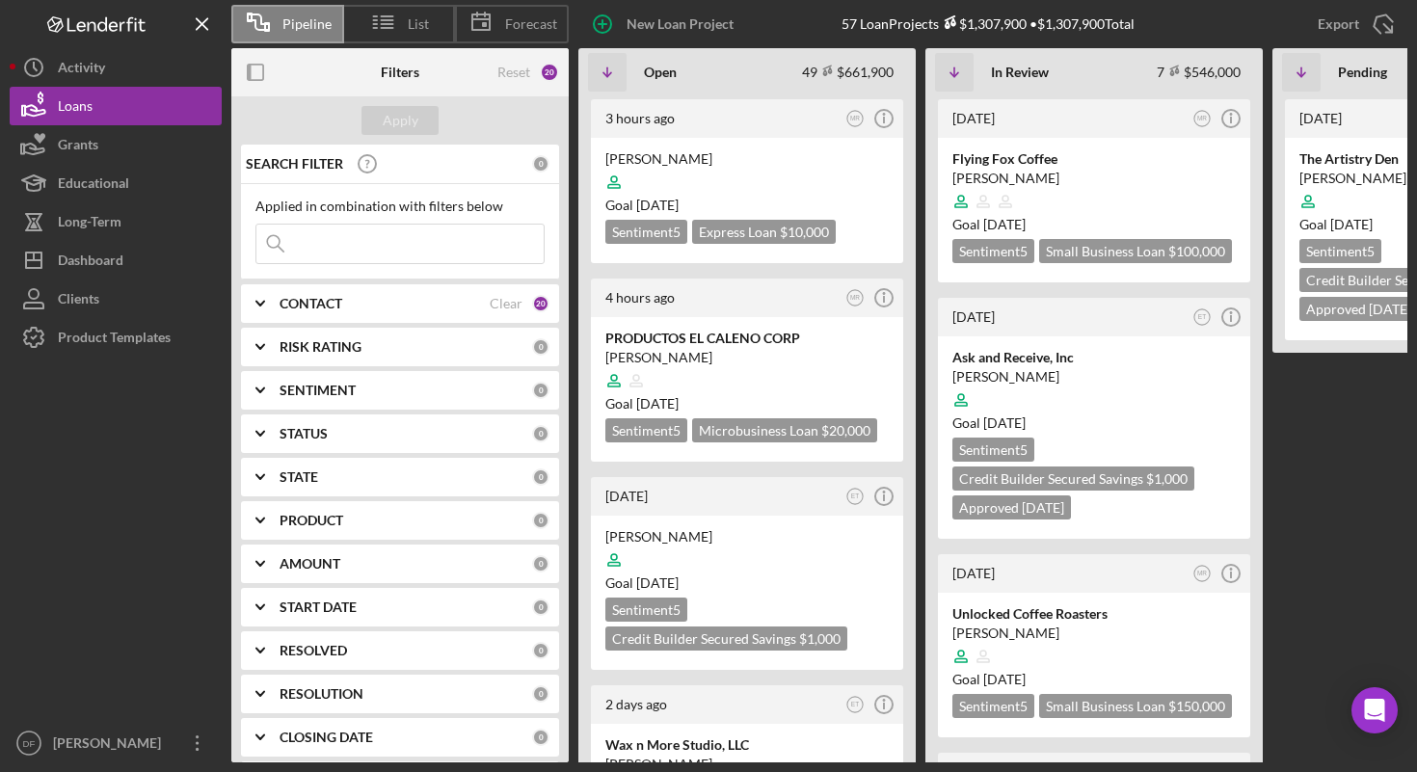
click at [437, 242] on input at bounding box center [399, 244] width 287 height 39
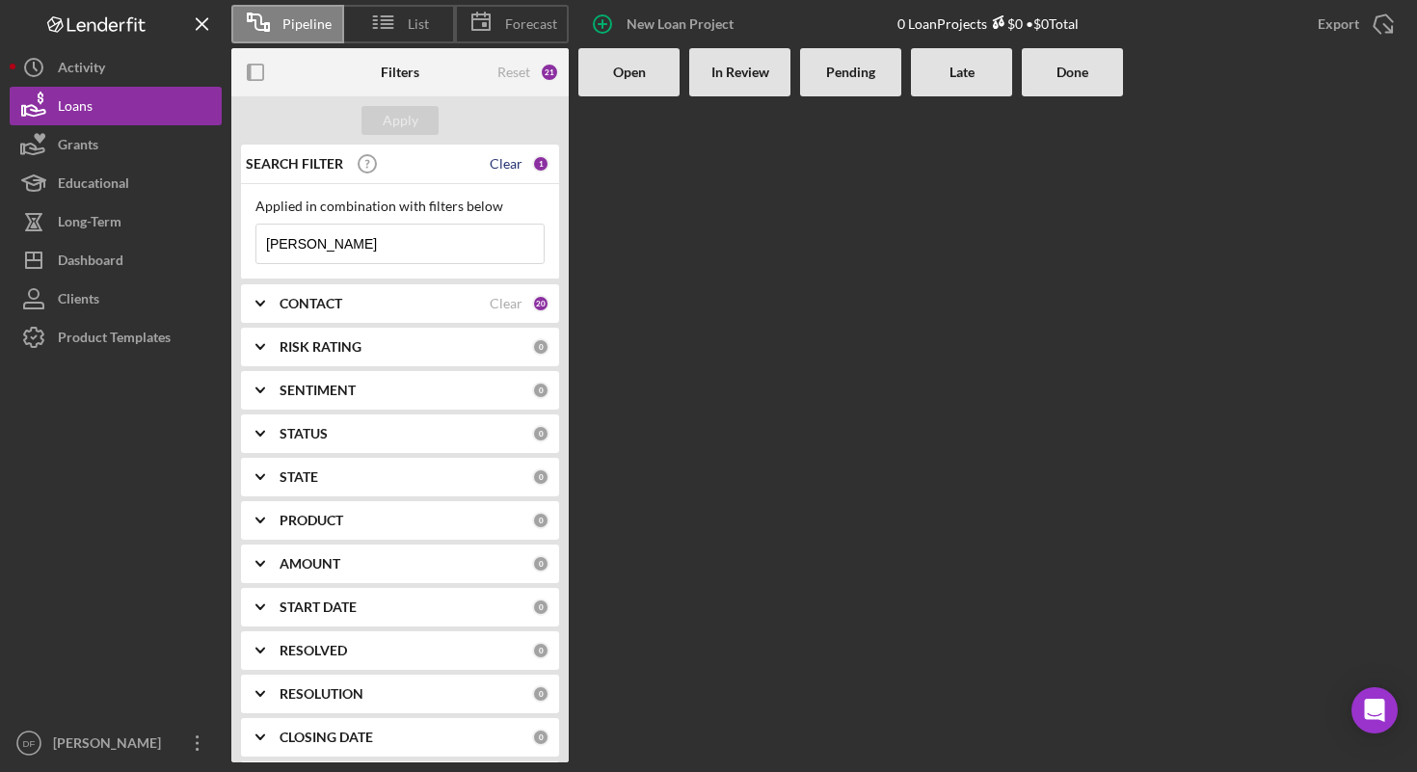
type input "[PERSON_NAME]"
click at [503, 164] on div "Clear" at bounding box center [506, 163] width 33 height 15
click at [327, 256] on input at bounding box center [399, 244] width 287 height 39
type input "[PERSON_NAME]"
click at [426, 313] on div "CONTACT Clear 20" at bounding box center [415, 303] width 270 height 39
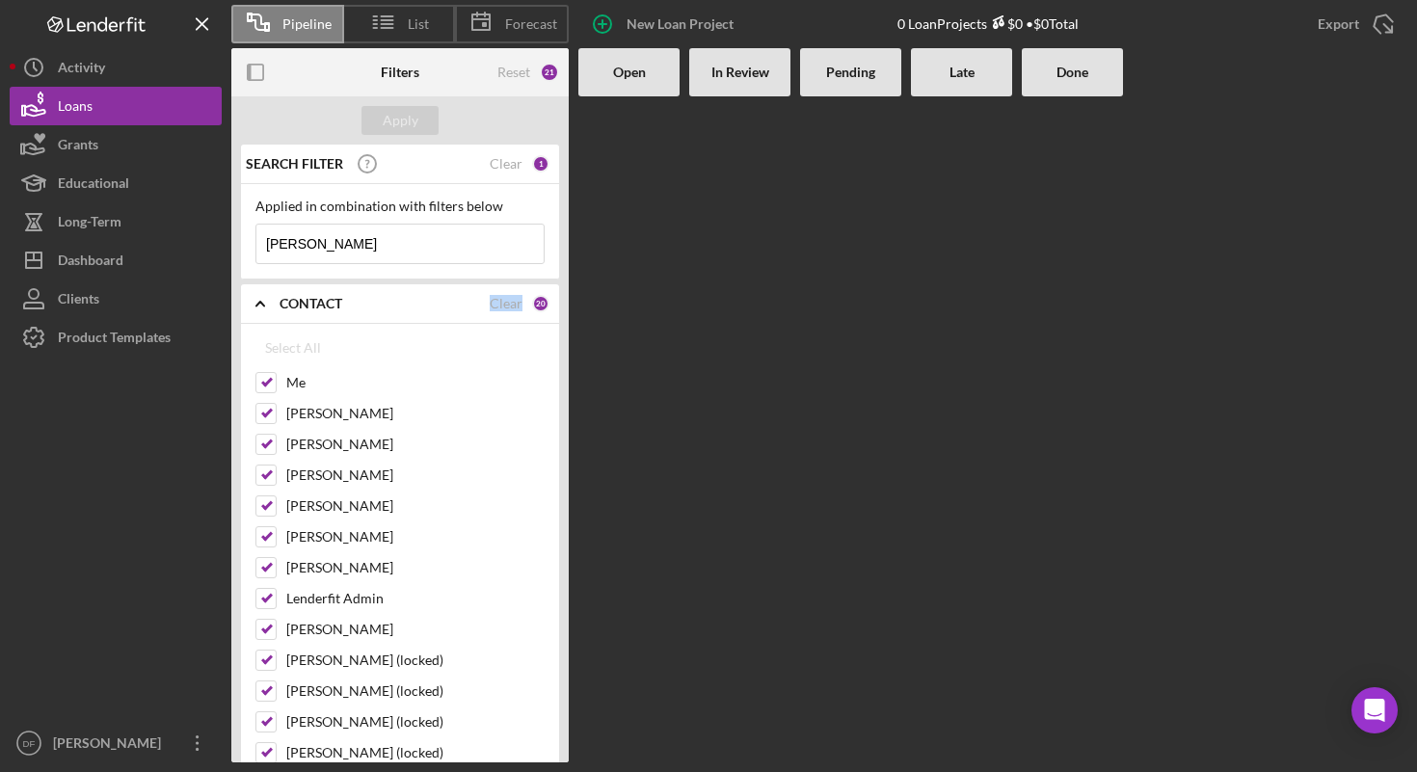
click at [425, 313] on div "CONTACT Clear 20" at bounding box center [415, 303] width 270 height 39
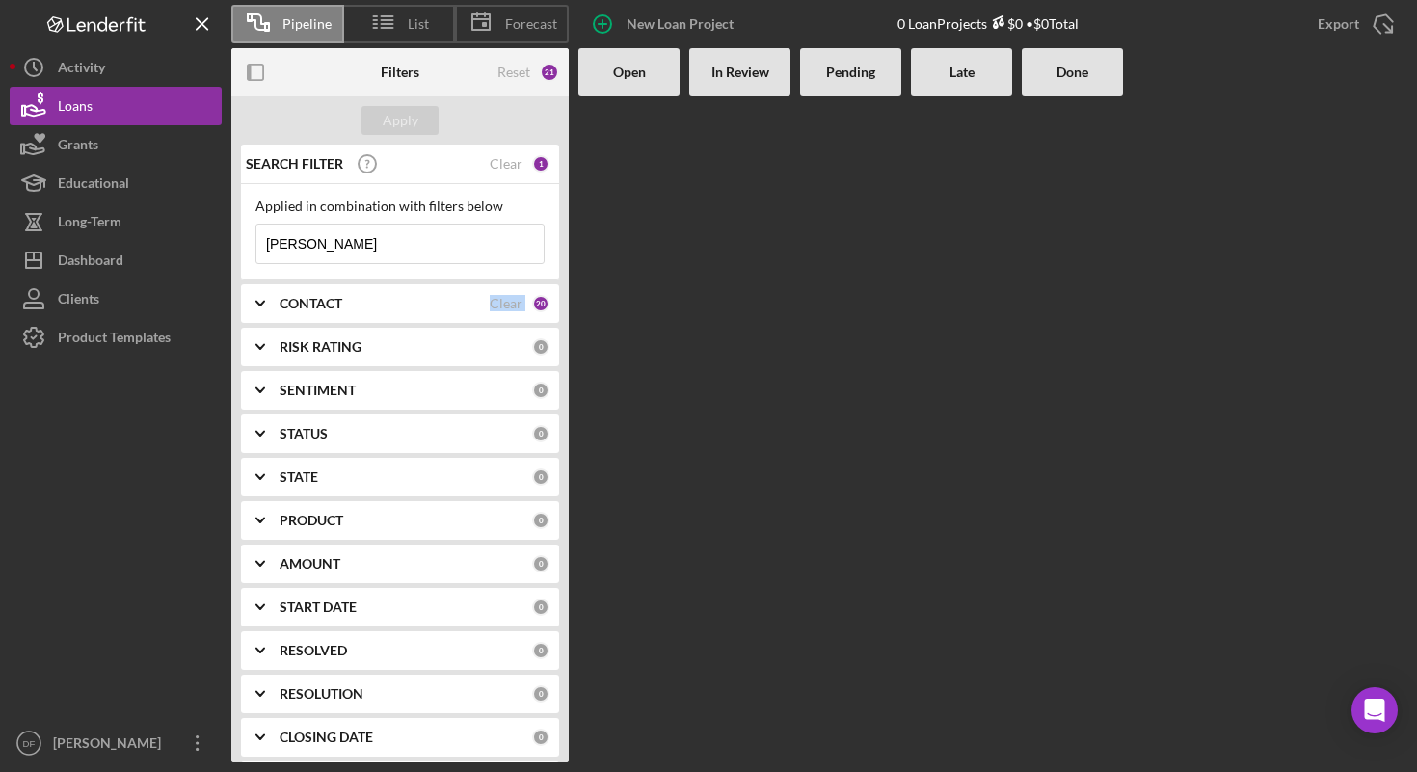
click at [424, 312] on div "CONTACT Clear 20" at bounding box center [415, 303] width 270 height 39
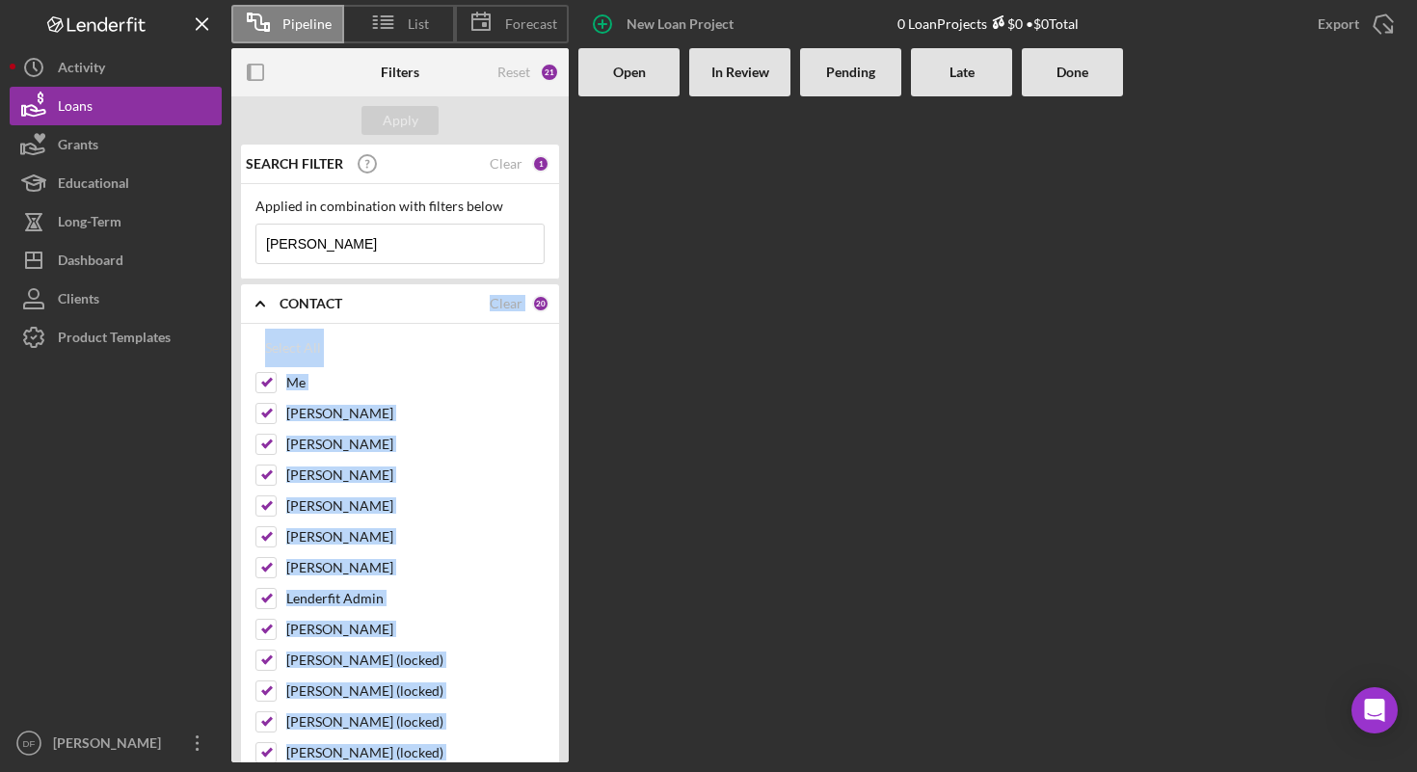
click at [327, 305] on b "CONTACT" at bounding box center [311, 303] width 63 height 15
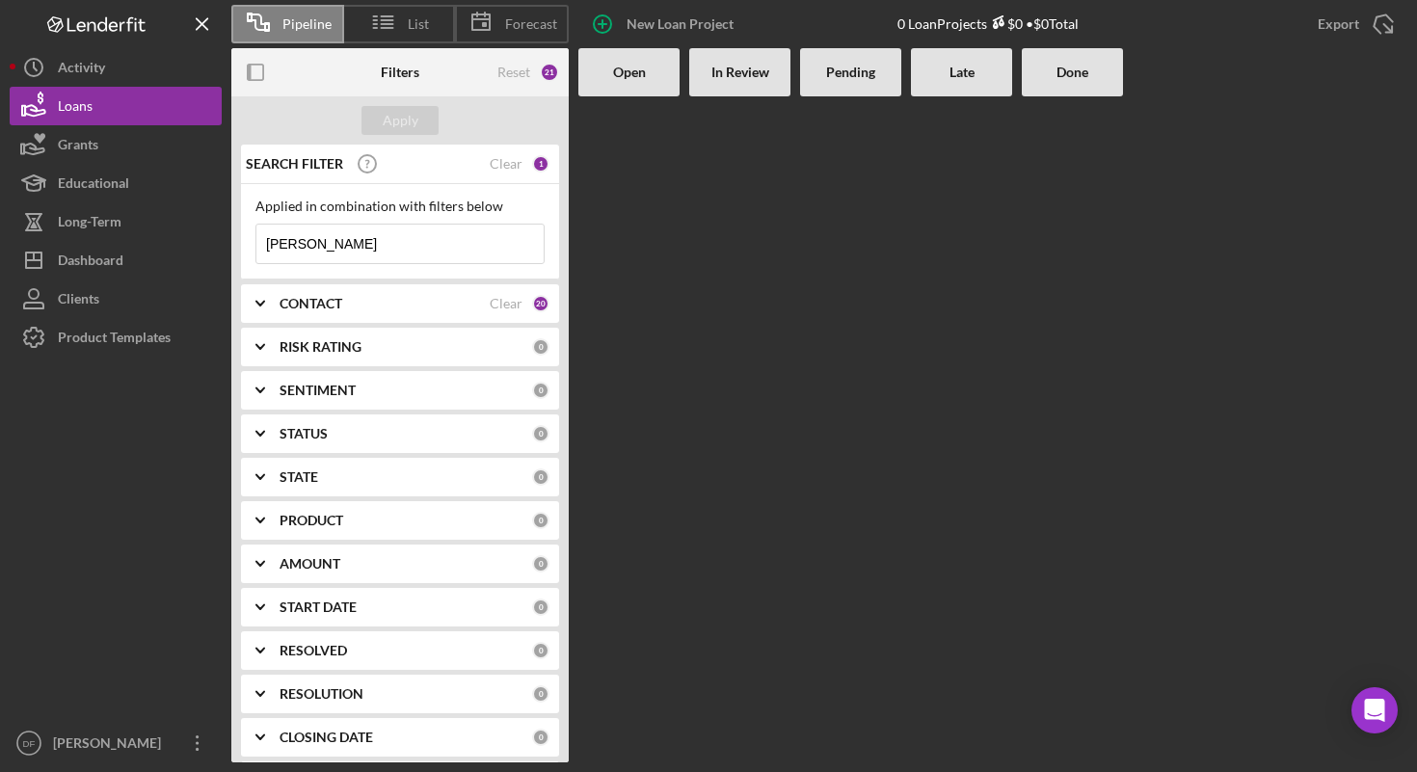
click at [522, 172] on div "SEARCH FILTER Clear 1" at bounding box center [395, 164] width 309 height 48
click at [518, 166] on div "SEARCH FILTER Clear 1" at bounding box center [395, 164] width 309 height 48
click at [501, 165] on div "Clear" at bounding box center [506, 163] width 33 height 15
click at [379, 196] on div "Applied in combination with filters below Icon/Menu Close" at bounding box center [400, 231] width 318 height 95
click at [377, 230] on input at bounding box center [399, 244] width 287 height 39
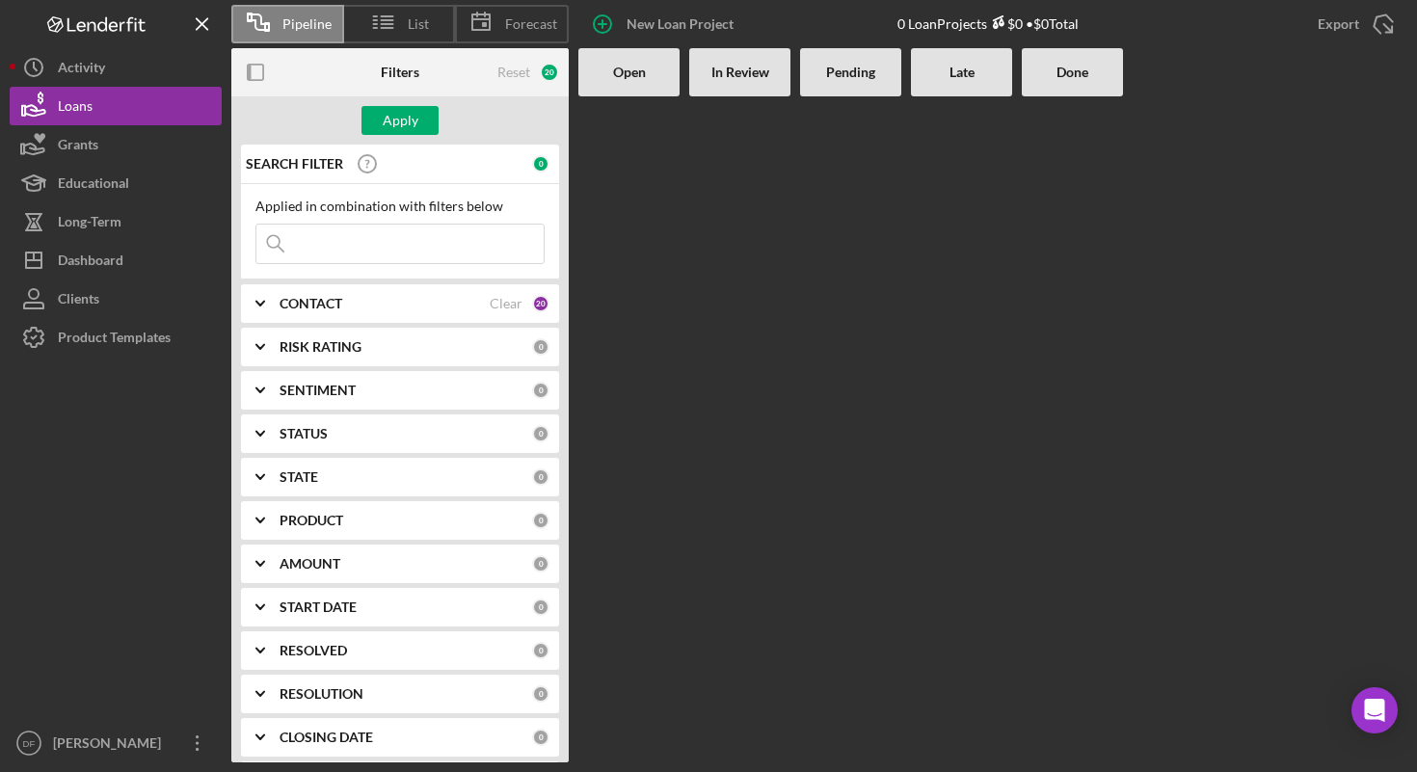
click at [405, 302] on div "CONTACT" at bounding box center [385, 303] width 210 height 15
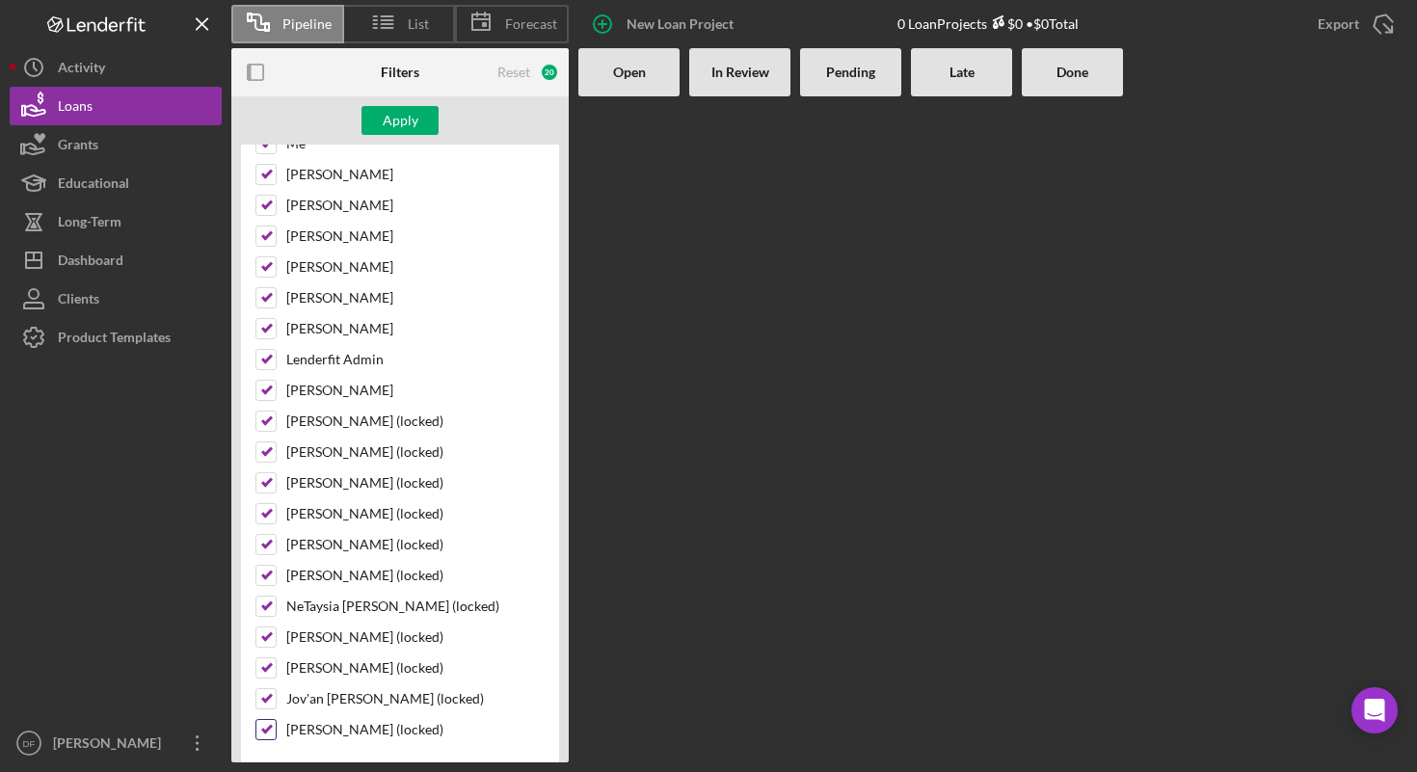
scroll to position [633, 0]
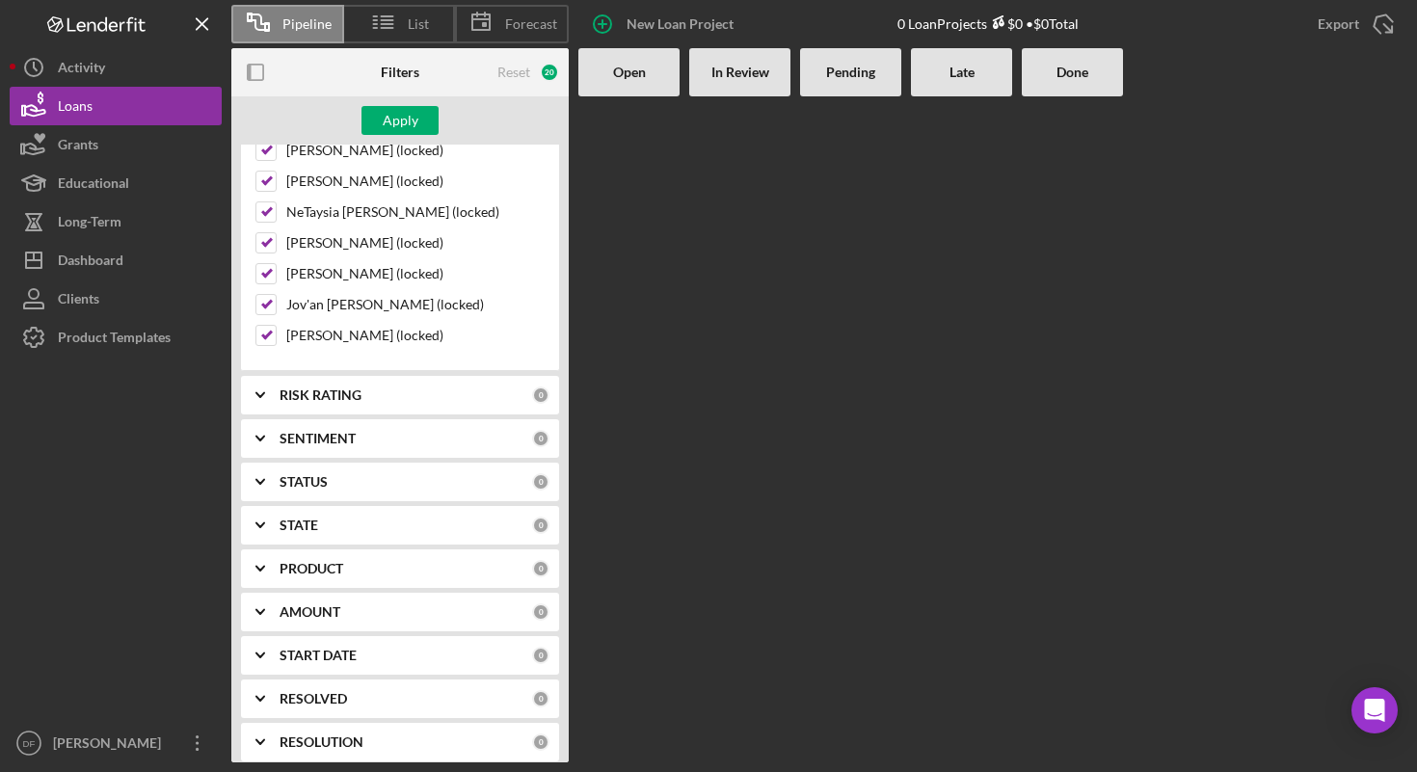
click at [373, 388] on div "RISK RATING 0" at bounding box center [415, 395] width 270 height 17
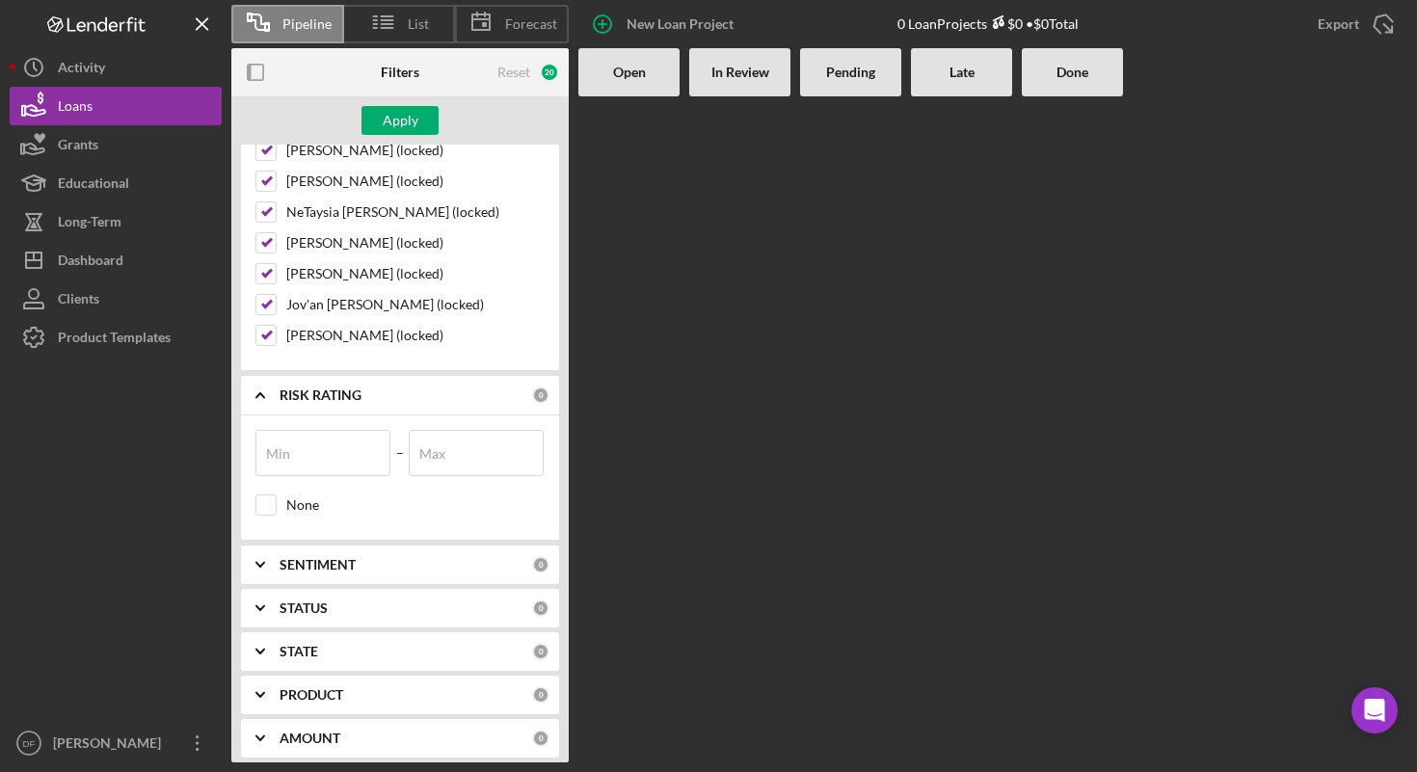
scroll to position [860, 0]
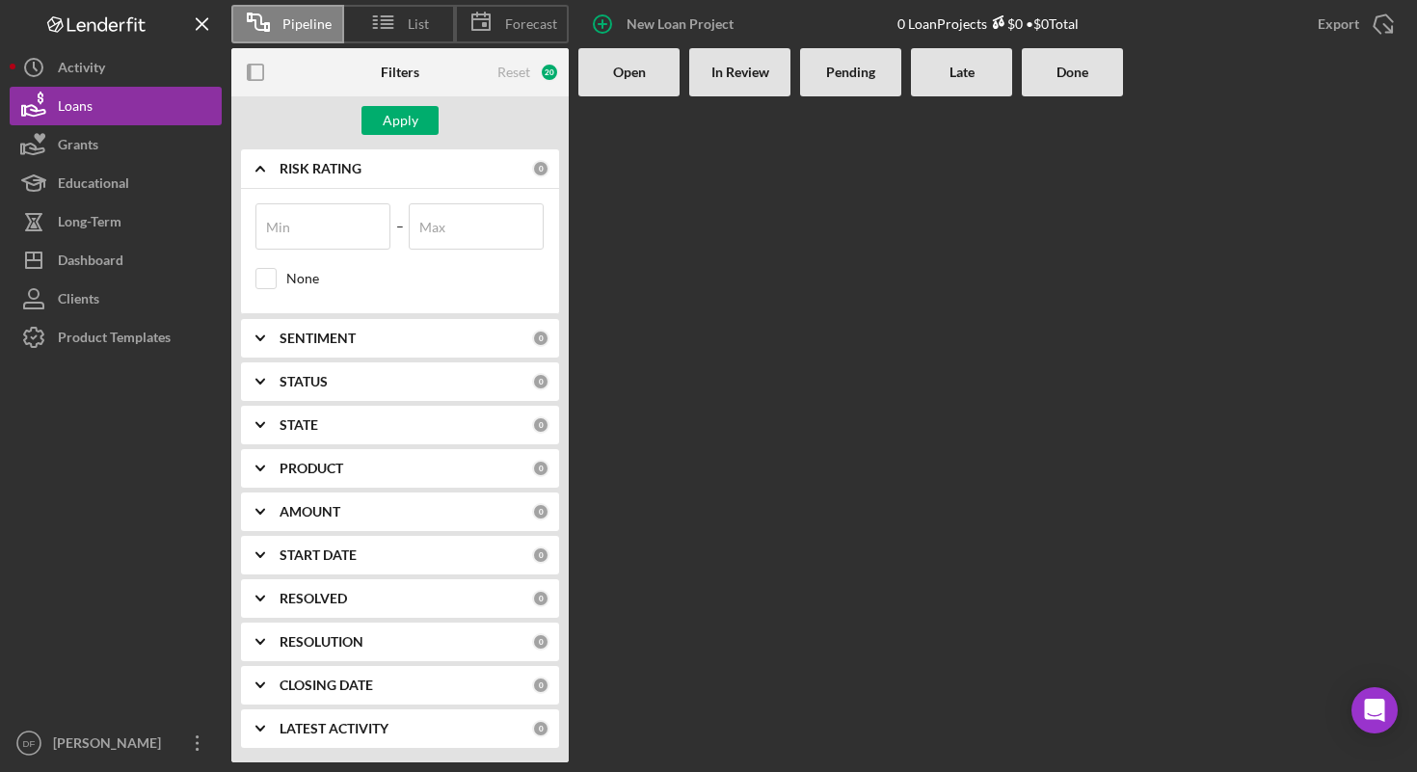
click at [374, 337] on div "SENTIMENT" at bounding box center [406, 338] width 253 height 15
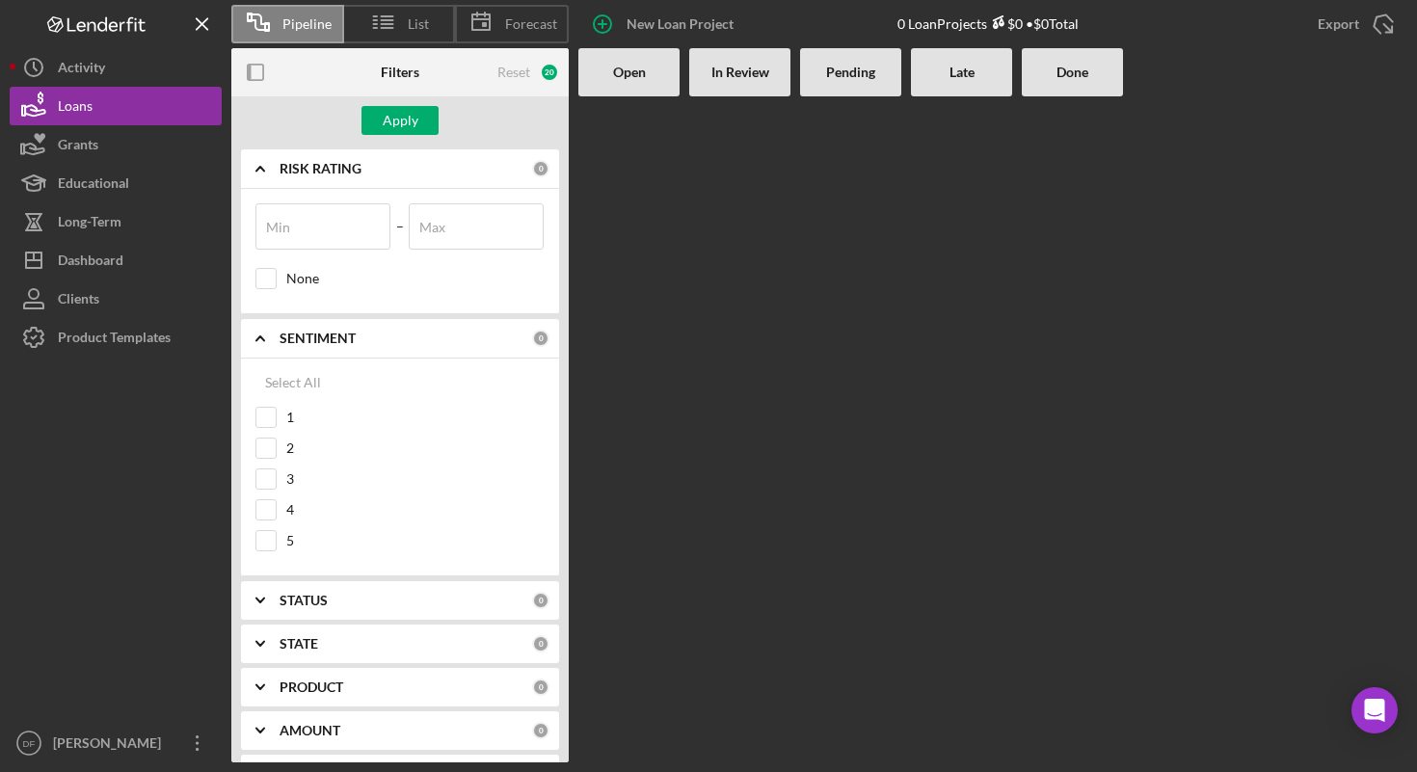
scroll to position [1079, 0]
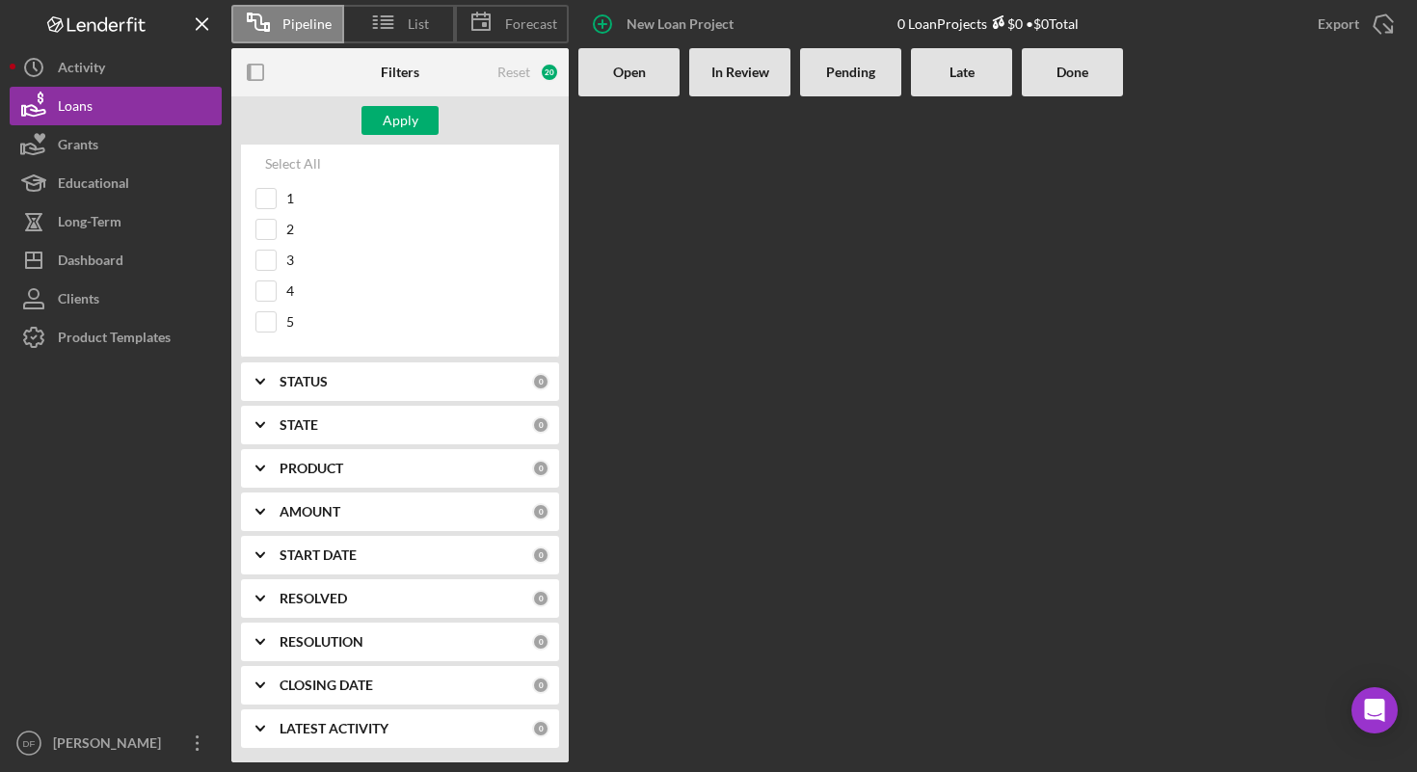
click at [374, 386] on div "STATUS" at bounding box center [406, 381] width 253 height 15
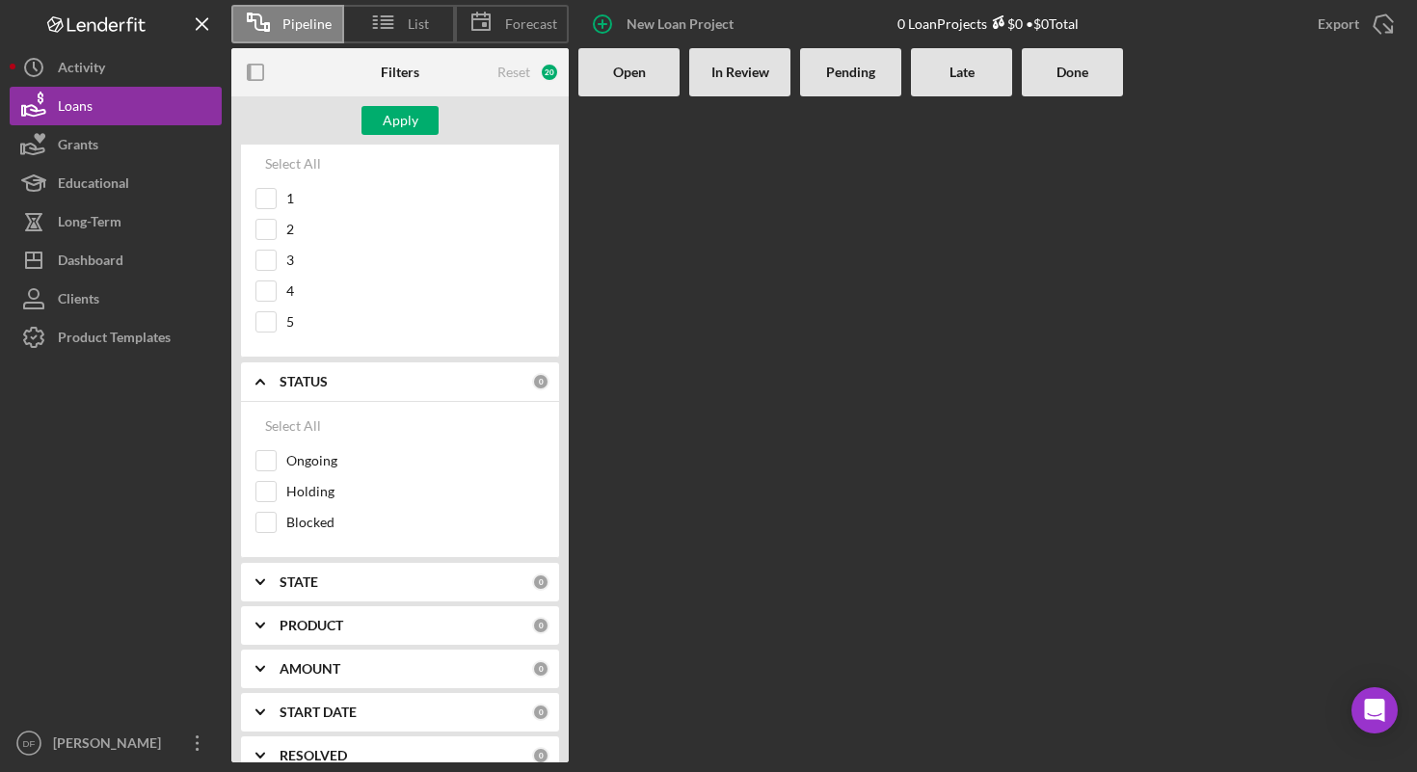
scroll to position [1083, 0]
click at [299, 422] on div "Select All" at bounding box center [293, 422] width 56 height 39
checkbox input "true"
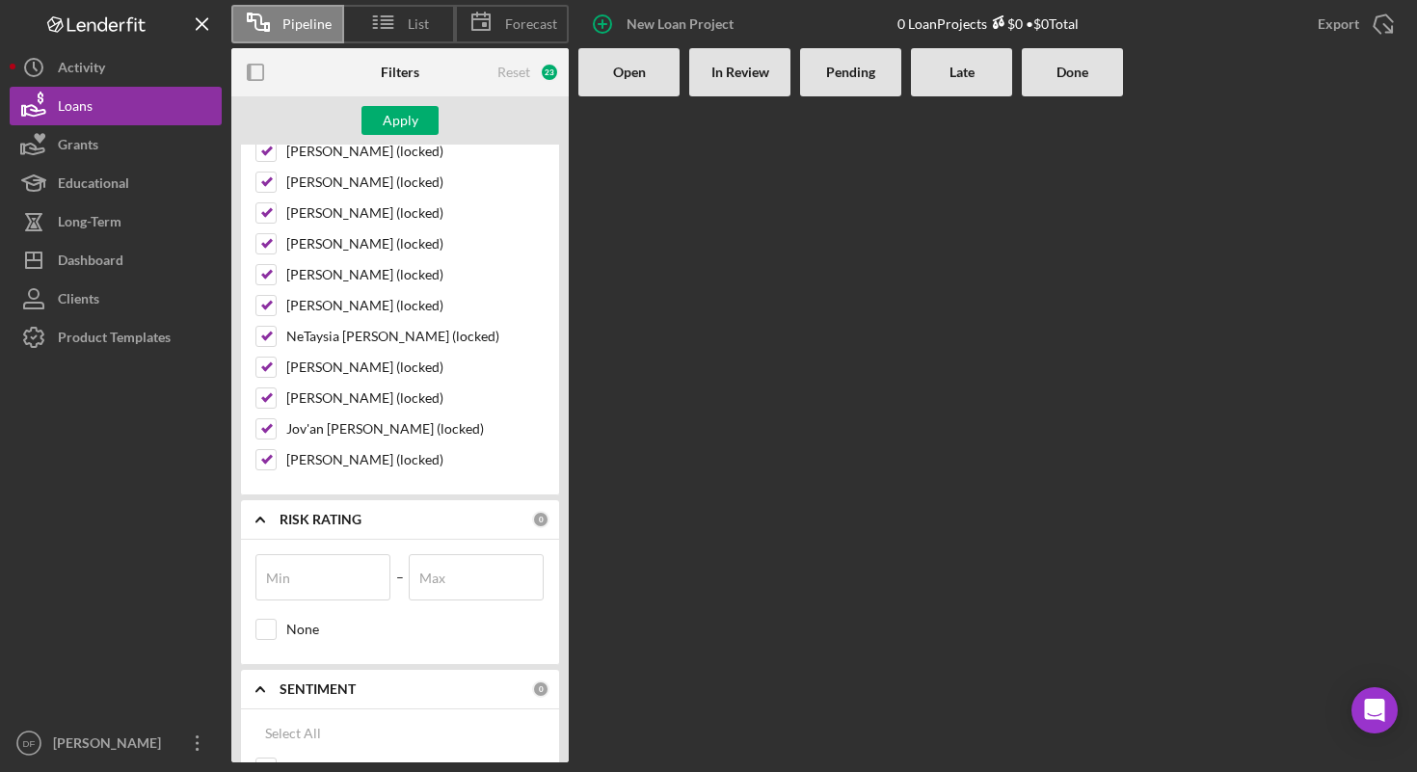
scroll to position [0, 0]
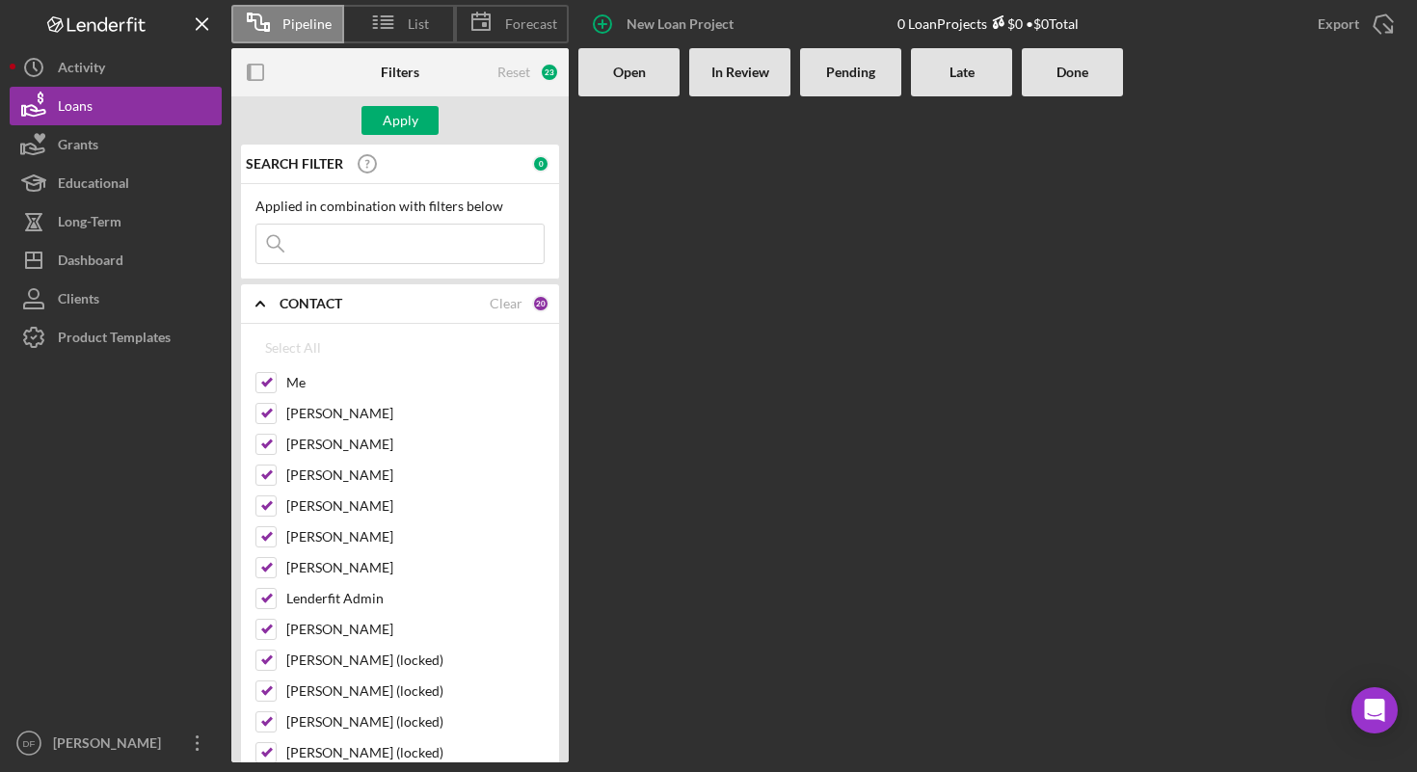
click at [393, 239] on input at bounding box center [399, 244] width 287 height 39
type input "[PERSON_NAME]"
click at [517, 76] on div "Reset" at bounding box center [513, 72] width 33 height 15
checkbox input "false"
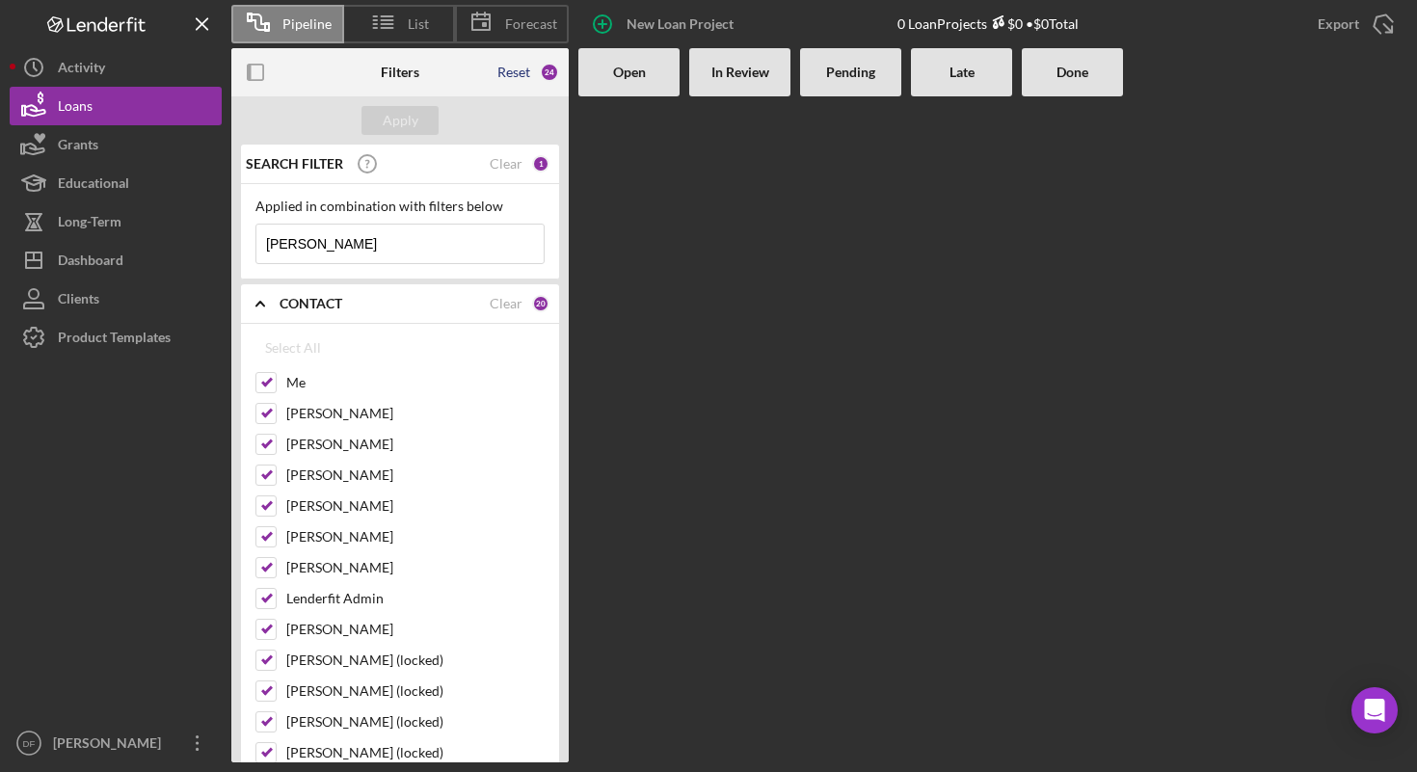
checkbox input "false"
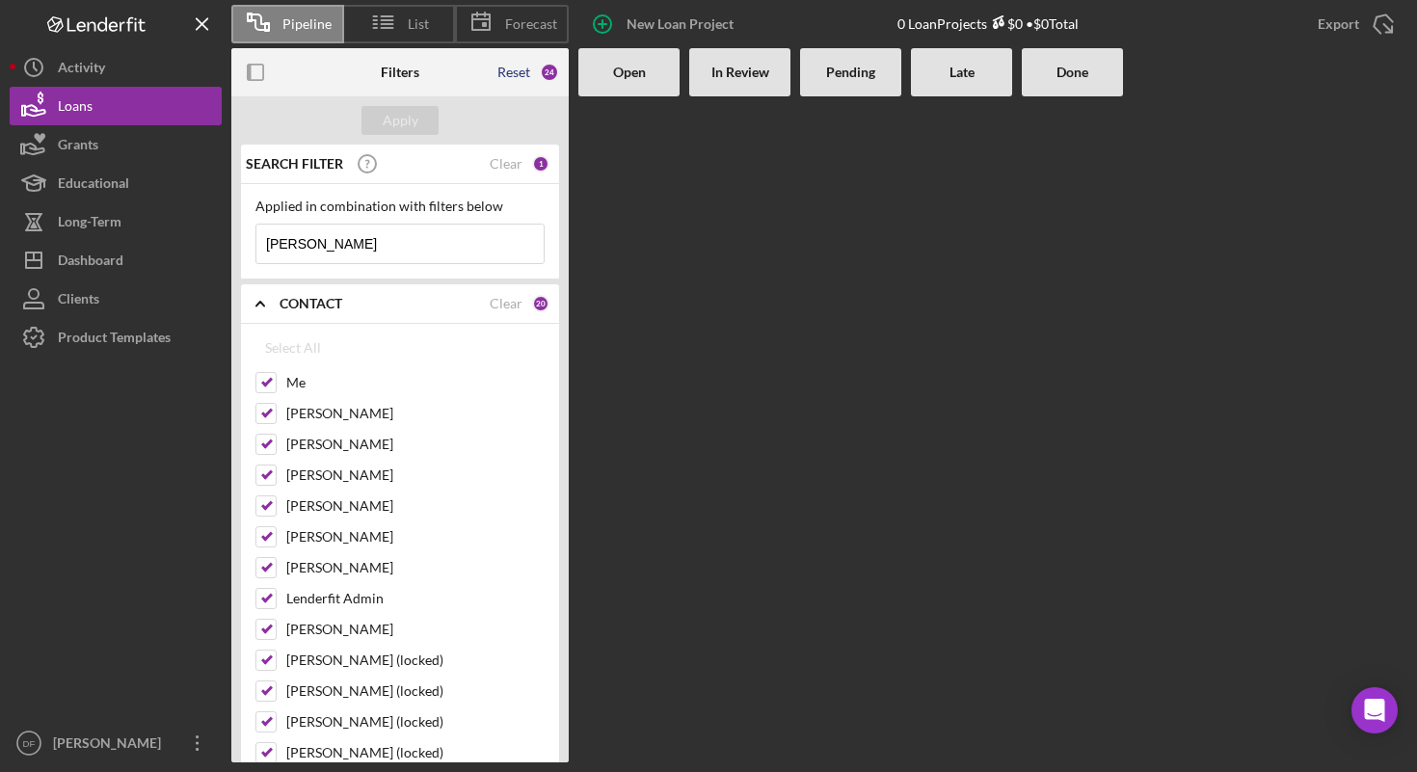
checkbox input "false"
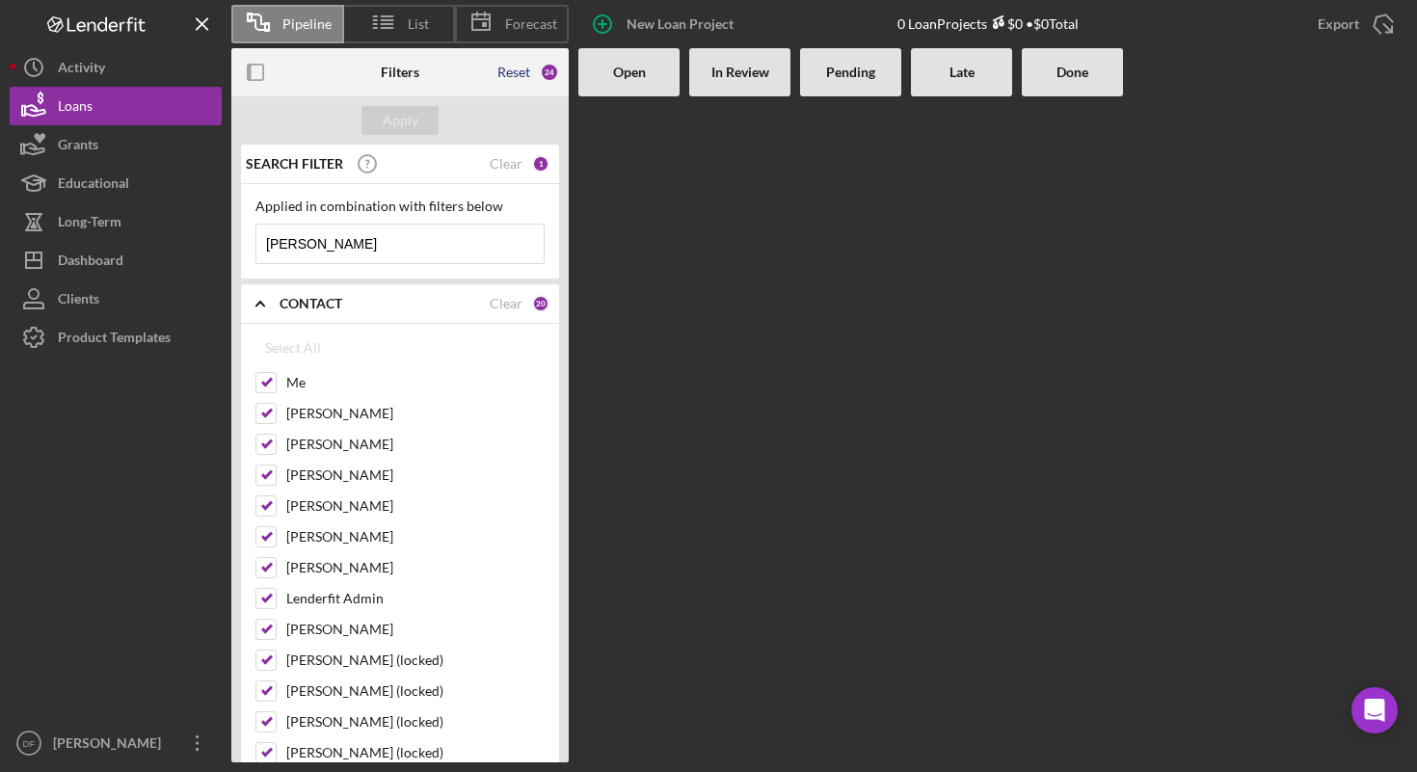
checkbox input "false"
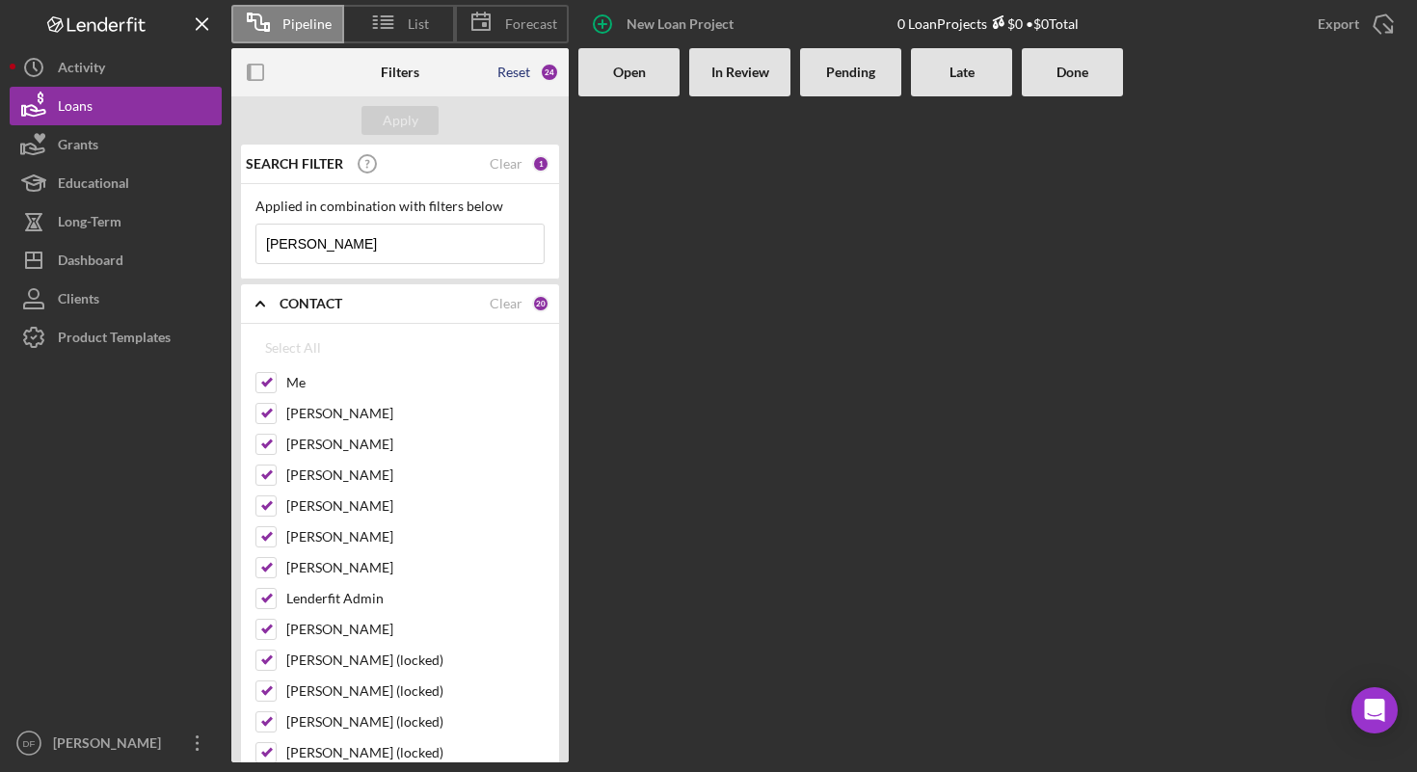
checkbox input "false"
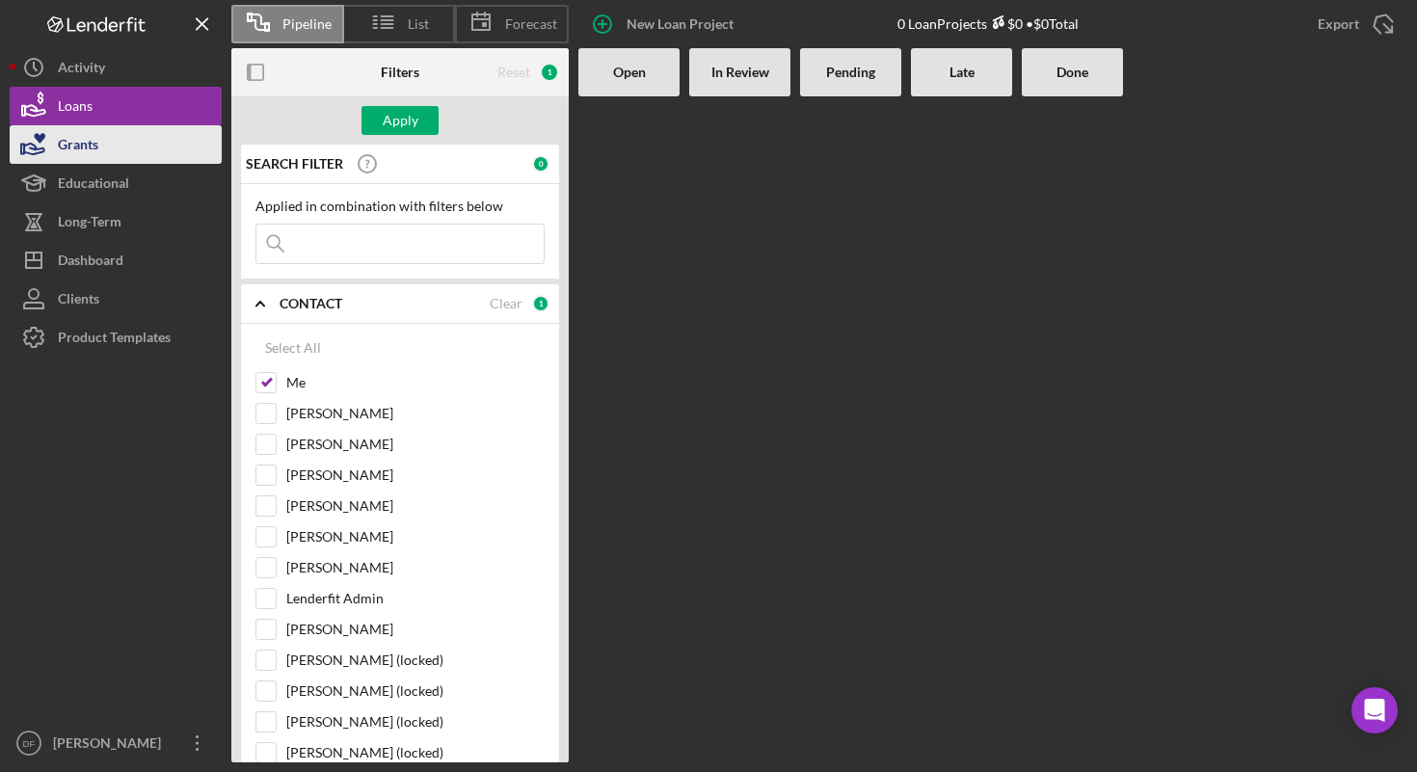
click at [111, 139] on button "Grants" at bounding box center [116, 144] width 212 height 39
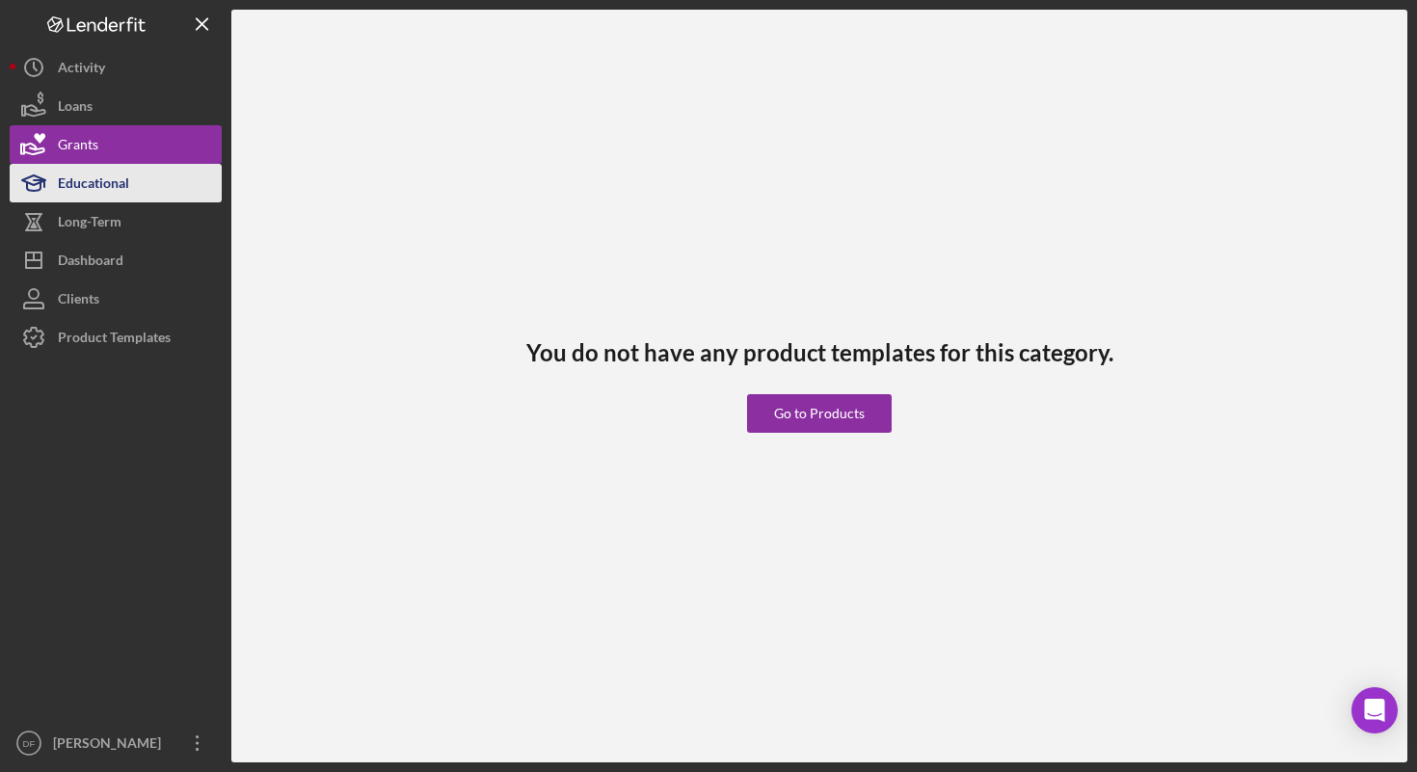
click at [127, 179] on div "Educational" at bounding box center [93, 185] width 71 height 43
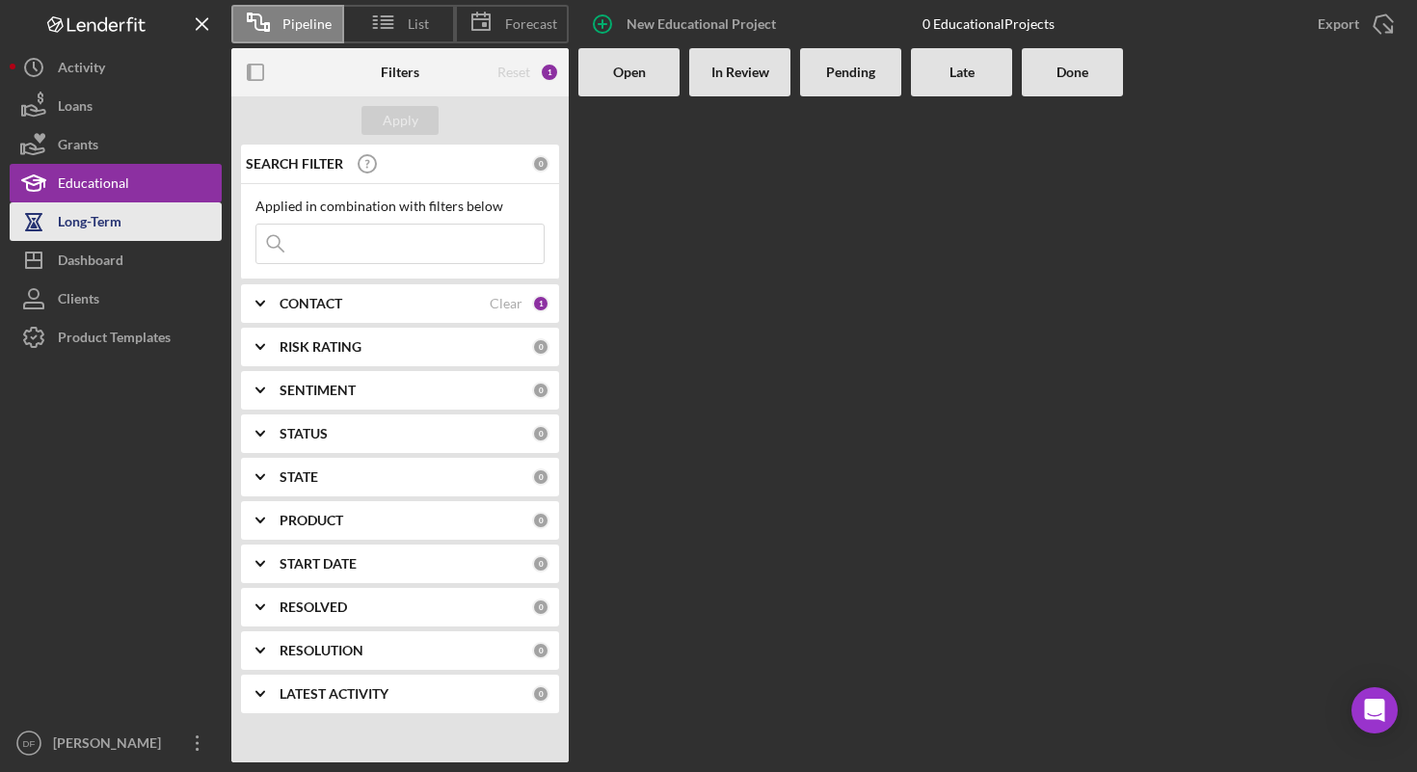
click at [130, 220] on button "Long-Term" at bounding box center [116, 221] width 212 height 39
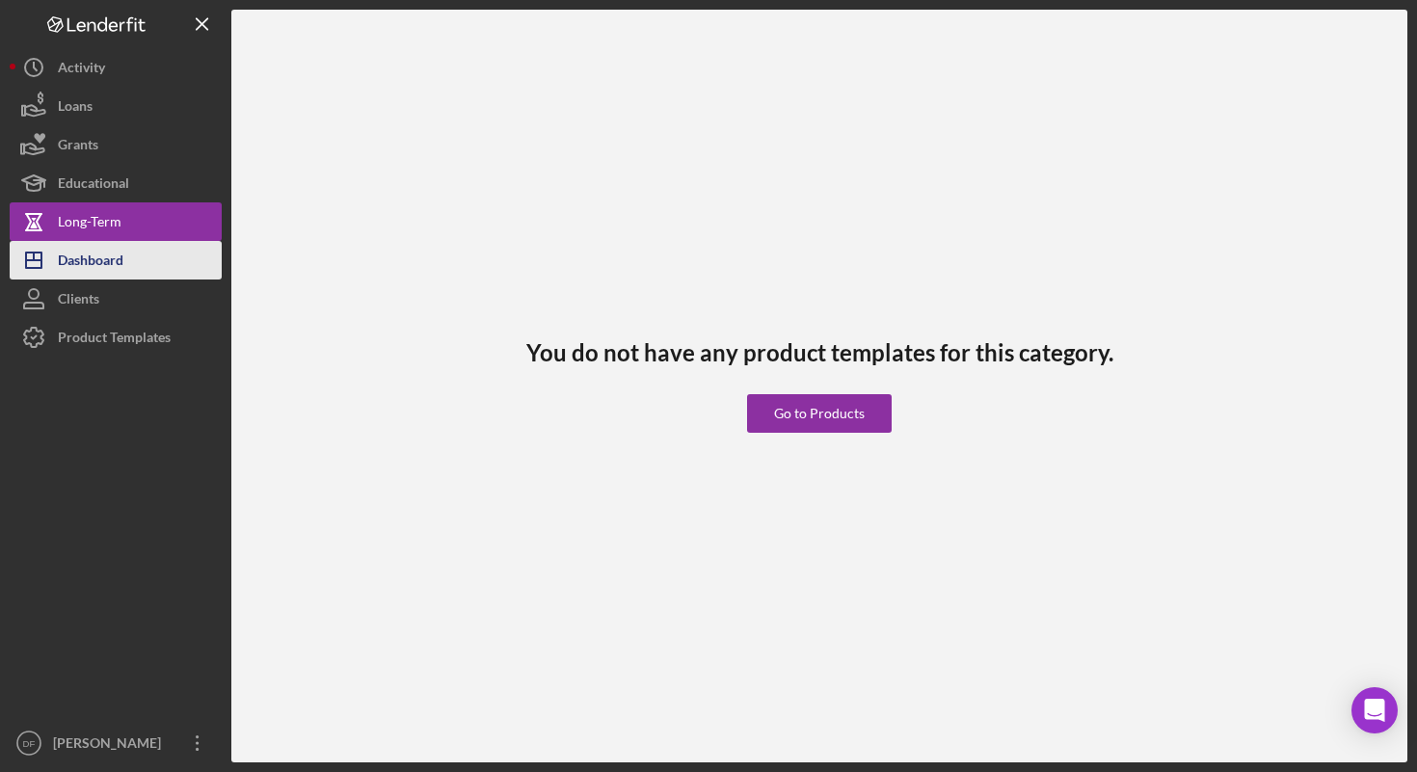
click at [127, 253] on button "Icon/Dashboard Dashboard" at bounding box center [116, 260] width 212 height 39
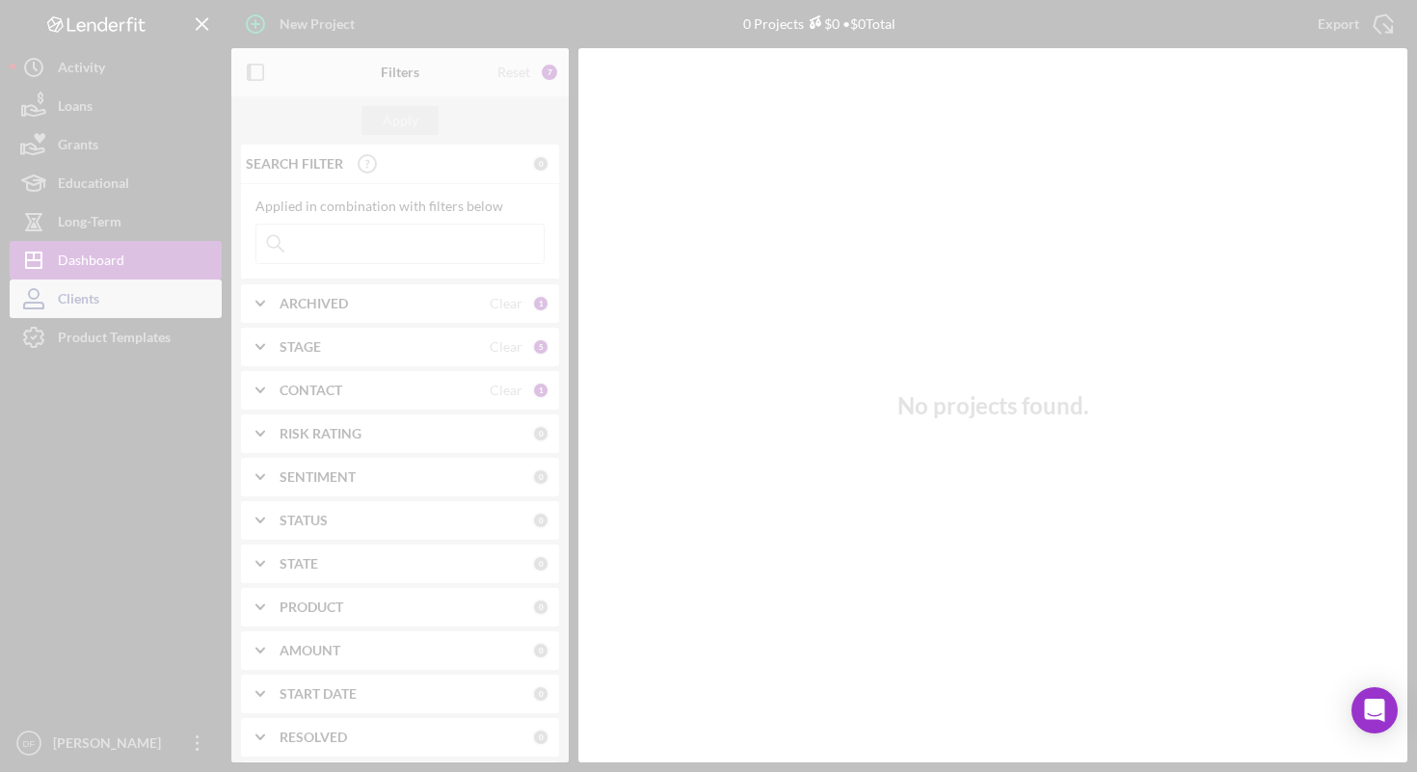
click at [133, 294] on div "New Project 0 Projects $0 • $0 Total Export Icon/Export Filters Reset 7 Apply S…" at bounding box center [709, 381] width 1398 height 763
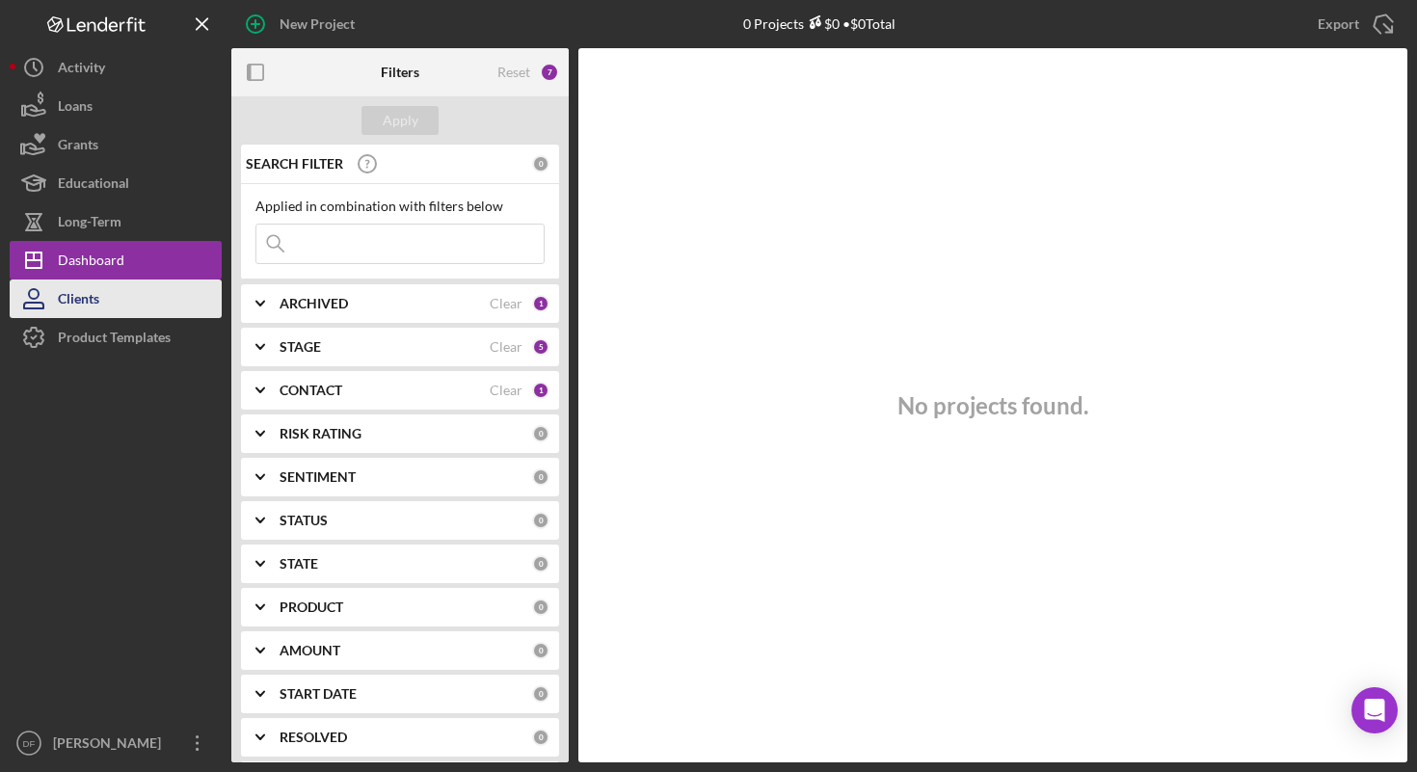
click at [122, 304] on button "Clients" at bounding box center [116, 299] width 212 height 39
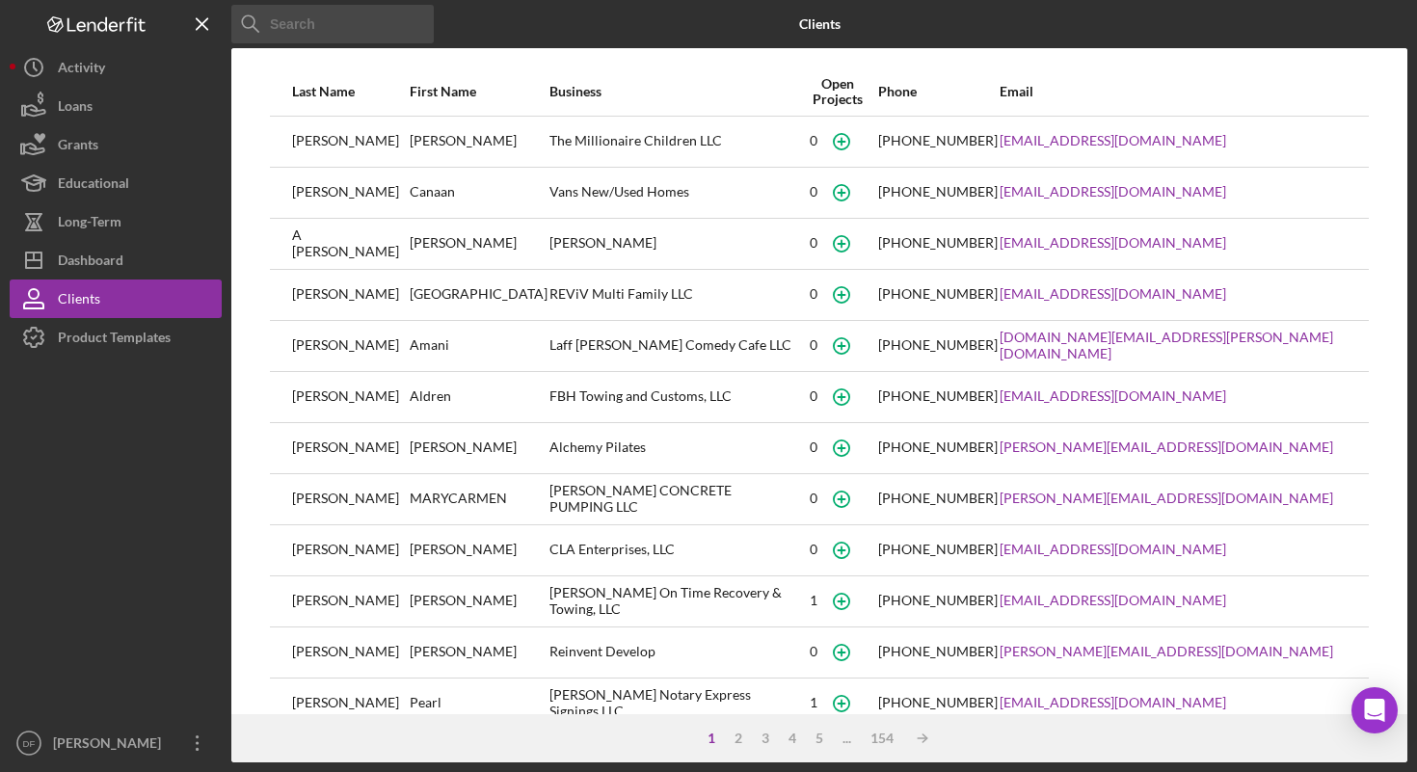
scroll to position [188, 0]
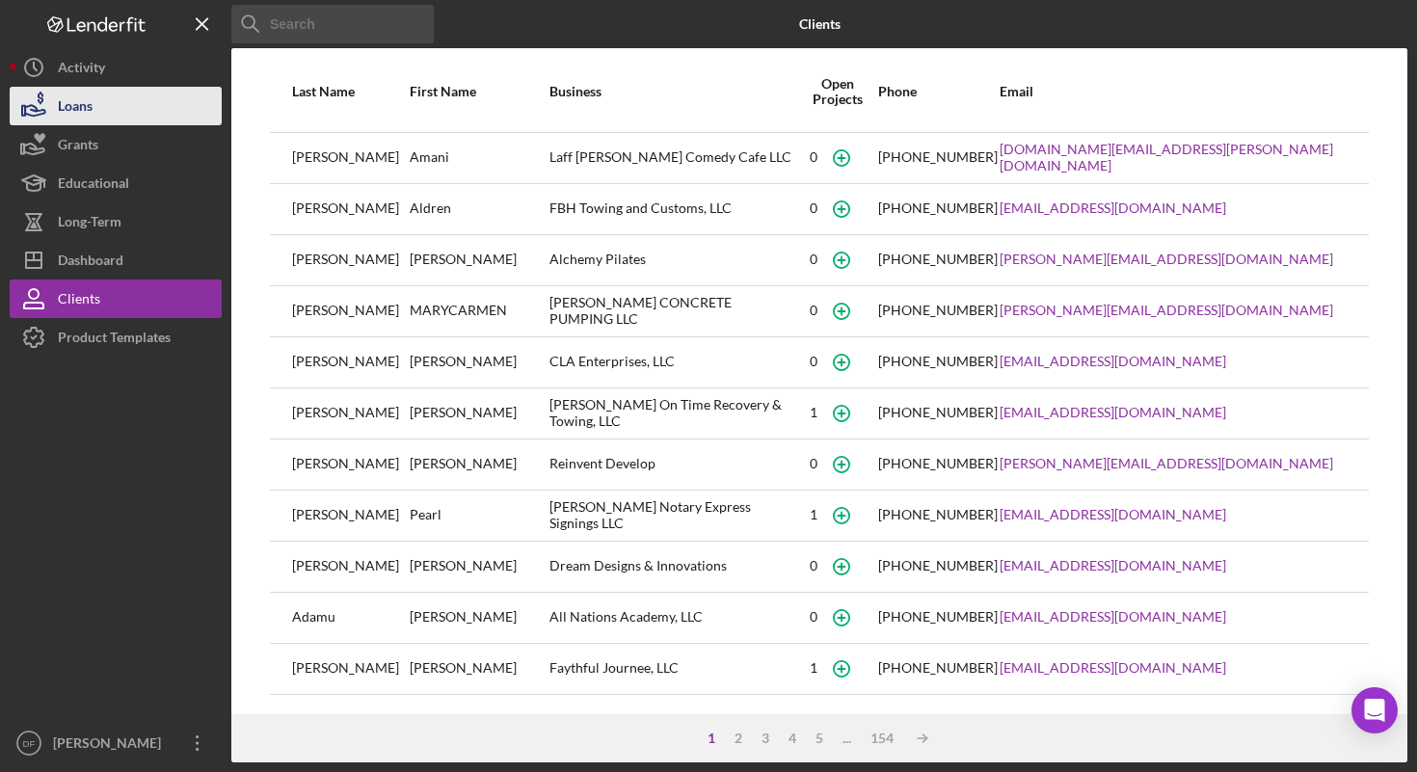
click at [115, 87] on button "Loans" at bounding box center [116, 106] width 212 height 39
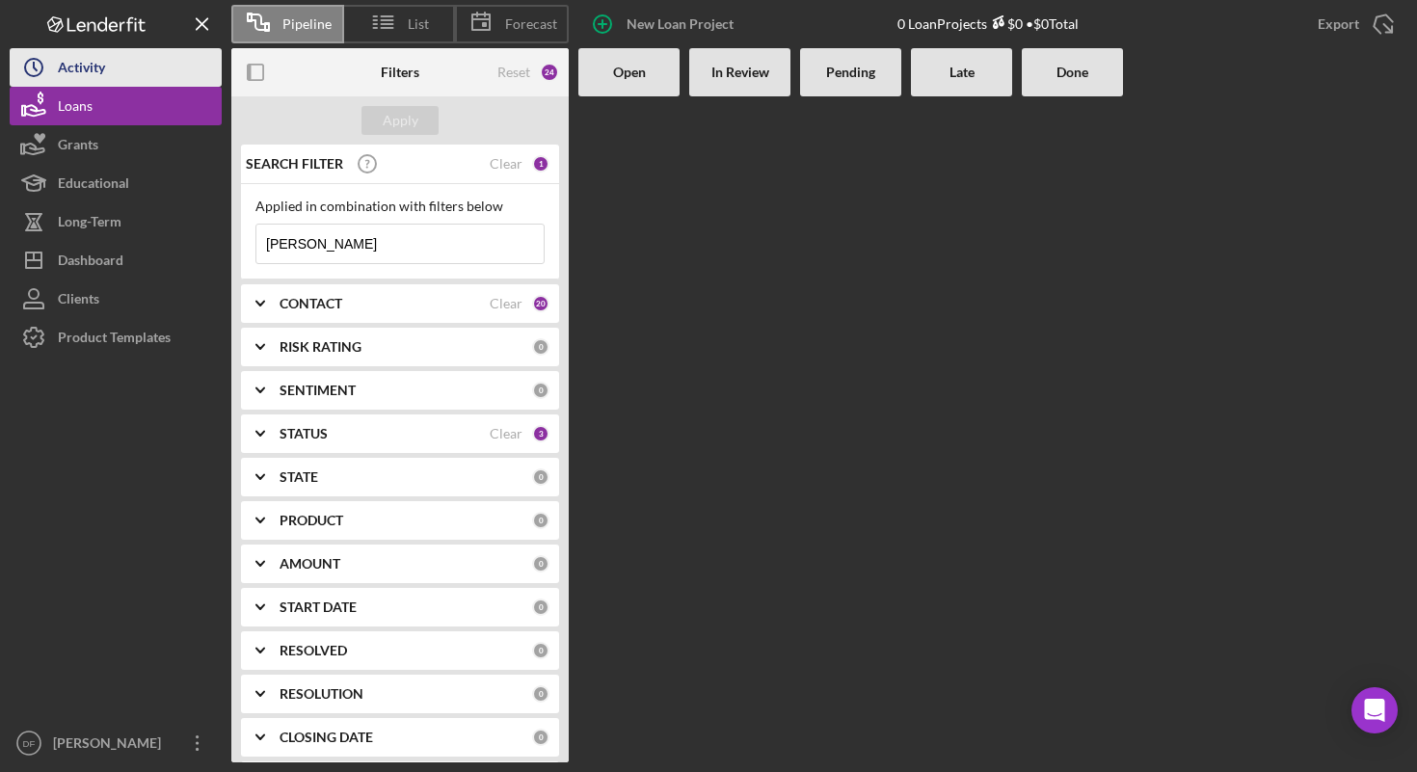
click at [110, 67] on button "Icon/History Activity" at bounding box center [116, 67] width 212 height 39
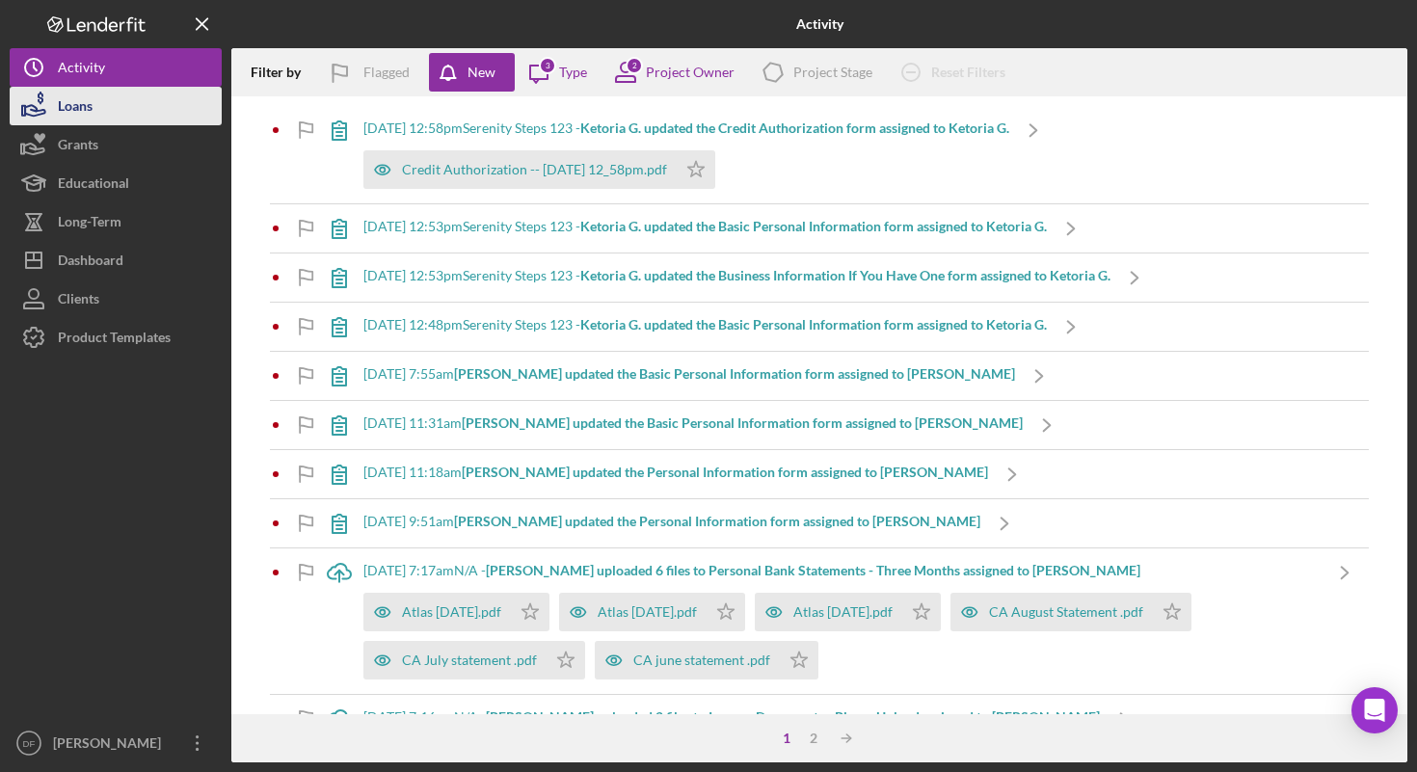
click at [122, 102] on button "Loans" at bounding box center [116, 106] width 212 height 39
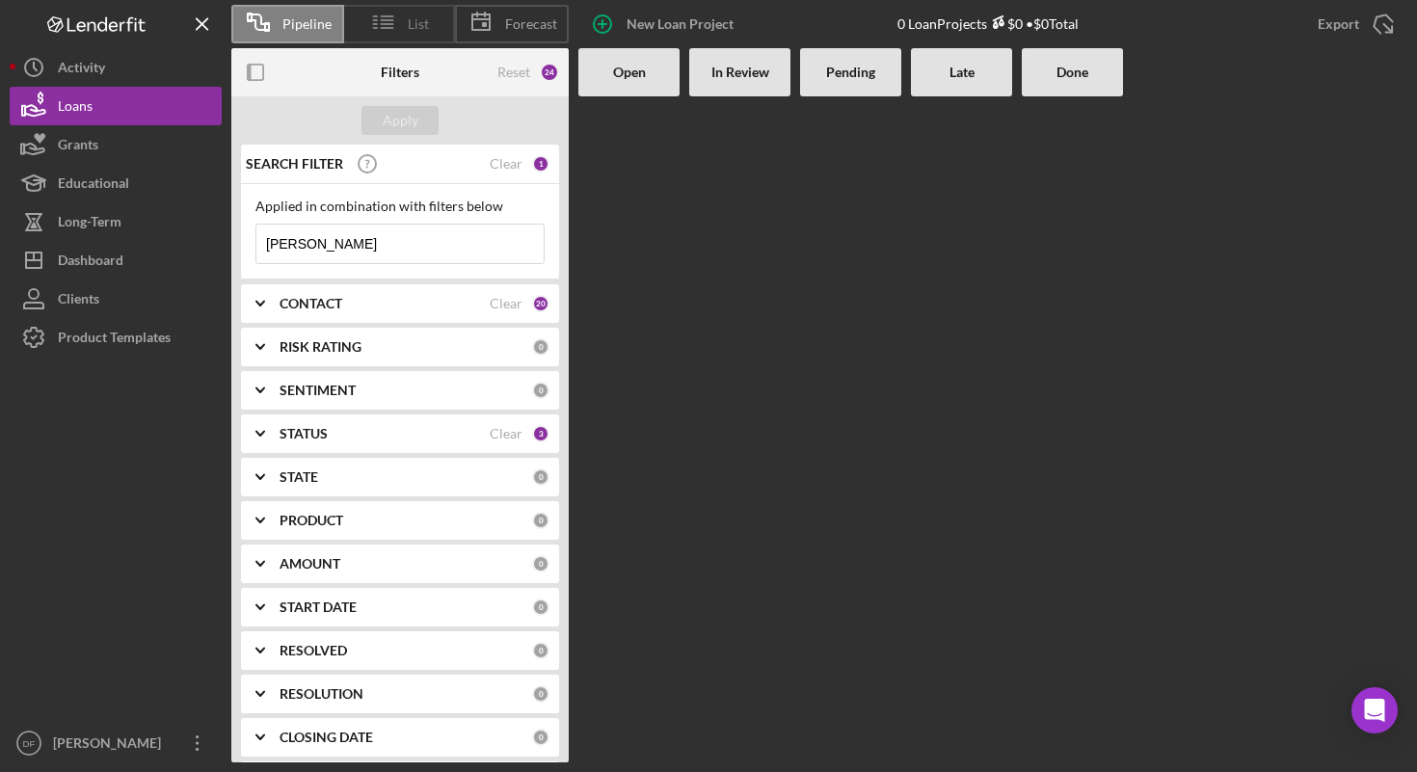
click at [379, 15] on icon at bounding box center [384, 22] width 48 height 48
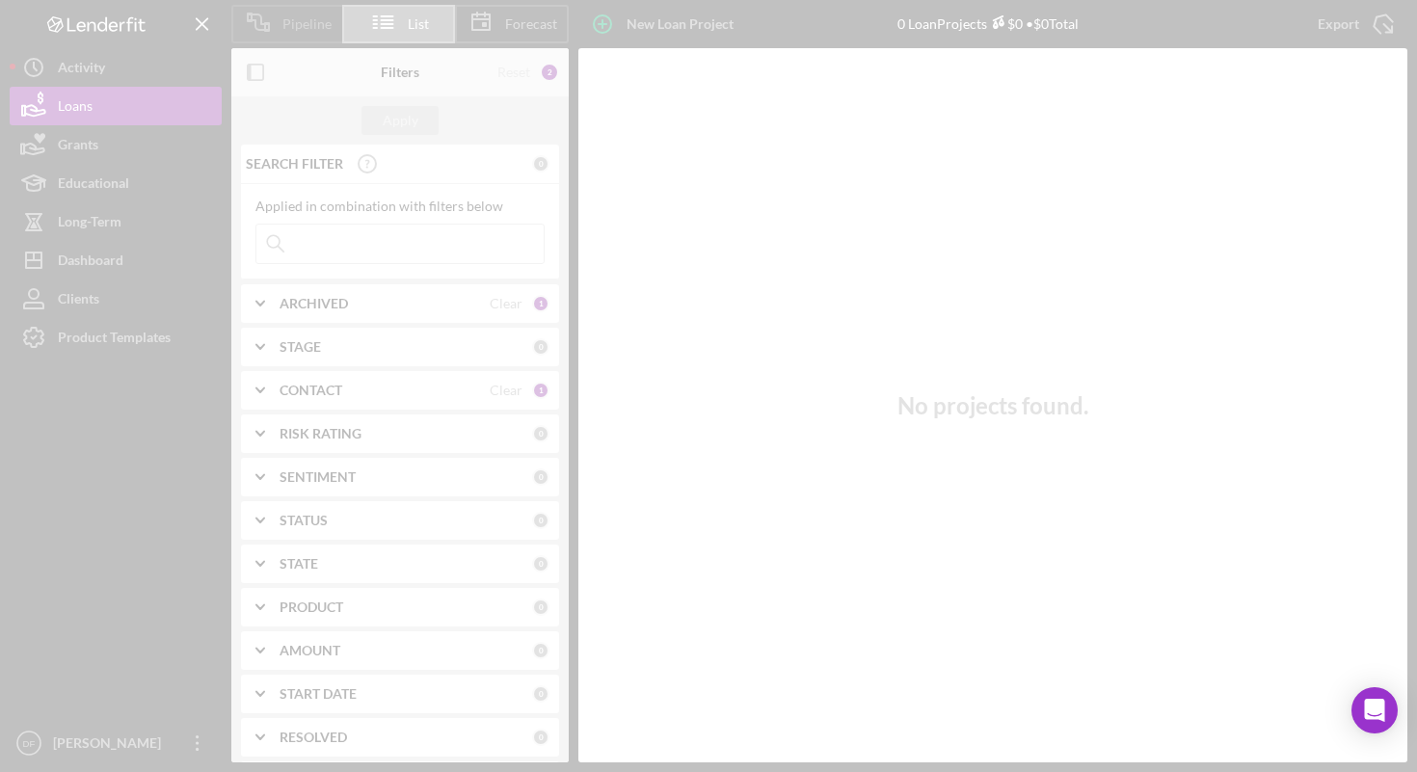
click at [338, 22] on div at bounding box center [708, 386] width 1417 height 772
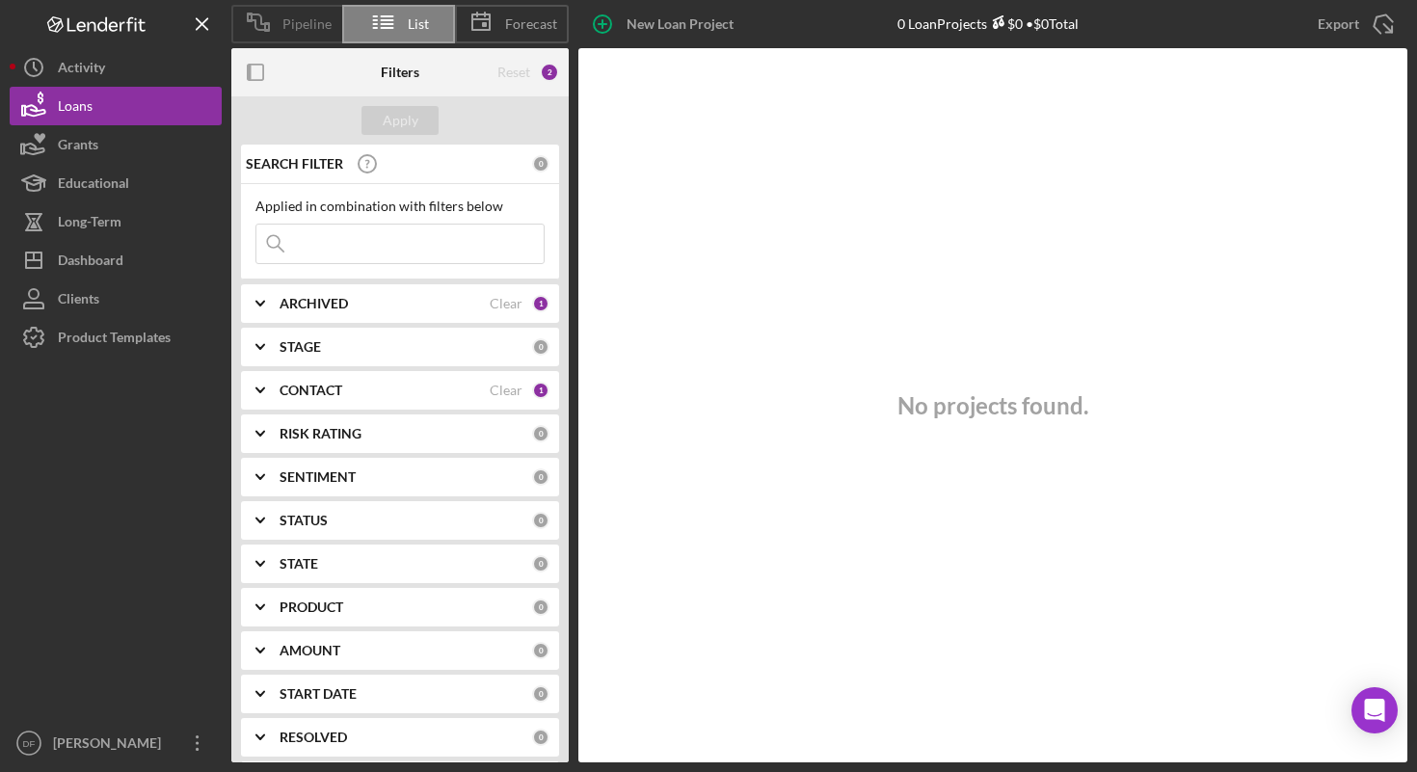
click at [327, 25] on span "Pipeline" at bounding box center [306, 23] width 49 height 15
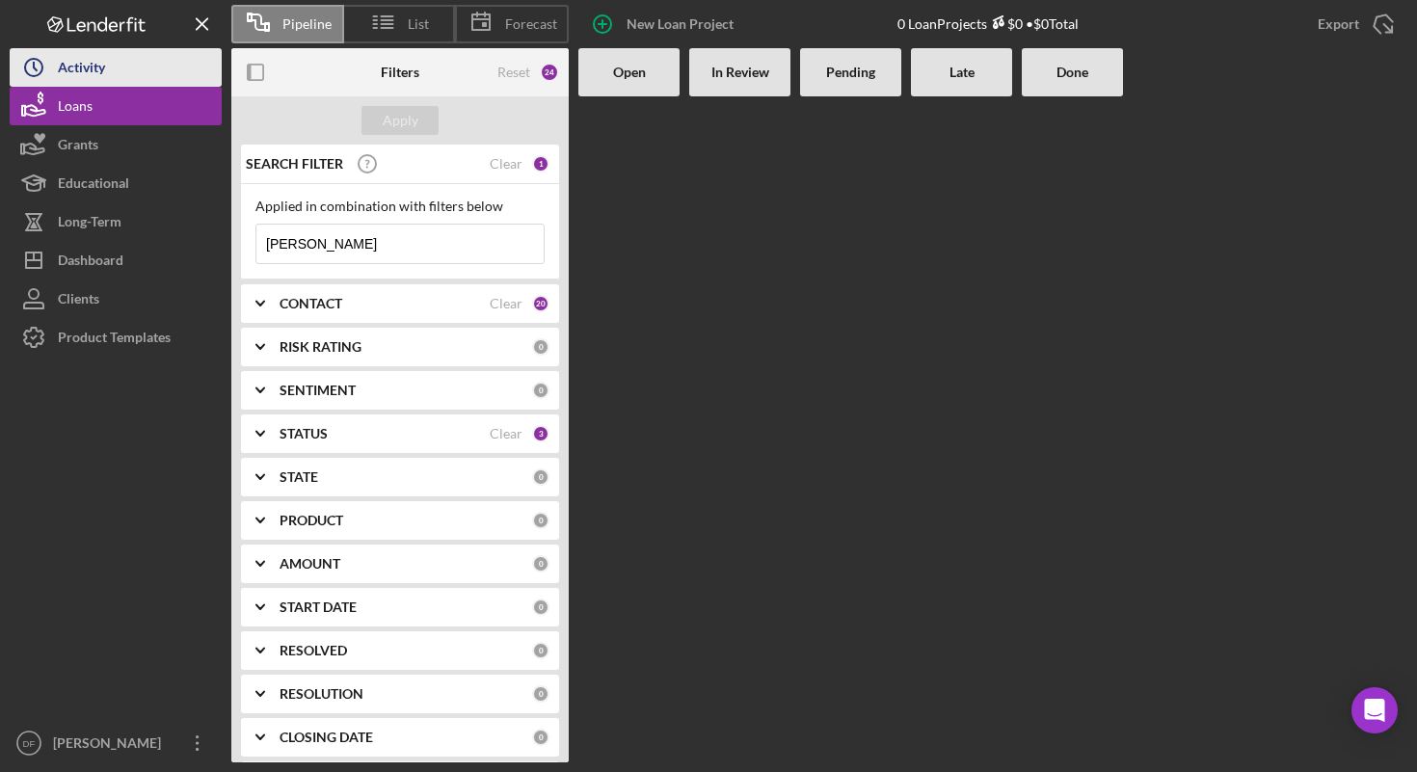
click at [67, 66] on div "Activity" at bounding box center [81, 69] width 47 height 43
